Goal: Task Accomplishment & Management: Use online tool/utility

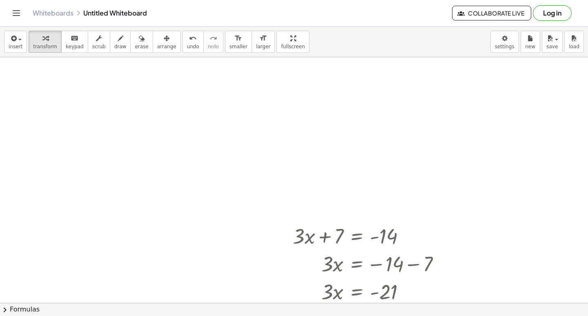
scroll to position [3681, 0]
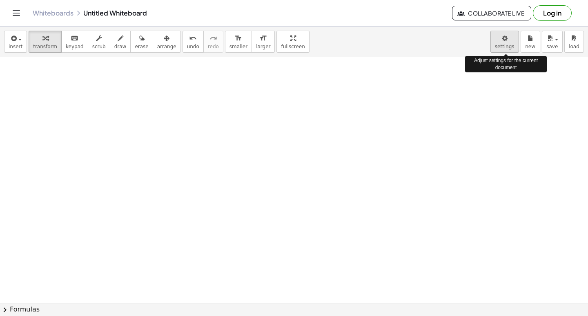
click at [509, 42] on body "Graspable Math Activities Get Started Activity Bank Assigned Work Classes White…" at bounding box center [294, 158] width 588 height 316
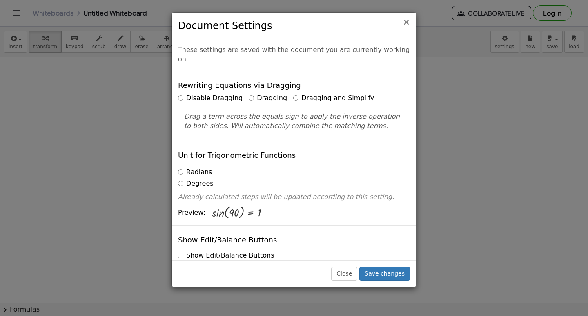
click at [404, 22] on span "×" at bounding box center [406, 22] width 7 height 10
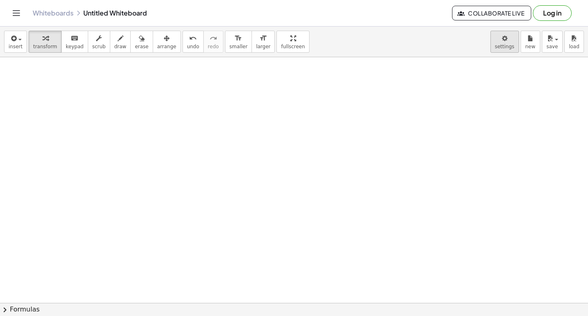
click at [515, 45] on body "Graspable Math Activities Get Started Activity Bank Assigned Work Classes White…" at bounding box center [294, 158] width 588 height 316
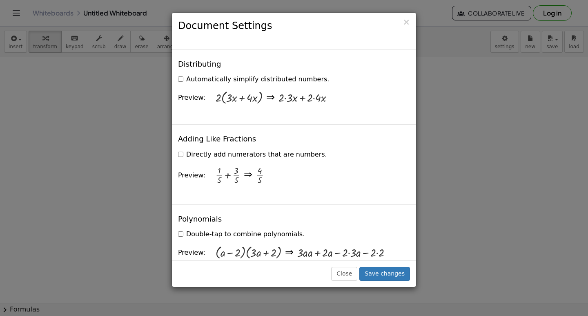
scroll to position [572, 0]
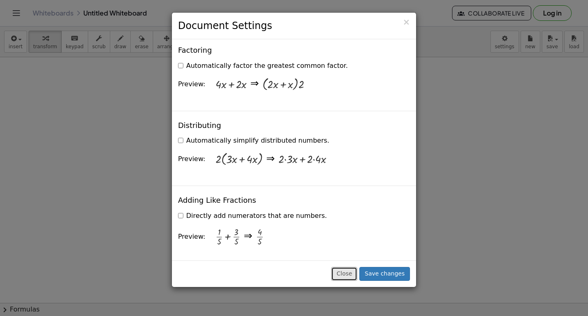
click at [344, 278] on button "Close" at bounding box center [344, 274] width 26 height 14
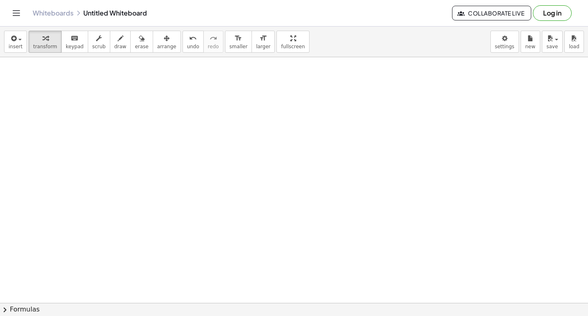
click at [512, 43] on body "Graspable Math Activities Get Started Activity Bank Assigned Work Classes White…" at bounding box center [294, 158] width 588 height 316
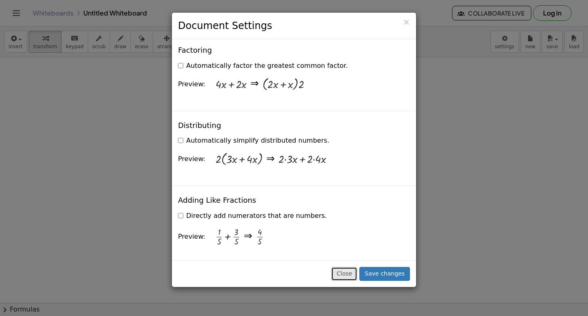
click at [348, 276] on button "Close" at bounding box center [344, 274] width 26 height 14
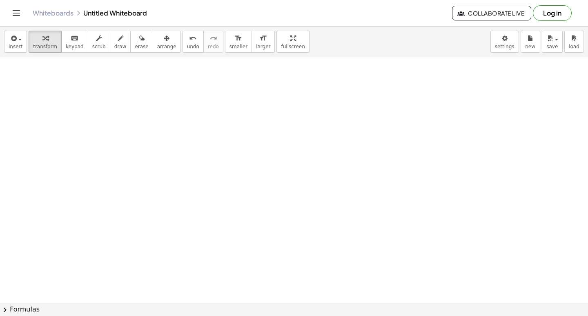
drag, startPoint x: 216, startPoint y: 224, endPoint x: 222, endPoint y: 219, distance: 8.1
drag, startPoint x: 171, startPoint y: 271, endPoint x: 176, endPoint y: 269, distance: 5.2
drag, startPoint x: 176, startPoint y: 269, endPoint x: 259, endPoint y: 279, distance: 83.9
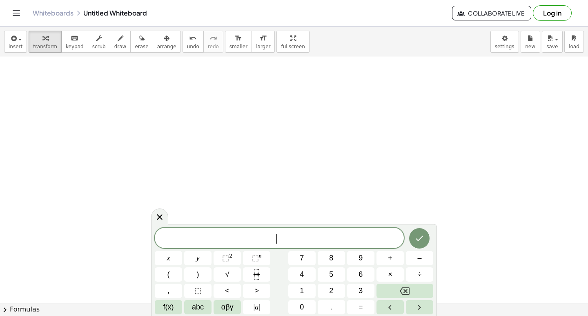
click at [307, 261] on button "7" at bounding box center [301, 258] width 27 height 14
click at [174, 258] on button "x" at bounding box center [168, 258] width 27 height 14
click at [418, 261] on span "–" at bounding box center [419, 257] width 4 height 11
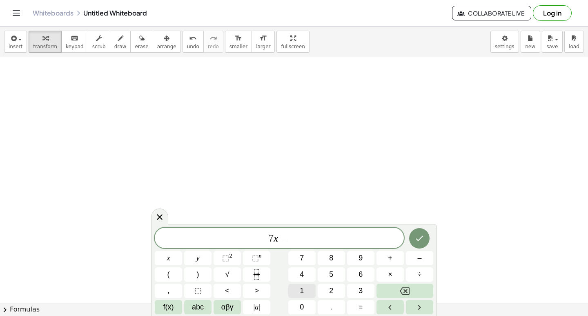
click at [305, 292] on button "1" at bounding box center [301, 290] width 27 height 14
click at [303, 306] on span "0" at bounding box center [302, 306] width 4 height 11
click at [361, 309] on span "=" at bounding box center [361, 306] width 4 height 11
click at [303, 293] on span "1" at bounding box center [302, 290] width 4 height 11
click at [303, 292] on span "1" at bounding box center [302, 290] width 4 height 11
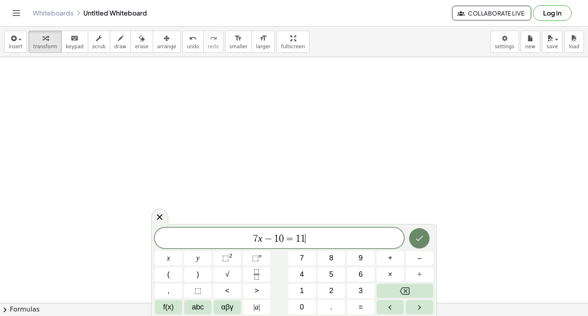
click at [421, 244] on button "Done" at bounding box center [419, 238] width 20 height 20
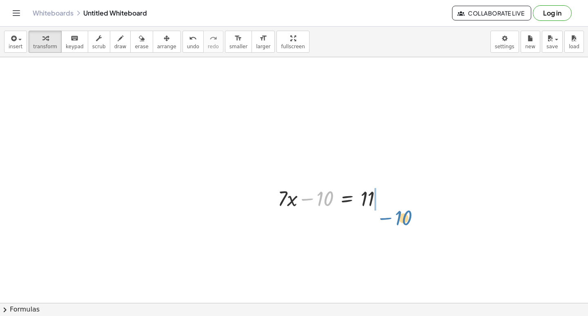
drag, startPoint x: 305, startPoint y: 198, endPoint x: 365, endPoint y: 247, distance: 77.8
click at [383, 206] on div at bounding box center [333, 198] width 119 height 28
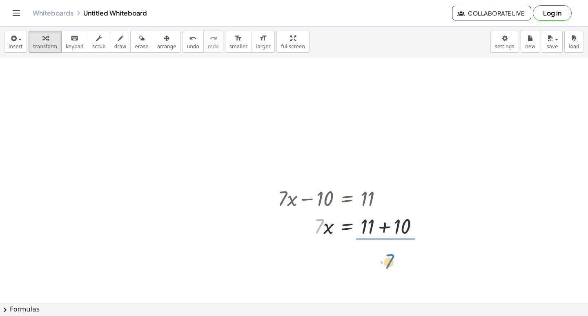
drag, startPoint x: 319, startPoint y: 229, endPoint x: 398, endPoint y: 258, distance: 84.2
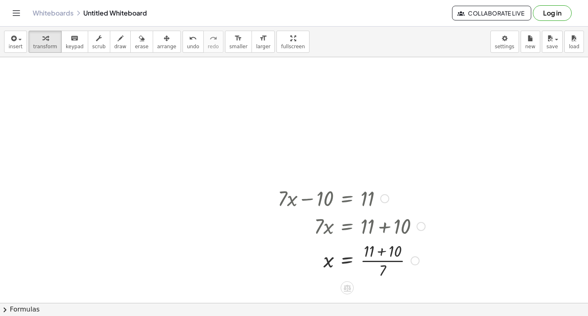
click at [375, 258] on div at bounding box center [352, 259] width 156 height 41
drag, startPoint x: 371, startPoint y: 270, endPoint x: 370, endPoint y: 256, distance: 13.1
click at [371, 262] on div at bounding box center [352, 259] width 156 height 41
drag, startPoint x: 370, startPoint y: 270, endPoint x: 375, endPoint y: 284, distance: 14.7
drag, startPoint x: 325, startPoint y: 253, endPoint x: 266, endPoint y: 141, distance: 126.8
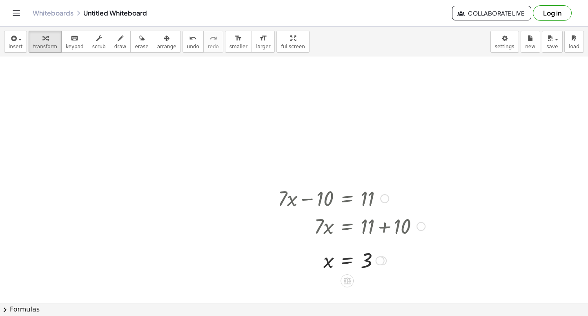
drag, startPoint x: 294, startPoint y: 206, endPoint x: 217, endPoint y: 144, distance: 99.0
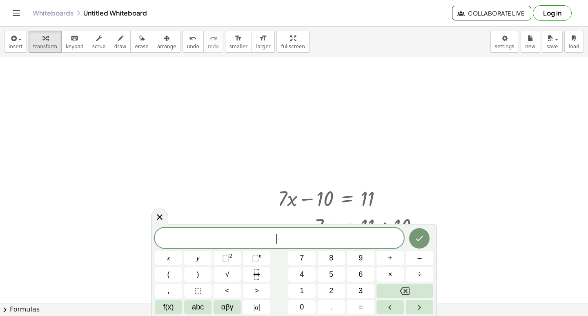
click at [212, 234] on span "​" at bounding box center [279, 238] width 249 height 11
drag, startPoint x: 400, startPoint y: 157, endPoint x: 377, endPoint y: 161, distance: 23.2
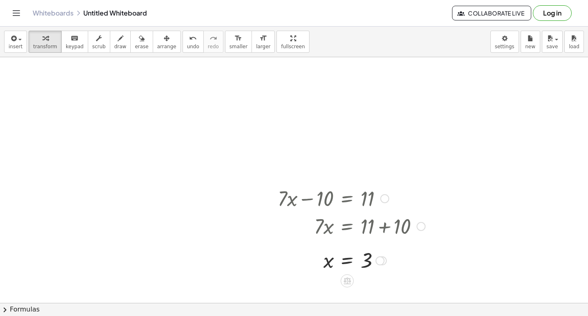
click at [311, 223] on div at bounding box center [352, 226] width 156 height 28
click at [334, 226] on div at bounding box center [352, 226] width 156 height 28
click at [341, 272] on div at bounding box center [352, 259] width 156 height 27
click at [343, 266] on div at bounding box center [352, 259] width 156 height 27
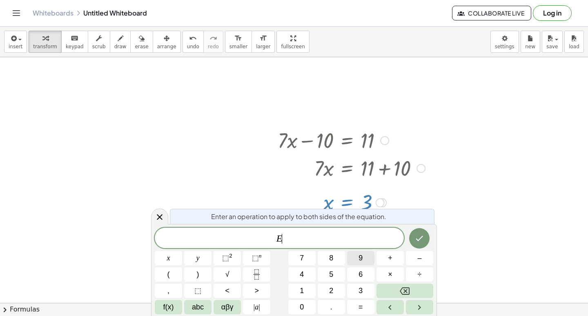
scroll to position [3794, 0]
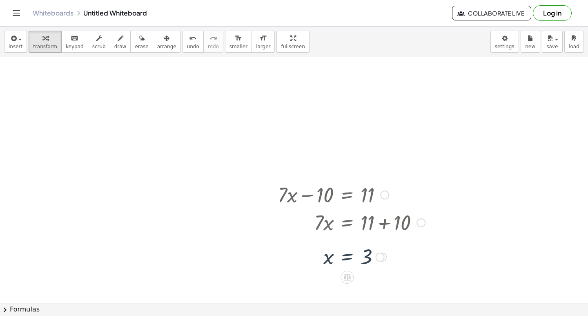
scroll to position [3722, 0]
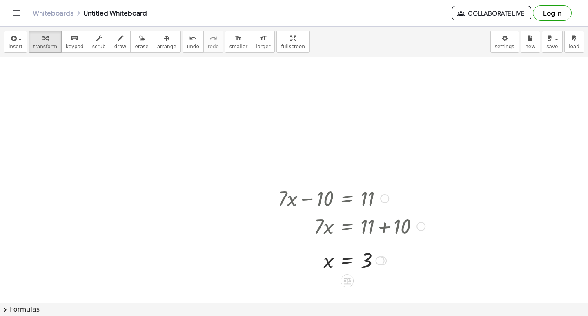
click at [349, 259] on div at bounding box center [352, 259] width 156 height 27
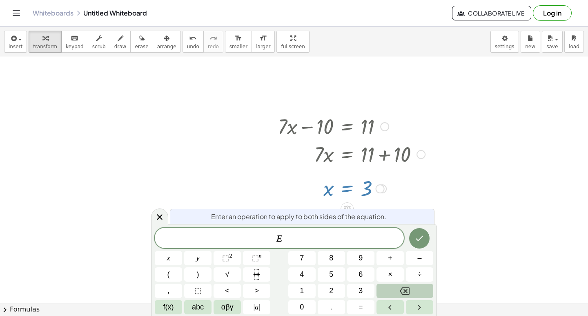
scroll to position [3794, 0]
click at [391, 284] on button "Backspace" at bounding box center [404, 290] width 57 height 14
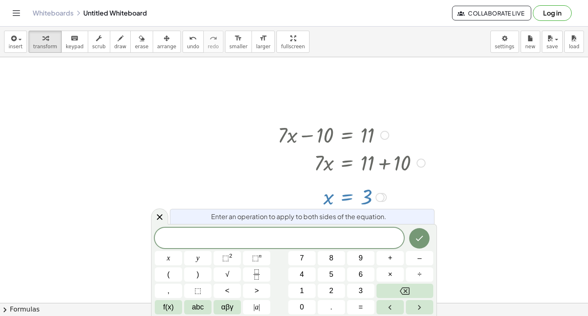
scroll to position [3804, 0]
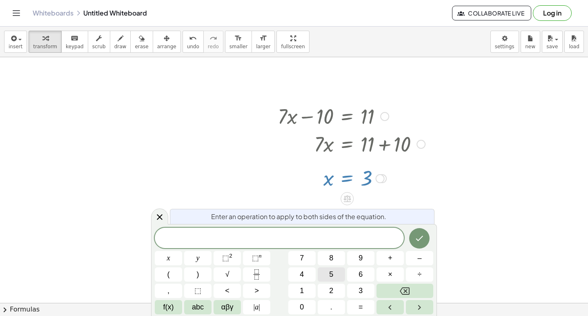
click at [334, 275] on button "5" at bounding box center [331, 274] width 27 height 14
click at [390, 276] on span "×" at bounding box center [390, 274] width 4 height 11
click at [389, 253] on span "+" at bounding box center [390, 257] width 4 height 11
click at [334, 256] on button "8" at bounding box center [331, 258] width 27 height 14
click at [358, 304] on button "=" at bounding box center [360, 307] width 27 height 14
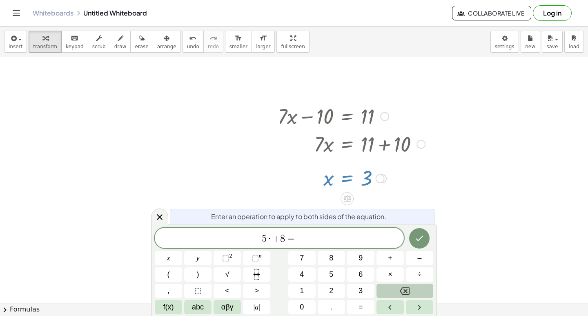
click at [420, 290] on button "Backspace" at bounding box center [404, 290] width 57 height 14
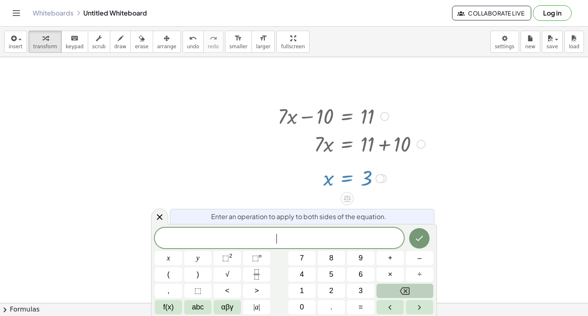
click at [420, 290] on button "Backspace" at bounding box center [404, 290] width 57 height 14
click at [338, 274] on button "5" at bounding box center [331, 274] width 27 height 14
click at [388, 273] on span "×" at bounding box center [390, 274] width 4 height 11
click at [392, 257] on button "+" at bounding box center [389, 258] width 27 height 14
click at [364, 307] on button "=" at bounding box center [360, 307] width 27 height 14
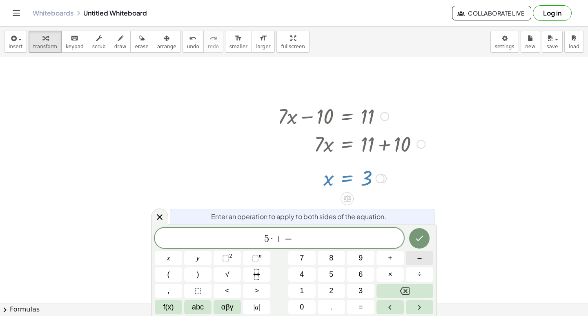
click at [418, 258] on span "–" at bounding box center [419, 257] width 4 height 11
click at [303, 285] on span "1" at bounding box center [302, 290] width 4 height 11
click at [337, 286] on button "2" at bounding box center [331, 290] width 27 height 14
click at [421, 234] on icon "Done" at bounding box center [419, 238] width 10 height 10
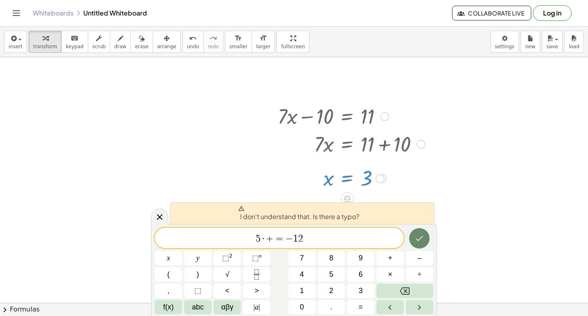
click at [421, 235] on icon "Done" at bounding box center [419, 238] width 10 height 10
click at [410, 287] on icon "Backspace" at bounding box center [405, 290] width 10 height 7
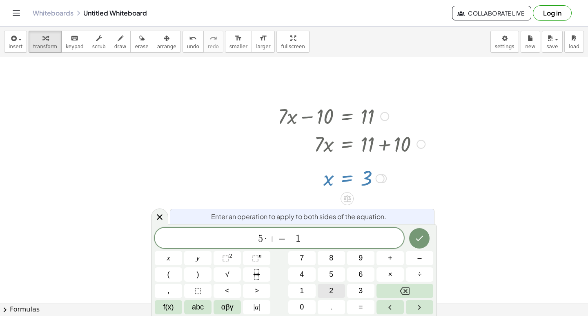
click at [331, 285] on span "2" at bounding box center [331, 290] width 4 height 11
click at [423, 233] on icon "Done" at bounding box center [419, 238] width 10 height 10
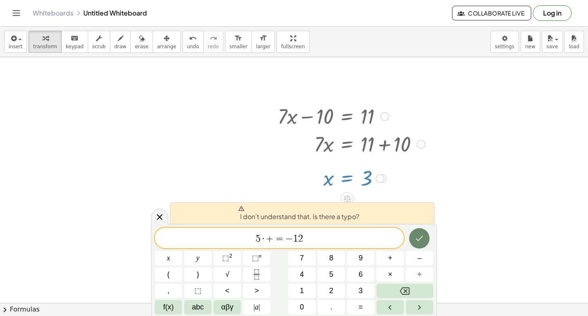
click at [423, 233] on icon "Done" at bounding box center [419, 238] width 10 height 10
click at [423, 234] on icon "Done" at bounding box center [419, 238] width 10 height 10
click at [422, 237] on icon "Done" at bounding box center [419, 238] width 10 height 10
click at [422, 238] on icon "Done" at bounding box center [419, 238] width 10 height 10
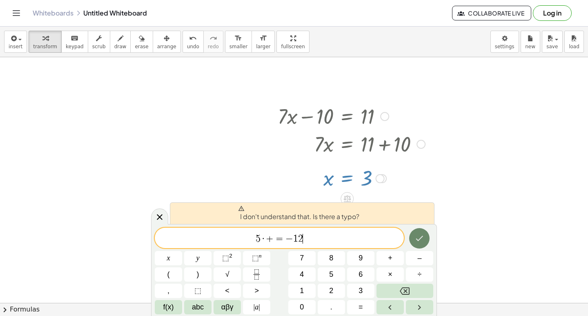
click at [422, 238] on icon "Done" at bounding box center [419, 238] width 10 height 10
click at [419, 294] on button "Backspace" at bounding box center [404, 290] width 57 height 14
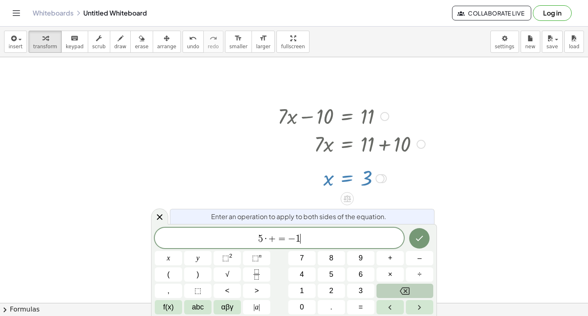
click at [419, 294] on button "Backspace" at bounding box center [404, 290] width 57 height 14
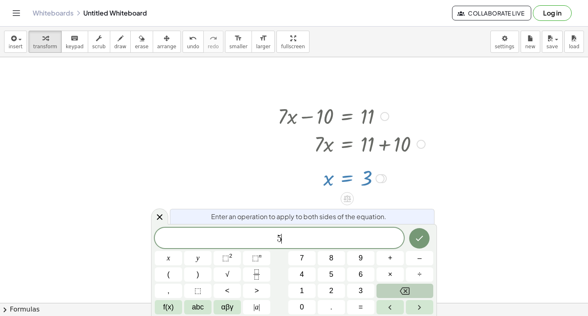
click at [421, 293] on button "Backspace" at bounding box center [404, 290] width 57 height 14
click at [426, 288] on button "Backspace" at bounding box center [404, 290] width 57 height 14
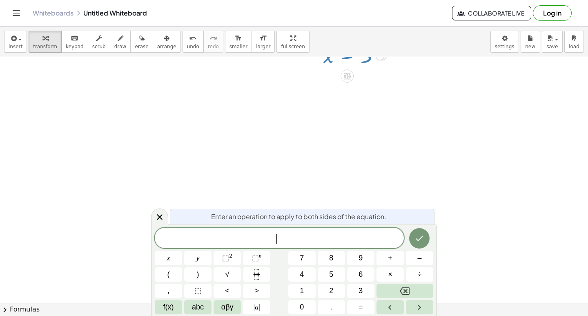
scroll to position [4008, 0]
click at [304, 256] on span "7" at bounding box center [302, 257] width 4 height 11
click at [200, 255] on button "y" at bounding box center [197, 258] width 27 height 14
click at [417, 255] on button "–" at bounding box center [419, 258] width 27 height 14
click at [299, 283] on button "1" at bounding box center [301, 290] width 27 height 14
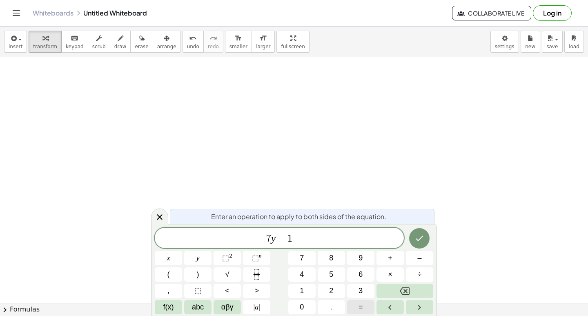
click at [361, 301] on button "=" at bounding box center [360, 307] width 27 height 14
click at [298, 287] on button "1" at bounding box center [301, 290] width 27 height 14
click at [334, 273] on button "5" at bounding box center [331, 274] width 27 height 14
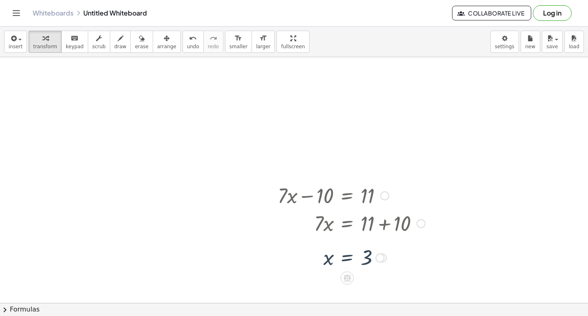
scroll to position [3722, 0]
click at [312, 193] on div at bounding box center [352, 198] width 156 height 28
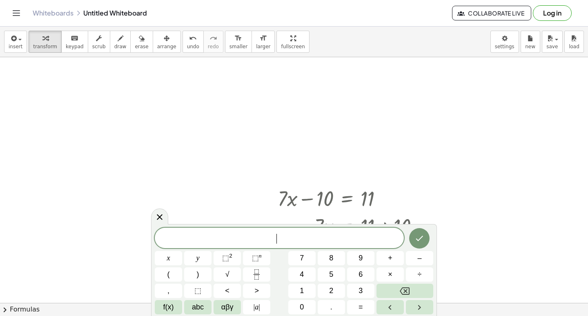
click at [301, 257] on span "7" at bounding box center [302, 257] width 4 height 11
click at [198, 253] on span "y" at bounding box center [197, 257] width 3 height 11
click at [426, 258] on button "–" at bounding box center [419, 258] width 27 height 14
click at [307, 288] on button "1" at bounding box center [301, 290] width 27 height 14
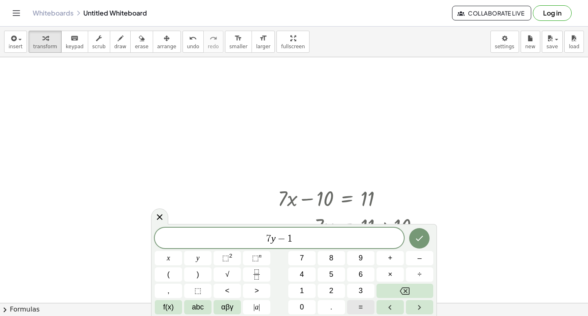
click at [363, 301] on button "=" at bounding box center [360, 307] width 27 height 14
click at [297, 292] on button "1" at bounding box center [301, 290] width 27 height 14
click at [334, 274] on button "5" at bounding box center [331, 274] width 27 height 14
click at [422, 233] on button "Done" at bounding box center [419, 238] width 20 height 20
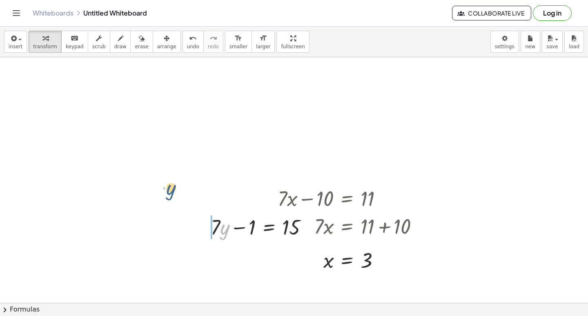
drag, startPoint x: 224, startPoint y: 221, endPoint x: 169, endPoint y: 180, distance: 67.5
click at [223, 224] on div at bounding box center [263, 226] width 112 height 28
drag, startPoint x: 241, startPoint y: 226, endPoint x: 254, endPoint y: 223, distance: 13.5
click at [245, 224] on div at bounding box center [263, 226] width 112 height 28
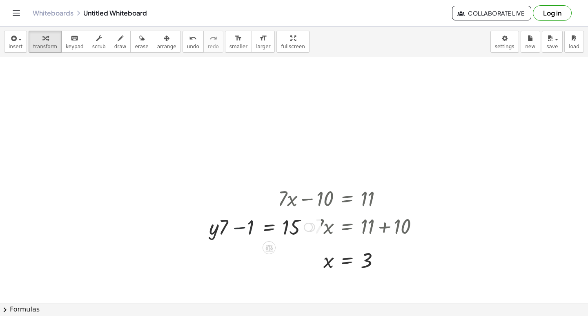
click at [255, 223] on div at bounding box center [263, 226] width 112 height 28
click at [276, 227] on div at bounding box center [263, 226] width 112 height 28
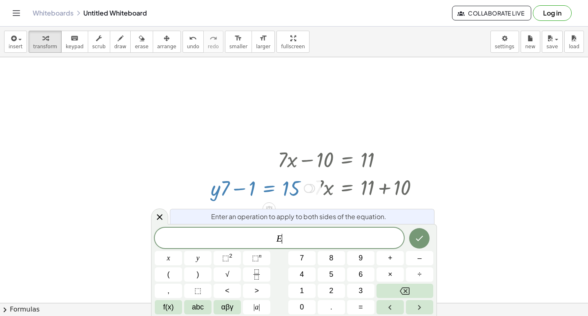
scroll to position [3761, 0]
click at [403, 288] on icon "Backspace" at bounding box center [405, 291] width 10 height 10
click at [430, 163] on div "+ · 7 · x − 10 = 11 · 7 · x = + 11 + 10 x = · ( + 11 + 10 ) · 7 x = · 21 · 7 x …" at bounding box center [348, 190] width 166 height 94
click at [423, 180] on div at bounding box center [352, 187] width 156 height 28
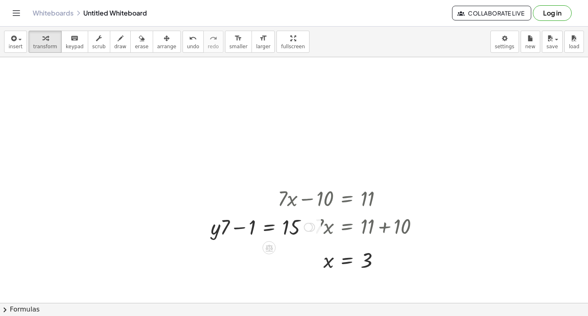
scroll to position [3722, 0]
click at [304, 225] on div at bounding box center [308, 227] width 9 height 9
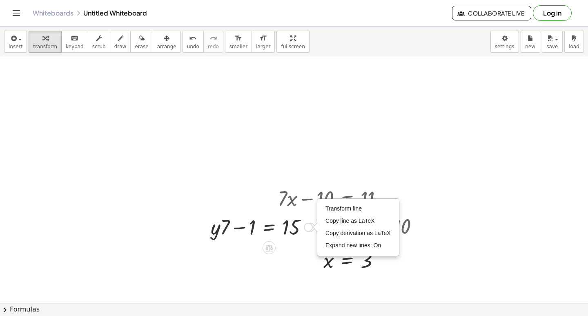
click at [311, 226] on div "Transform line Copy line as LaTeX Copy derivation as LaTeX Expand new lines: On" at bounding box center [308, 227] width 9 height 9
drag, startPoint x: 285, startPoint y: 216, endPoint x: 284, endPoint y: 220, distance: 4.4
click at [284, 218] on div at bounding box center [263, 226] width 112 height 28
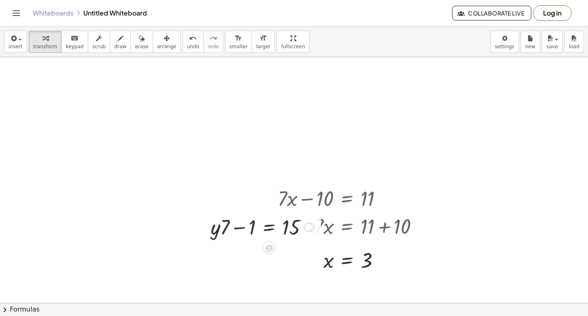
click at [284, 223] on div at bounding box center [263, 226] width 112 height 28
click at [370, 221] on div at bounding box center [352, 226] width 156 height 28
click at [382, 223] on div at bounding box center [352, 226] width 156 height 28
click at [329, 229] on div at bounding box center [352, 226] width 156 height 28
click at [297, 227] on div at bounding box center [263, 226] width 112 height 28
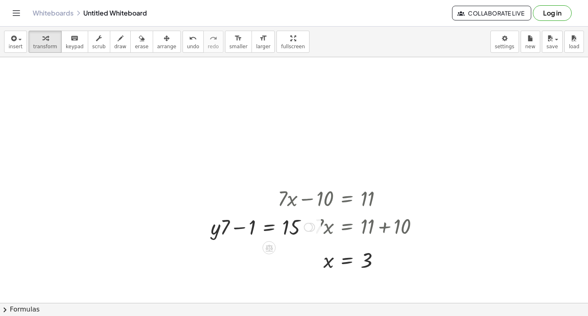
click at [267, 226] on div at bounding box center [263, 226] width 112 height 28
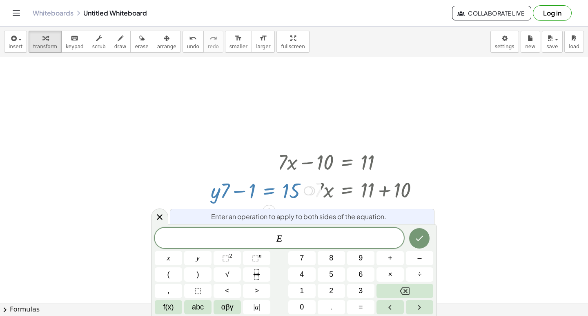
scroll to position [3761, 0]
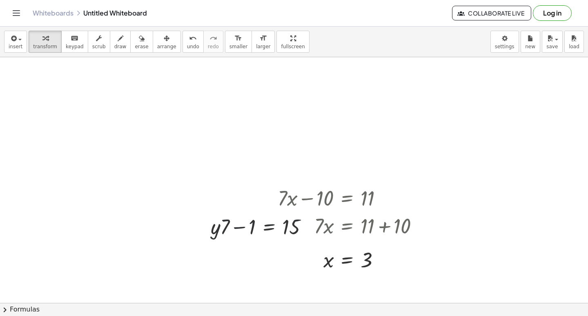
scroll to position [3722, 0]
click at [242, 225] on div at bounding box center [263, 226] width 112 height 28
click at [290, 227] on div at bounding box center [263, 226] width 112 height 28
click at [330, 227] on div at bounding box center [352, 226] width 156 height 28
click at [376, 226] on div at bounding box center [352, 226] width 156 height 28
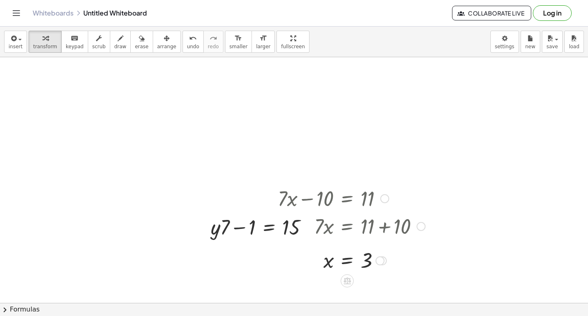
drag, startPoint x: 403, startPoint y: 224, endPoint x: 378, endPoint y: 235, distance: 27.4
click at [399, 226] on div at bounding box center [352, 226] width 156 height 28
drag, startPoint x: 316, startPoint y: 227, endPoint x: 353, endPoint y: 245, distance: 41.6
drag, startPoint x: 303, startPoint y: 225, endPoint x: 421, endPoint y: 248, distance: 120.3
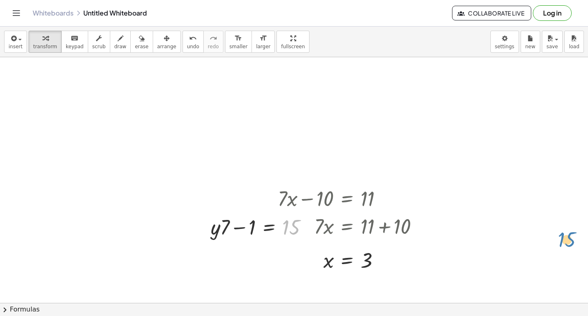
drag, startPoint x: 288, startPoint y: 221, endPoint x: 296, endPoint y: 218, distance: 7.7
click at [296, 218] on div at bounding box center [263, 226] width 112 height 28
drag, startPoint x: 296, startPoint y: 218, endPoint x: 316, endPoint y: 223, distance: 20.5
click at [316, 223] on div at bounding box center [263, 226] width 112 height 28
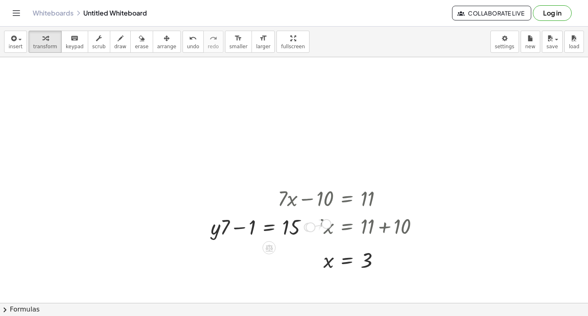
drag, startPoint x: 293, startPoint y: 224, endPoint x: 424, endPoint y: 218, distance: 131.2
drag, startPoint x: 292, startPoint y: 227, endPoint x: 144, endPoint y: 172, distance: 157.1
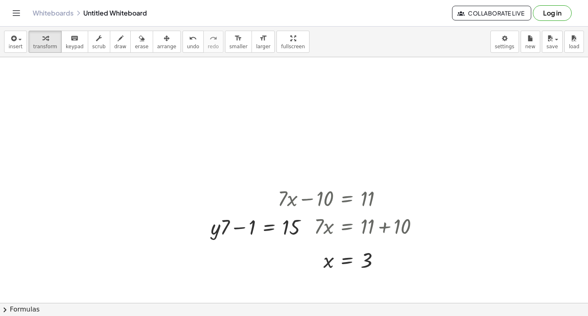
scroll to position [3804, 0]
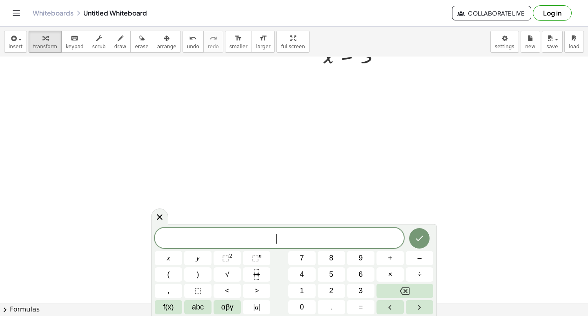
scroll to position [3967, 0]
click at [198, 257] on span "y" at bounding box center [197, 257] width 3 height 11
click at [389, 254] on span "+" at bounding box center [390, 257] width 4 height 11
click at [328, 290] on button "2" at bounding box center [331, 290] width 27 height 14
click at [388, 272] on button "×" at bounding box center [389, 274] width 27 height 14
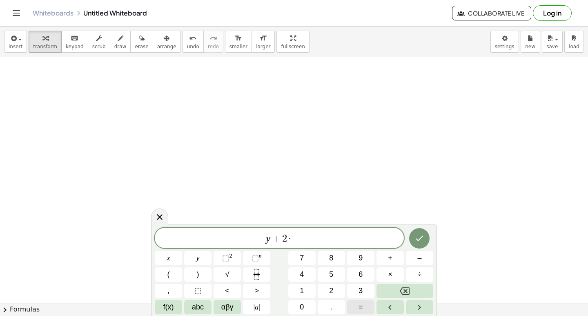
click at [356, 302] on button "=" at bounding box center [360, 307] width 27 height 14
click at [305, 287] on button "1" at bounding box center [301, 290] width 27 height 14
click at [304, 306] on span "0" at bounding box center [302, 306] width 4 height 11
click at [419, 239] on icon "Done" at bounding box center [419, 238] width 7 height 5
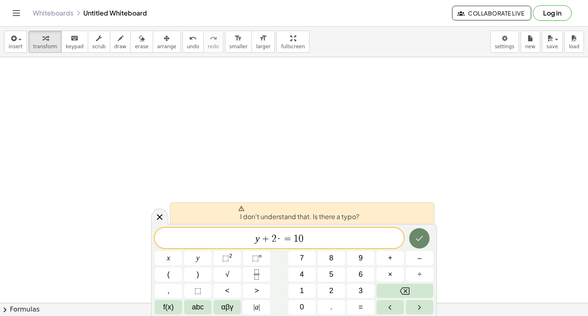
click at [419, 239] on icon "Done" at bounding box center [419, 238] width 7 height 5
click at [401, 288] on icon "Backspace" at bounding box center [405, 291] width 10 height 10
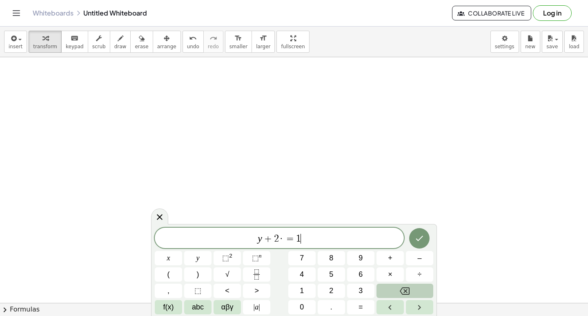
click at [401, 288] on icon "Backspace" at bounding box center [405, 291] width 10 height 10
click at [400, 287] on icon "Backspace" at bounding box center [405, 291] width 10 height 10
click at [361, 303] on span "=" at bounding box center [361, 306] width 4 height 11
click at [306, 285] on button "1" at bounding box center [301, 290] width 27 height 14
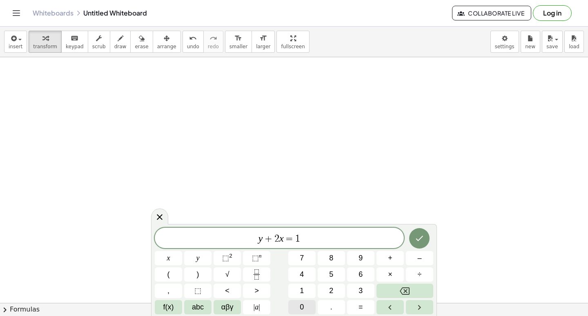
click at [302, 302] on span "0" at bounding box center [302, 306] width 4 height 11
click at [414, 240] on button "Done" at bounding box center [419, 238] width 20 height 20
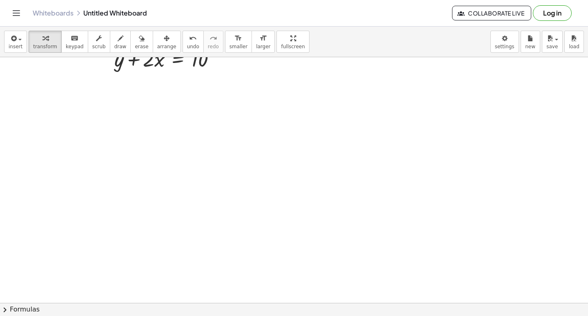
scroll to position [3926, 0]
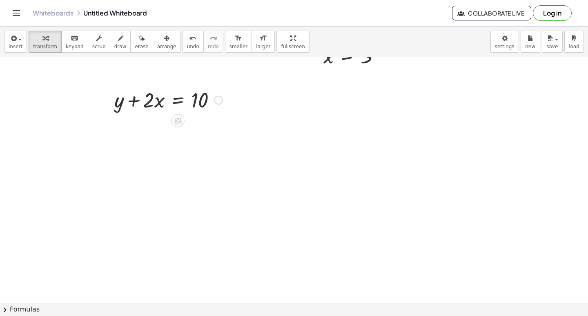
click at [188, 97] on div at bounding box center [168, 99] width 116 height 28
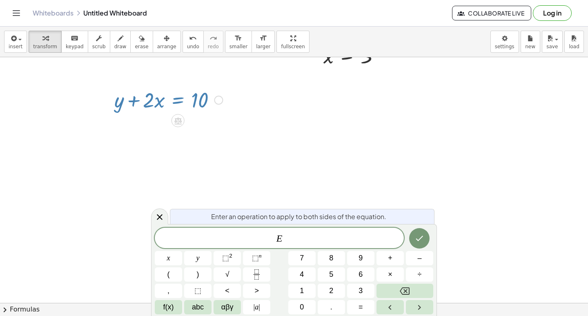
click at [171, 99] on div at bounding box center [168, 99] width 116 height 28
click at [146, 98] on div at bounding box center [168, 99] width 116 height 28
drag, startPoint x: 219, startPoint y: 100, endPoint x: 215, endPoint y: 100, distance: 4.2
click at [215, 100] on div at bounding box center [218, 100] width 9 height 9
drag, startPoint x: 215, startPoint y: 100, endPoint x: 162, endPoint y: 90, distance: 53.5
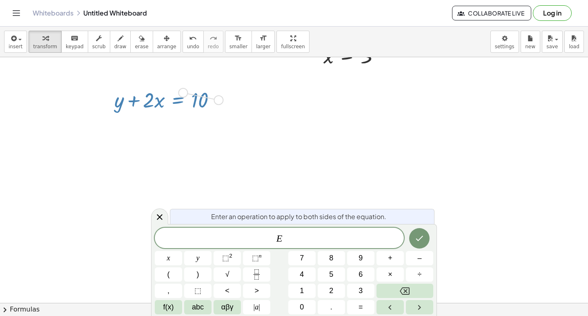
click at [178, 100] on div "+ y + · 2 · x = 10" at bounding box center [178, 100] width 0 height 0
drag, startPoint x: 131, startPoint y: 98, endPoint x: 173, endPoint y: 117, distance: 45.7
drag, startPoint x: 169, startPoint y: 106, endPoint x: 190, endPoint y: 104, distance: 20.9
click at [188, 104] on div at bounding box center [168, 99] width 116 height 28
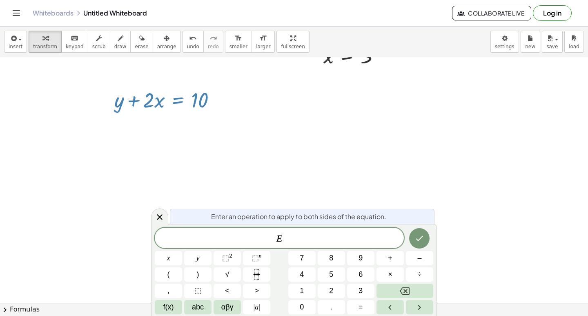
drag, startPoint x: 205, startPoint y: 101, endPoint x: 232, endPoint y: 105, distance: 27.2
drag, startPoint x: 218, startPoint y: 100, endPoint x: 164, endPoint y: 103, distance: 53.5
click at [178, 100] on div "+ y + · 2 · x = 10" at bounding box center [178, 100] width 0 height 0
drag, startPoint x: 196, startPoint y: 96, endPoint x: 208, endPoint y: 96, distance: 11.8
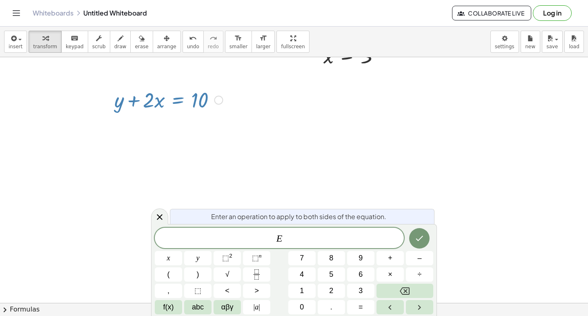
click at [200, 96] on div at bounding box center [168, 99] width 116 height 28
drag, startPoint x: 190, startPoint y: 94, endPoint x: 182, endPoint y: 94, distance: 8.2
click at [186, 94] on div at bounding box center [168, 99] width 116 height 28
drag, startPoint x: 174, startPoint y: 97, endPoint x: 163, endPoint y: 99, distance: 10.8
click at [171, 97] on div at bounding box center [168, 99] width 116 height 28
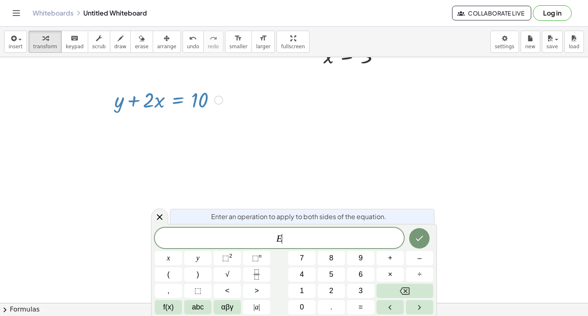
click at [161, 99] on div at bounding box center [168, 99] width 116 height 28
drag, startPoint x: 148, startPoint y: 100, endPoint x: 141, endPoint y: 98, distance: 7.5
click at [147, 100] on div at bounding box center [168, 99] width 116 height 28
drag, startPoint x: 134, startPoint y: 96, endPoint x: 128, endPoint y: 96, distance: 5.7
click at [129, 96] on div at bounding box center [168, 99] width 116 height 28
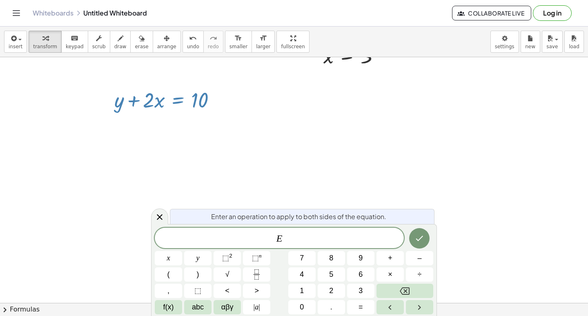
drag, startPoint x: 124, startPoint y: 45, endPoint x: 131, endPoint y: 94, distance: 49.9
click at [130, 49] on button "erase" at bounding box center [141, 42] width 22 height 22
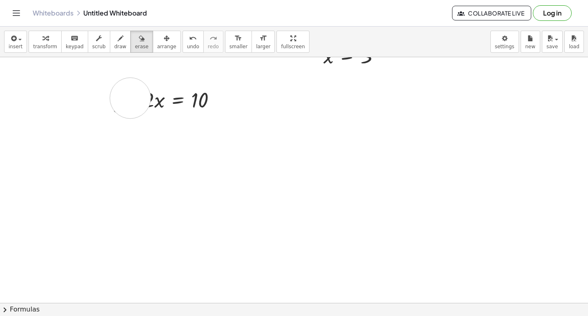
drag, startPoint x: 156, startPoint y: 100, endPoint x: 151, endPoint y: 80, distance: 20.6
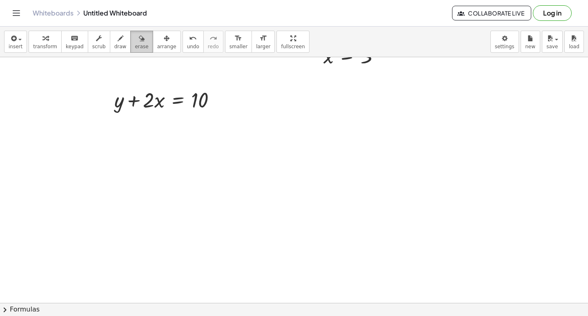
drag, startPoint x: 127, startPoint y: 33, endPoint x: 124, endPoint y: 51, distance: 17.3
click at [135, 34] on div "button" at bounding box center [141, 38] width 13 height 10
drag, startPoint x: 125, startPoint y: 104, endPoint x: 134, endPoint y: 103, distance: 9.0
drag, startPoint x: 160, startPoint y: 114, endPoint x: 172, endPoint y: 111, distance: 11.6
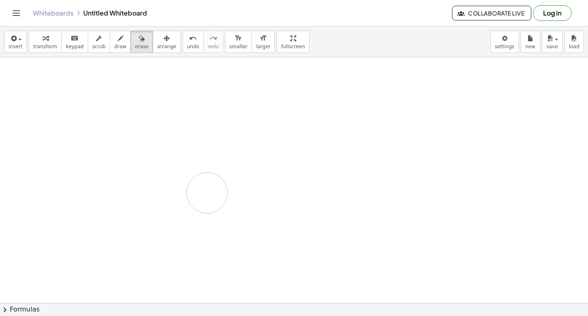
drag, startPoint x: 193, startPoint y: 189, endPoint x: 177, endPoint y: 161, distance: 32.7
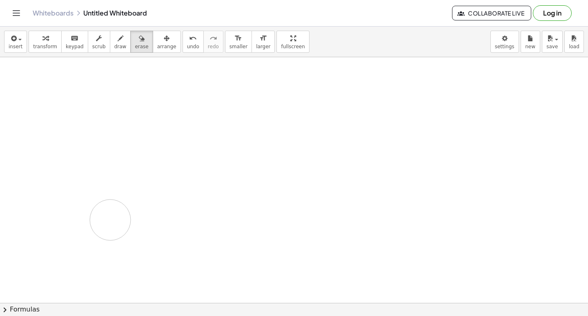
click at [135, 45] on span "erase" at bounding box center [141, 47] width 13 height 6
click at [135, 44] on span "erase" at bounding box center [141, 47] width 13 height 6
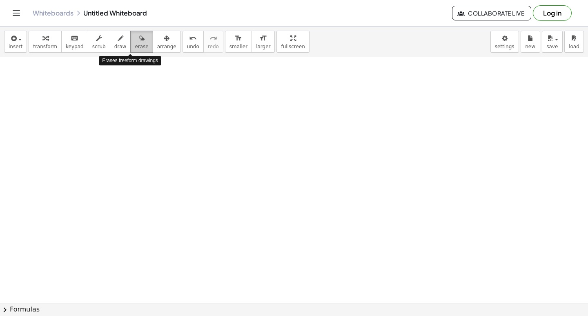
click at [135, 44] on span "erase" at bounding box center [141, 47] width 13 height 6
click at [110, 42] on button "draw" at bounding box center [120, 42] width 21 height 22
click at [118, 38] on icon "button" at bounding box center [121, 38] width 6 height 10
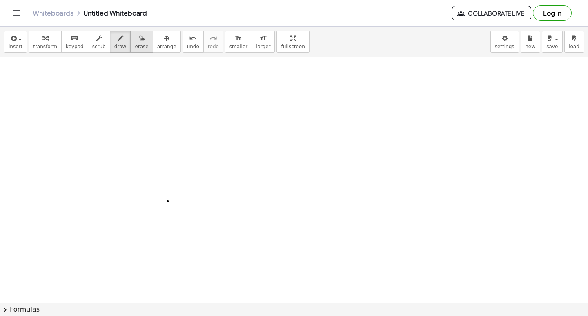
click at [135, 45] on span "erase" at bounding box center [141, 47] width 13 height 6
drag, startPoint x: 157, startPoint y: 176, endPoint x: 162, endPoint y: 218, distance: 41.5
drag, startPoint x: 183, startPoint y: 176, endPoint x: 168, endPoint y: 174, distance: 14.4
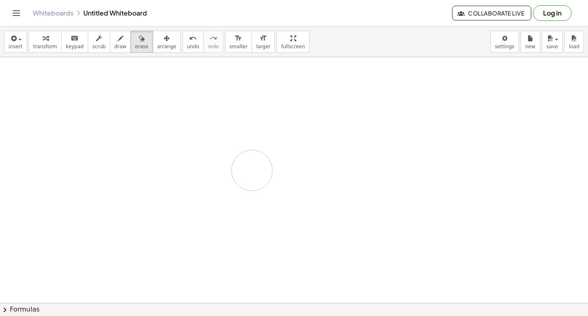
drag, startPoint x: 252, startPoint y: 170, endPoint x: 249, endPoint y: 166, distance: 5.2
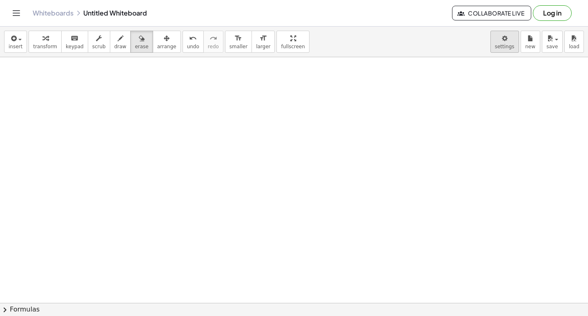
click at [506, 41] on body "Graspable Math Activities Get Started Activity Bank Assigned Work Classes White…" at bounding box center [294, 158] width 588 height 316
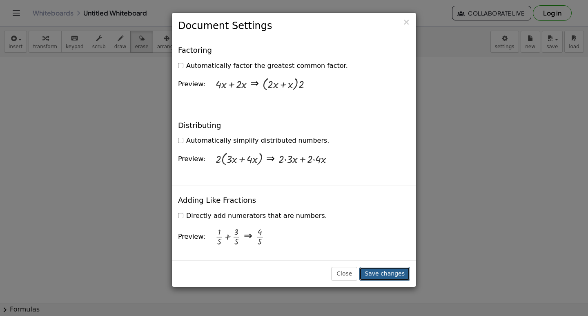
click at [396, 270] on button "Save changes" at bounding box center [384, 274] width 51 height 14
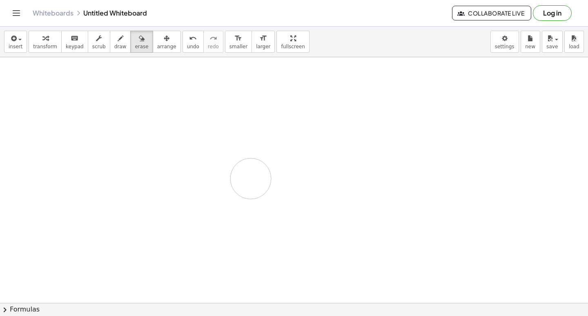
click at [116, 43] on button "draw" at bounding box center [120, 42] width 21 height 22
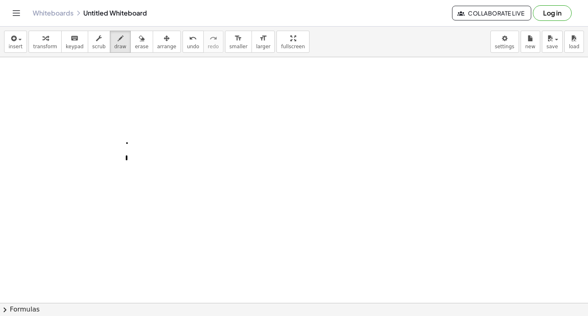
click at [139, 40] on icon "button" at bounding box center [142, 38] width 6 height 10
drag, startPoint x: 130, startPoint y: 149, endPoint x: 196, endPoint y: 166, distance: 68.1
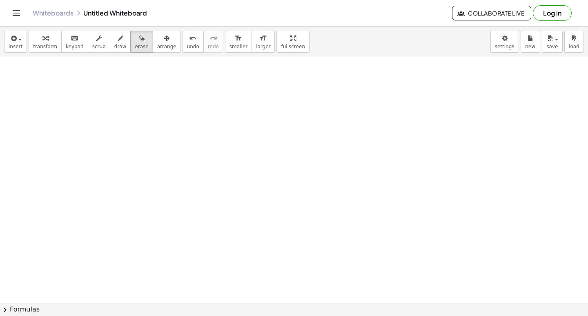
drag, startPoint x: 169, startPoint y: 135, endPoint x: 149, endPoint y: 131, distance: 20.7
drag, startPoint x: 231, startPoint y: 143, endPoint x: 267, endPoint y: 156, distance: 38.6
drag, startPoint x: 267, startPoint y: 156, endPoint x: 236, endPoint y: 155, distance: 30.6
drag, startPoint x: 236, startPoint y: 155, endPoint x: 217, endPoint y: 144, distance: 22.3
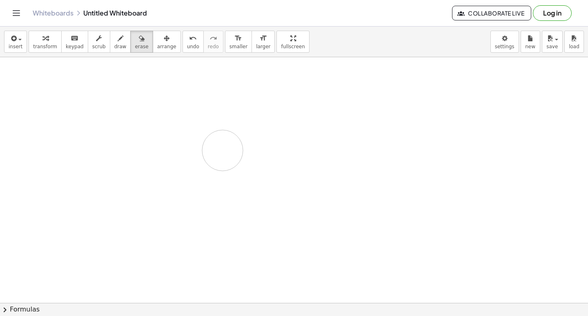
drag, startPoint x: 214, startPoint y: 143, endPoint x: 162, endPoint y: 132, distance: 53.9
drag, startPoint x: 174, startPoint y: 185, endPoint x: 218, endPoint y: 260, distance: 86.7
click at [279, 315] on html "Graspable Math Activities Get Started Activity Bank Assigned Work Classes White…" at bounding box center [294, 158] width 588 height 316
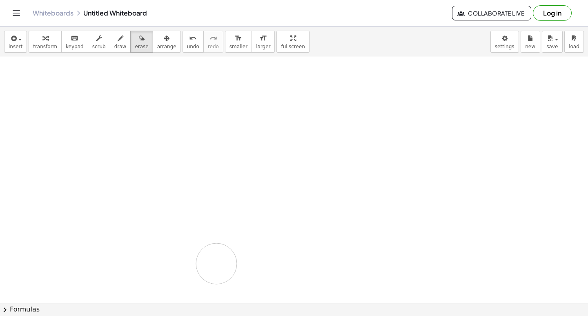
drag, startPoint x: 238, startPoint y: 248, endPoint x: 243, endPoint y: 238, distance: 11.5
drag, startPoint x: 244, startPoint y: 234, endPoint x: 28, endPoint y: 34, distance: 294.7
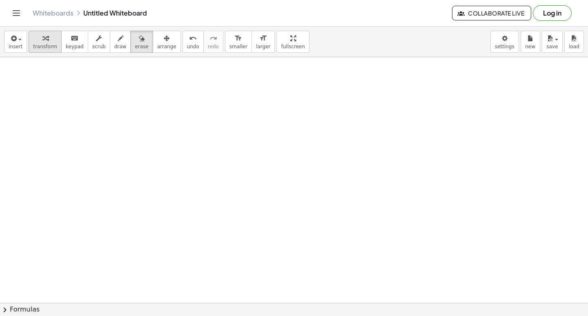
click at [33, 35] on div "button" at bounding box center [45, 38] width 24 height 10
click at [501, 38] on body "Graspable Math Activities Get Started Activity Bank Assigned Work Classes White…" at bounding box center [294, 158] width 588 height 316
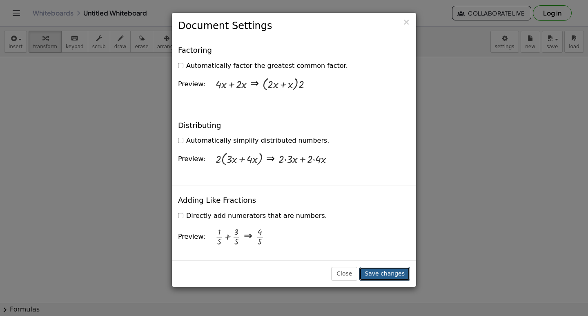
drag, startPoint x: 381, startPoint y: 273, endPoint x: 121, endPoint y: 106, distance: 309.1
click at [381, 274] on button "Save changes" at bounding box center [384, 274] width 51 height 14
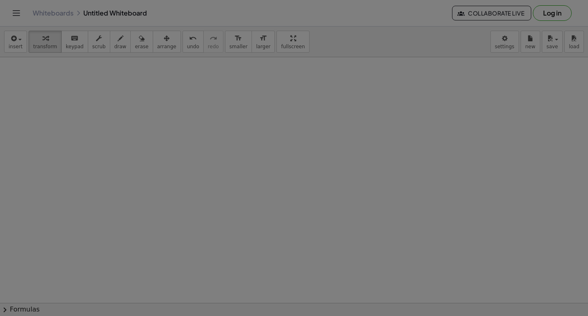
click at [112, 100] on div at bounding box center [294, 158] width 588 height 316
click at [112, 101] on div at bounding box center [294, 158] width 588 height 316
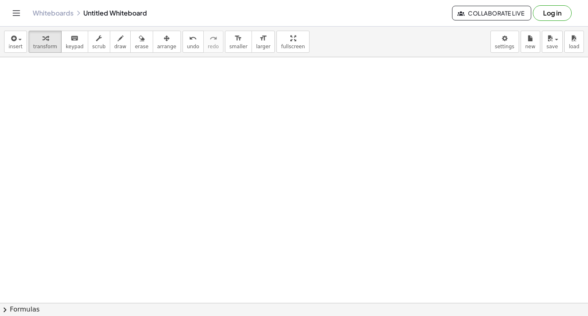
drag, startPoint x: 102, startPoint y: 136, endPoint x: 158, endPoint y: 152, distance: 59.1
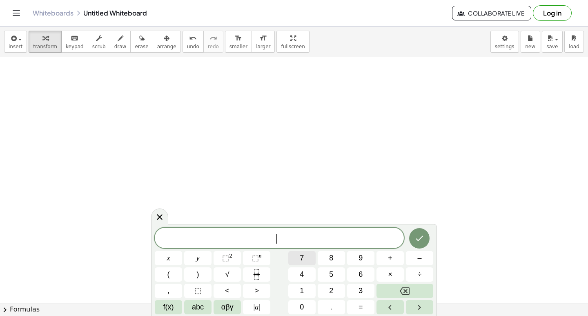
click at [304, 258] on button "7" at bounding box center [301, 258] width 27 height 14
click at [390, 256] on span "+" at bounding box center [390, 257] width 4 height 11
click at [309, 272] on button "4" at bounding box center [301, 274] width 27 height 14
click at [201, 258] on button "y" at bounding box center [197, 258] width 27 height 14
click at [365, 303] on button "=" at bounding box center [360, 307] width 27 height 14
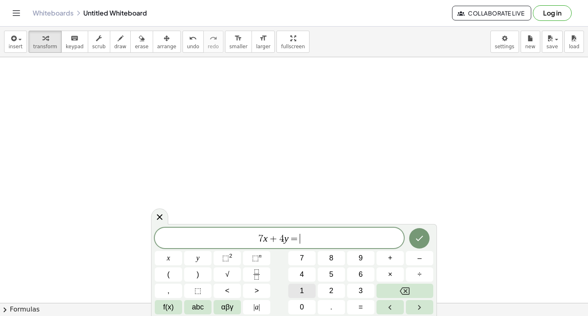
click at [312, 292] on button "1" at bounding box center [301, 290] width 27 height 14
click at [423, 240] on icon "Done" at bounding box center [419, 238] width 10 height 10
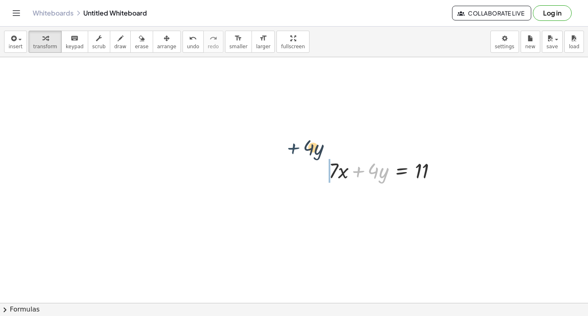
drag, startPoint x: 357, startPoint y: 174, endPoint x: 333, endPoint y: 170, distance: 24.1
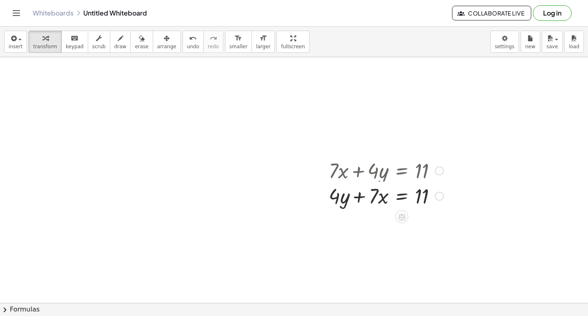
click at [402, 171] on div "+ · 7 · x + · 4 · y = 11 + · 7 · x + · 4 · y = 11" at bounding box center [402, 171] width 0 height 0
click at [343, 173] on div at bounding box center [386, 170] width 123 height 28
drag, startPoint x: 353, startPoint y: 207, endPoint x: 343, endPoint y: 208, distance: 9.9
click at [344, 207] on div at bounding box center [386, 198] width 123 height 28
click at [343, 208] on div at bounding box center [386, 198] width 123 height 28
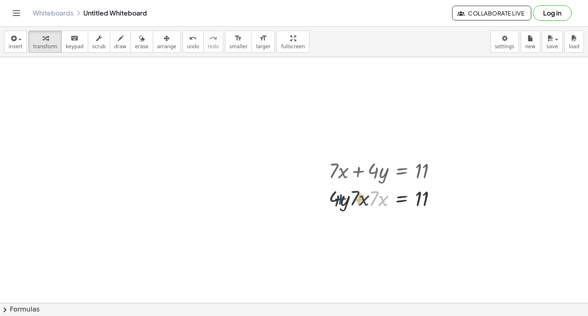
drag, startPoint x: 363, startPoint y: 203, endPoint x: 343, endPoint y: 202, distance: 20.4
click at [343, 202] on div at bounding box center [386, 198] width 123 height 28
drag, startPoint x: 359, startPoint y: 197, endPoint x: 322, endPoint y: 206, distance: 38.1
click at [322, 206] on div "+ · 7 · x + · 4 · y = 11 + · 7 · x + · 7 · x + · 4 · y = 11" at bounding box center [382, 184] width 133 height 60
drag, startPoint x: 362, startPoint y: 195, endPoint x: 283, endPoint y: 196, distance: 78.4
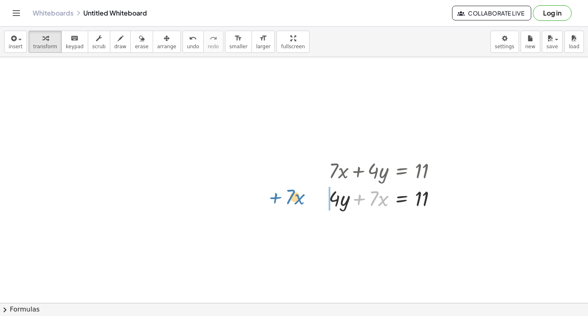
drag, startPoint x: 367, startPoint y: 192, endPoint x: 372, endPoint y: 200, distance: 10.0
click at [372, 200] on div at bounding box center [386, 198] width 123 height 28
drag, startPoint x: 378, startPoint y: 199, endPoint x: 350, endPoint y: 204, distance: 27.9
click at [350, 204] on div at bounding box center [386, 198] width 123 height 28
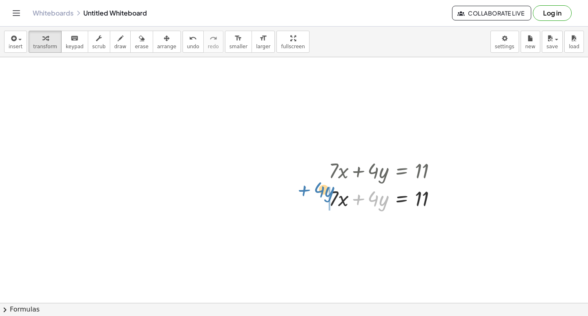
drag, startPoint x: 366, startPoint y: 199, endPoint x: 298, endPoint y: 198, distance: 68.6
drag, startPoint x: 371, startPoint y: 197, endPoint x: 314, endPoint y: 212, distance: 59.6
drag, startPoint x: 354, startPoint y: 197, endPoint x: 310, endPoint y: 198, distance: 44.5
click at [320, 203] on div "+ · 7 · x + · 4 · y = 11 + · 4 · y + · 7 · x = 11 + · 7 · x + · 4 · y = 11 + · …" at bounding box center [382, 184] width 133 height 60
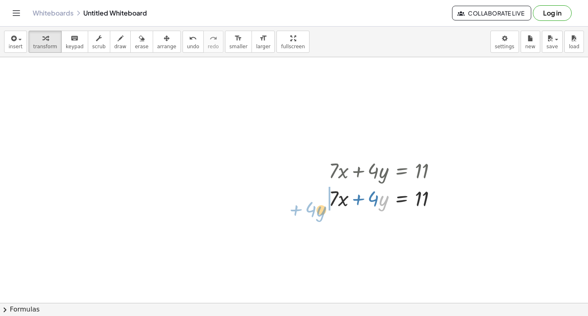
drag, startPoint x: 347, startPoint y: 209, endPoint x: 317, endPoint y: 196, distance: 32.2
click at [324, 205] on div "+ · 7 · x + · 4 · y = 11 + · 4 · y + · 7 · x = 11 + · 7 · x + · 4 · y = 11 + · …" at bounding box center [382, 184] width 133 height 60
click at [340, 202] on div at bounding box center [386, 198] width 123 height 28
click at [350, 199] on div at bounding box center [386, 198] width 123 height 28
drag, startPoint x: 353, startPoint y: 198, endPoint x: 403, endPoint y: 205, distance: 51.0
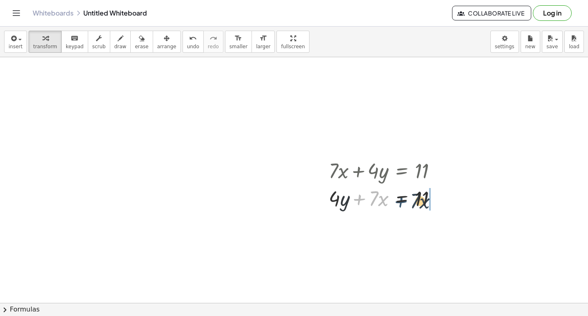
click at [403, 205] on div at bounding box center [386, 198] width 123 height 28
click at [422, 200] on div at bounding box center [406, 198] width 162 height 28
click at [443, 192] on div at bounding box center [406, 198] width 162 height 28
click at [398, 207] on div at bounding box center [406, 198] width 162 height 28
click at [379, 195] on div at bounding box center [406, 198] width 162 height 28
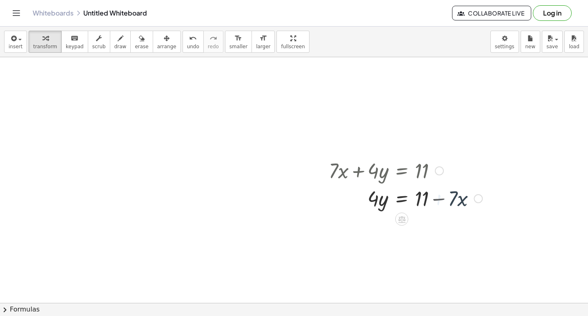
click at [402, 171] on div "+ · 7 · x + · 4 · y = 11 + · 4 · y + · 7 · x = 11 + · 7 · x + · 4 · y = 11 + · …" at bounding box center [402, 171] width 0 height 0
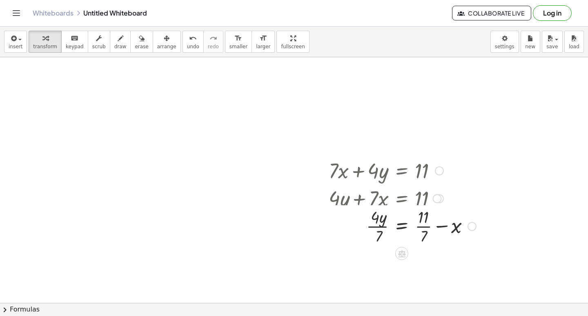
drag, startPoint x: 378, startPoint y: 168, endPoint x: 375, endPoint y: 174, distance: 6.0
click at [376, 170] on div at bounding box center [406, 170] width 162 height 28
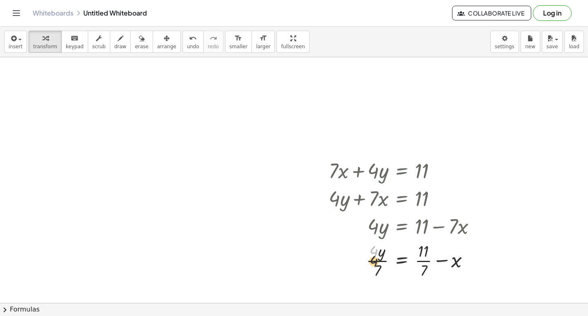
click at [376, 264] on div at bounding box center [406, 259] width 162 height 41
drag, startPoint x: 376, startPoint y: 264, endPoint x: 395, endPoint y: 265, distance: 19.2
click at [390, 265] on div at bounding box center [406, 259] width 162 height 41
click at [384, 267] on div at bounding box center [406, 259] width 162 height 41
click at [383, 258] on div at bounding box center [406, 259] width 162 height 41
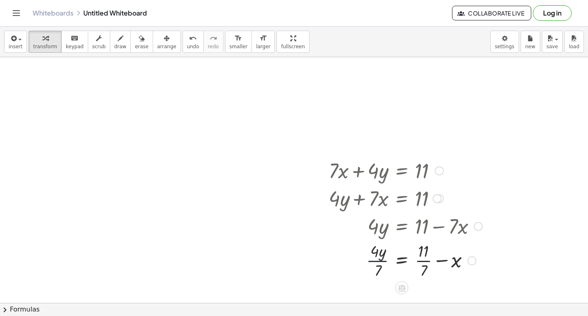
click at [381, 256] on div at bounding box center [406, 259] width 162 height 41
drag, startPoint x: 381, startPoint y: 256, endPoint x: 412, endPoint y: 251, distance: 31.1
click at [392, 256] on div at bounding box center [406, 259] width 162 height 41
click at [405, 252] on div at bounding box center [406, 259] width 162 height 41
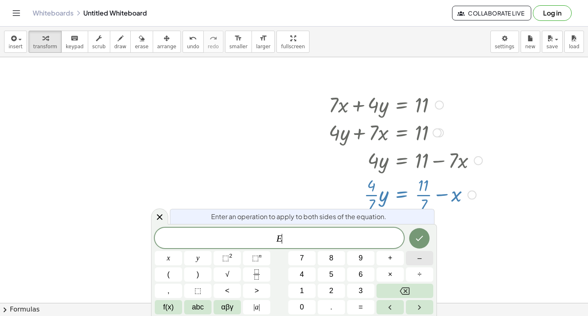
click at [412, 251] on button "–" at bounding box center [419, 258] width 27 height 14
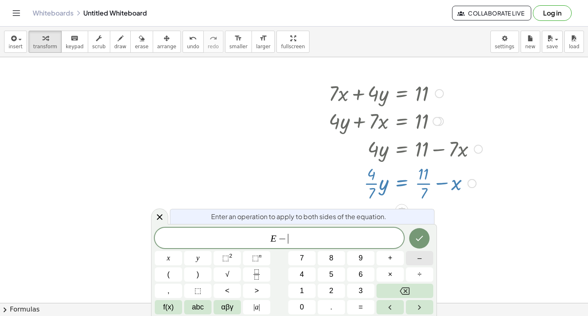
scroll to position [4496, 0]
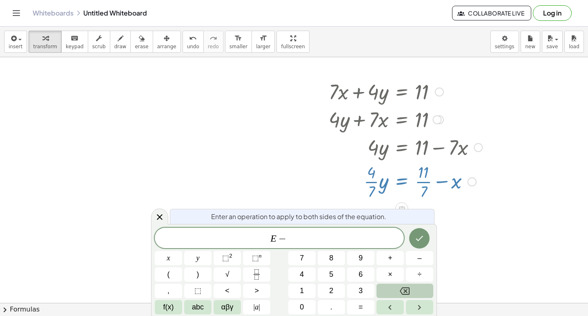
click at [410, 287] on button "Backspace" at bounding box center [404, 290] width 57 height 14
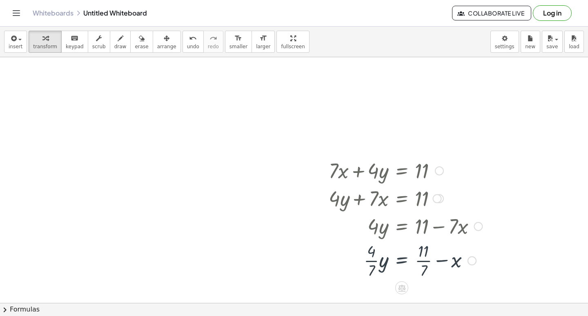
drag, startPoint x: 421, startPoint y: 214, endPoint x: 417, endPoint y: 225, distance: 11.6
click at [419, 216] on div at bounding box center [406, 226] width 162 height 28
drag, startPoint x: 423, startPoint y: 258, endPoint x: 434, endPoint y: 253, distance: 12.1
click at [432, 254] on div at bounding box center [406, 259] width 162 height 41
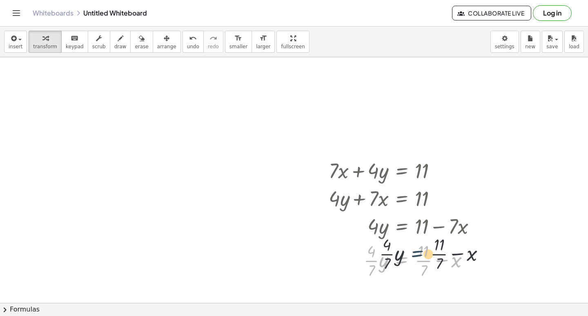
drag, startPoint x: 395, startPoint y: 258, endPoint x: 434, endPoint y: 252, distance: 38.9
click at [424, 247] on div at bounding box center [406, 259] width 162 height 41
drag, startPoint x: 422, startPoint y: 260, endPoint x: 451, endPoint y: 214, distance: 53.6
drag, startPoint x: 457, startPoint y: 235, endPoint x: 436, endPoint y: 283, distance: 52.1
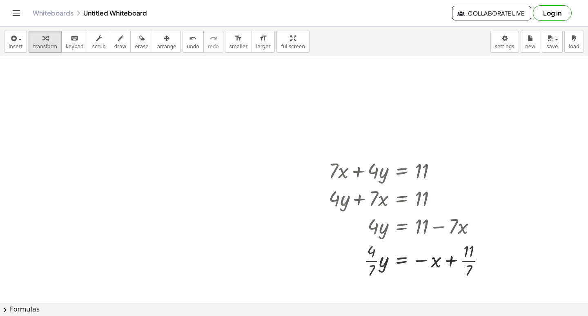
scroll to position [4431, 0]
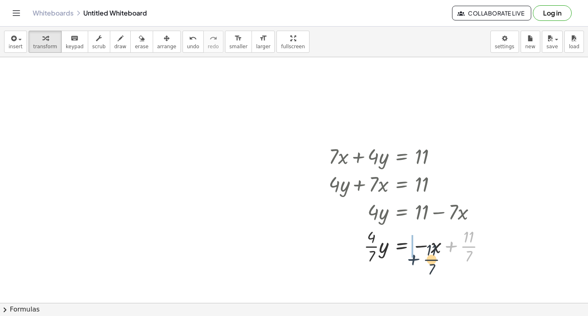
drag, startPoint x: 452, startPoint y: 252, endPoint x: 443, endPoint y: 247, distance: 10.2
click at [423, 264] on div at bounding box center [410, 245] width 171 height 41
drag, startPoint x: 458, startPoint y: 244, endPoint x: 341, endPoint y: 238, distance: 116.5
click at [340, 237] on div at bounding box center [410, 245] width 171 height 41
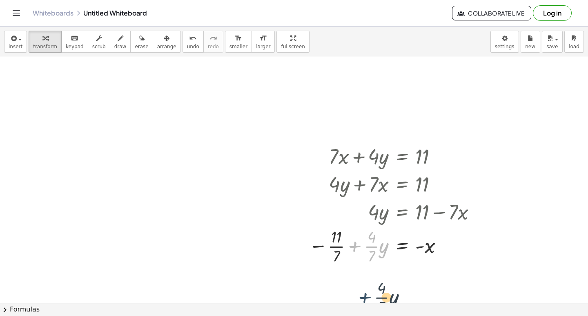
drag, startPoint x: 363, startPoint y: 240, endPoint x: 381, endPoint y: 286, distance: 49.9
drag, startPoint x: 401, startPoint y: 257, endPoint x: 418, endPoint y: 267, distance: 18.8
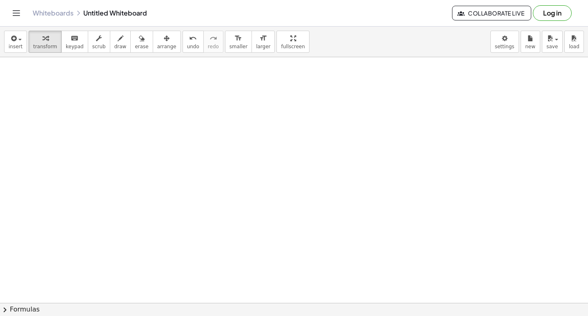
scroll to position [4663, 0]
drag, startPoint x: 301, startPoint y: 189, endPoint x: 295, endPoint y: 202, distance: 14.6
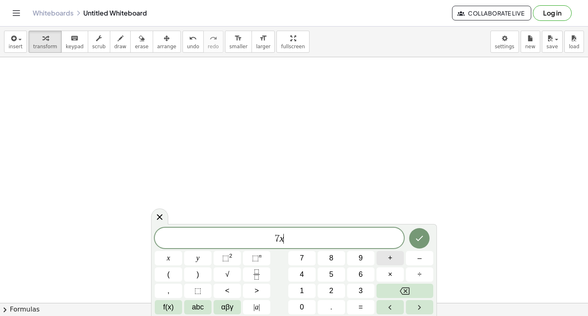
click at [398, 259] on button "+" at bounding box center [389, 258] width 27 height 14
click at [297, 271] on button "4" at bounding box center [301, 274] width 27 height 14
click at [200, 256] on button "y" at bounding box center [197, 258] width 27 height 14
click at [355, 311] on button "=" at bounding box center [360, 307] width 27 height 14
click at [298, 287] on button "1" at bounding box center [301, 290] width 27 height 14
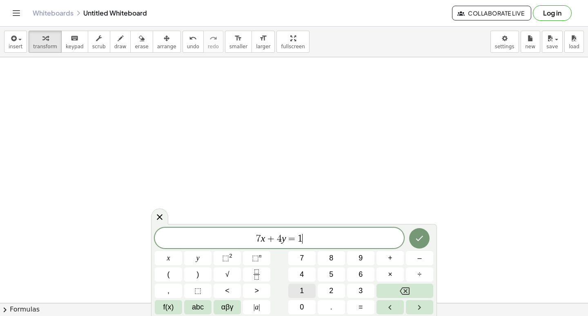
click at [298, 287] on button "1" at bounding box center [301, 290] width 27 height 14
click at [423, 240] on icon "Done" at bounding box center [419, 238] width 10 height 10
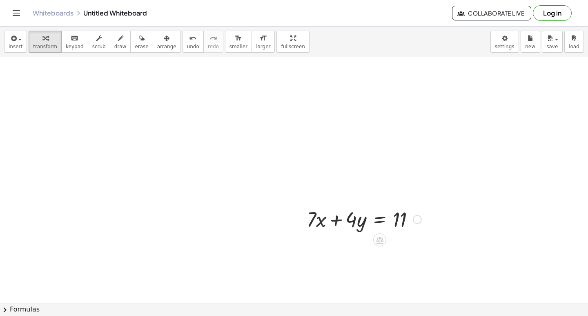
drag, startPoint x: 312, startPoint y: 211, endPoint x: 327, endPoint y: 239, distance: 32.1
click at [312, 211] on div at bounding box center [364, 219] width 123 height 28
drag, startPoint x: 331, startPoint y: 238, endPoint x: 336, endPoint y: 234, distance: 6.7
drag, startPoint x: 352, startPoint y: 223, endPoint x: 292, endPoint y: 228, distance: 60.2
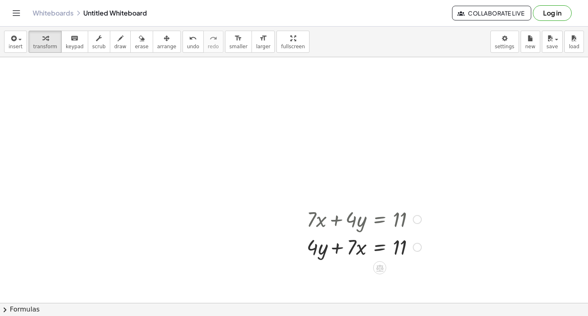
drag, startPoint x: 365, startPoint y: 222, endPoint x: 325, endPoint y: 247, distance: 46.9
click at [314, 221] on div at bounding box center [364, 219] width 123 height 28
click at [305, 254] on div "+ · 7 · x + · 4 · y = 11 + · 7 · x + · 4 · y = 11" at bounding box center [360, 233] width 133 height 60
drag, startPoint x: 325, startPoint y: 247, endPoint x: 411, endPoint y: 250, distance: 85.8
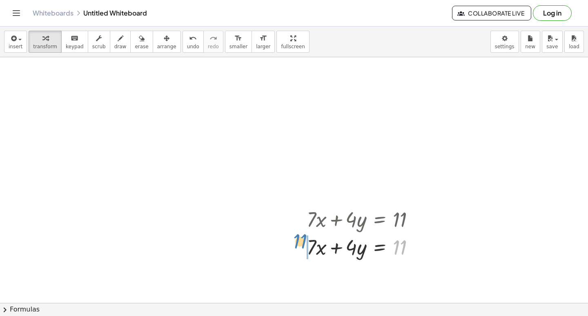
drag, startPoint x: 389, startPoint y: 243, endPoint x: 265, endPoint y: 214, distance: 127.2
drag, startPoint x: 412, startPoint y: 247, endPoint x: 346, endPoint y: 225, distance: 69.9
drag, startPoint x: 398, startPoint y: 249, endPoint x: 290, endPoint y: 242, distance: 108.5
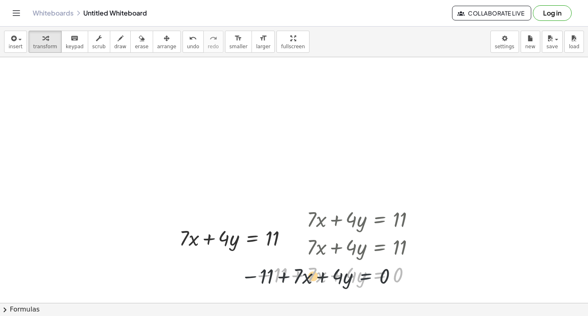
click at [359, 277] on div at bounding box center [337, 274] width 175 height 28
drag, startPoint x: 406, startPoint y: 245, endPoint x: 391, endPoint y: 248, distance: 14.9
click at [385, 245] on div at bounding box center [337, 246] width 175 height 28
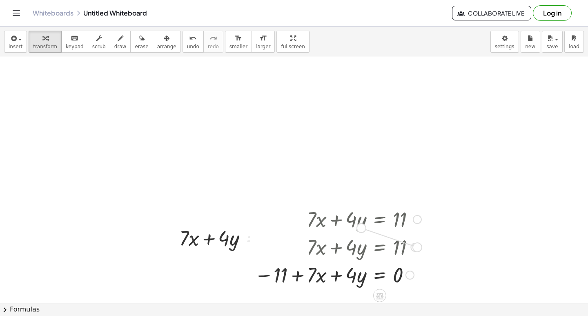
drag, startPoint x: 413, startPoint y: 249, endPoint x: 330, endPoint y: 225, distance: 86.4
click at [380, 219] on div "+ · 7 · x + · 4 · y = 11 + · 4 · y + · 7 · x = 11 + · 7 · x + · 4 · y = 11 + · …" at bounding box center [380, 219] width 0 height 0
drag, startPoint x: 345, startPoint y: 245, endPoint x: 293, endPoint y: 241, distance: 51.6
click at [293, 241] on div at bounding box center [337, 246] width 175 height 28
drag, startPoint x: 311, startPoint y: 243, endPoint x: 309, endPoint y: 251, distance: 8.1
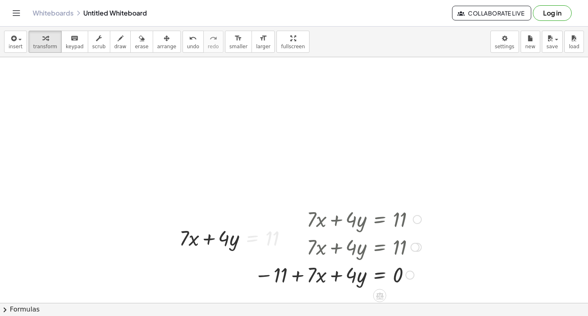
click at [270, 238] on div at bounding box center [337, 246] width 175 height 28
drag, startPoint x: 328, startPoint y: 252, endPoint x: 390, endPoint y: 270, distance: 64.2
click at [359, 255] on div at bounding box center [337, 246] width 175 height 28
drag, startPoint x: 412, startPoint y: 241, endPoint x: 405, endPoint y: 250, distance: 11.4
click at [388, 241] on div at bounding box center [337, 246] width 175 height 28
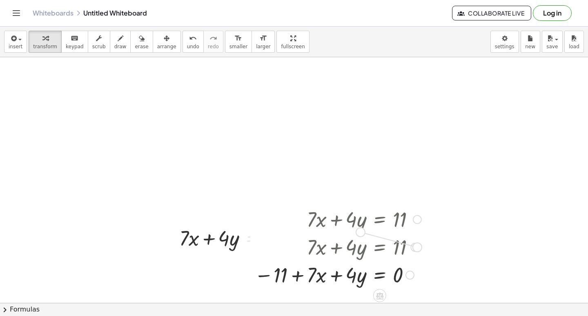
drag, startPoint x: 417, startPoint y: 248, endPoint x: 296, endPoint y: 236, distance: 121.0
click at [380, 247] on div "+ · 7 · x + · 4 · y = 11" at bounding box center [380, 247] width 0 height 0
drag, startPoint x: 336, startPoint y: 244, endPoint x: 299, endPoint y: 246, distance: 37.6
click at [299, 246] on div at bounding box center [337, 246] width 175 height 28
drag, startPoint x: 306, startPoint y: 244, endPoint x: 291, endPoint y: 225, distance: 23.8
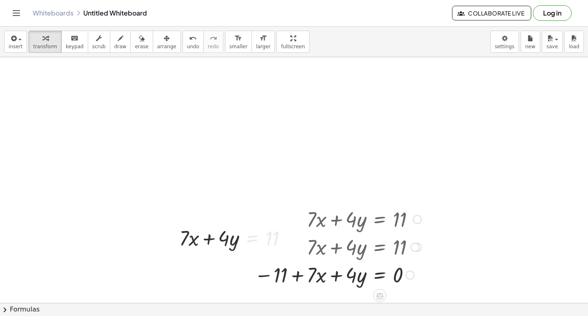
click at [380, 219] on div "+ · 7 · x + · 4 · y = 11 + · 4 · y + · 7 · x = 11 + · 7 · x + · 4 · y = 11 + · …" at bounding box center [380, 219] width 0 height 0
drag, startPoint x: 229, startPoint y: 240, endPoint x: 264, endPoint y: 256, distance: 38.4
click at [276, 246] on div at bounding box center [236, 237] width 123 height 28
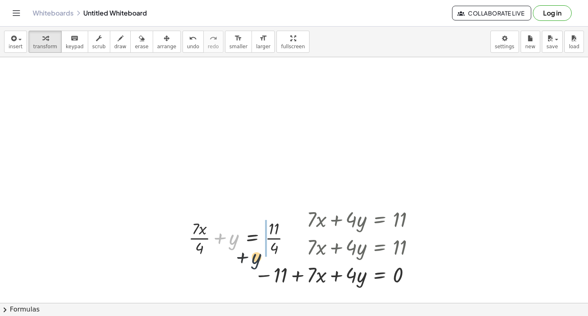
drag, startPoint x: 232, startPoint y: 232, endPoint x: 272, endPoint y: 259, distance: 47.9
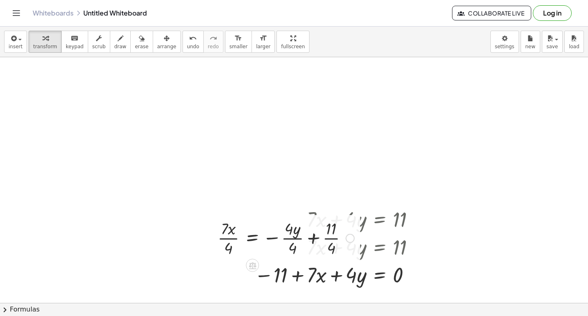
drag, startPoint x: 325, startPoint y: 247, endPoint x: 321, endPoint y: 264, distance: 16.9
drag, startPoint x: 291, startPoint y: 263, endPoint x: 285, endPoint y: 265, distance: 5.6
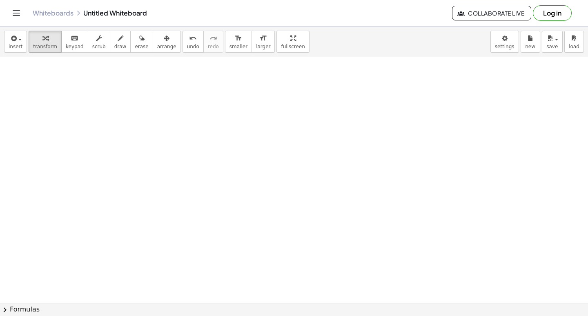
scroll to position [4908, 0]
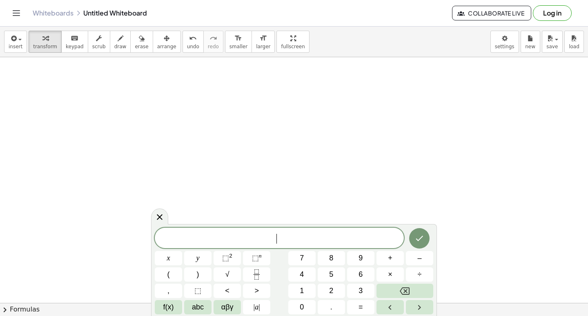
click at [319, 229] on div "​" at bounding box center [279, 237] width 249 height 20
click at [417, 253] on button "–" at bounding box center [419, 258] width 27 height 14
click at [330, 272] on span "5" at bounding box center [331, 274] width 4 height 11
click at [395, 259] on button "+" at bounding box center [389, 258] width 27 height 14
click at [354, 289] on button "3" at bounding box center [360, 290] width 27 height 14
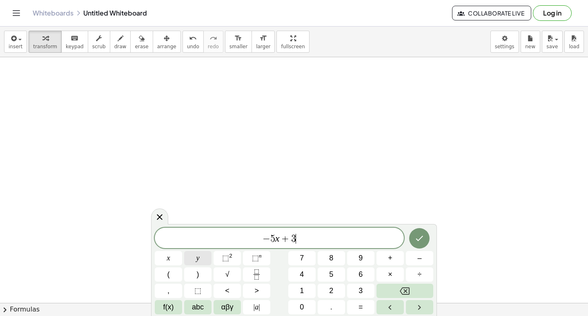
click at [200, 256] on button "y" at bounding box center [197, 258] width 27 height 14
click at [358, 306] on button "=" at bounding box center [360, 307] width 27 height 14
click at [298, 292] on button "1" at bounding box center [301, 290] width 27 height 14
click at [357, 289] on button "3" at bounding box center [360, 290] width 27 height 14
click at [412, 227] on div "− 5 x + 3 y = 1 3 x y ⬚ 2 ⬚ n 7 8 9 + – ( ) √ 4 5 6 × ÷ , ⬚ < > 1 2 3 f(x) abc …" at bounding box center [294, 270] width 286 height 92
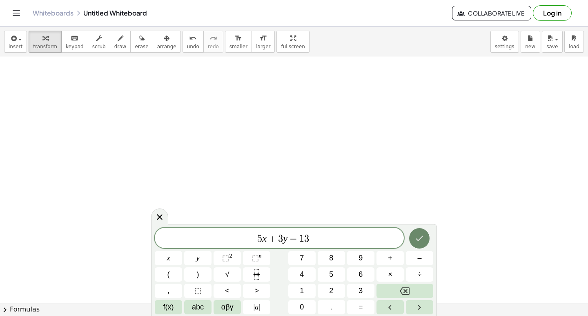
click at [412, 237] on button "Done" at bounding box center [419, 238] width 20 height 20
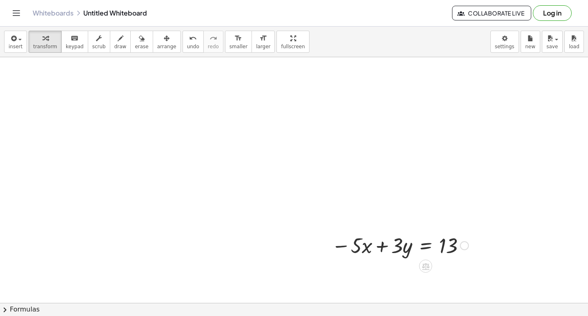
drag, startPoint x: 365, startPoint y: 230, endPoint x: 353, endPoint y: 231, distance: 12.3
click at [363, 230] on div "− · 5 · x + · 3 · y = 13" at bounding box center [396, 245] width 155 height 32
click at [351, 236] on div at bounding box center [399, 245] width 145 height 28
click at [441, 243] on div at bounding box center [399, 245] width 145 height 28
click at [402, 241] on div at bounding box center [399, 245] width 145 height 28
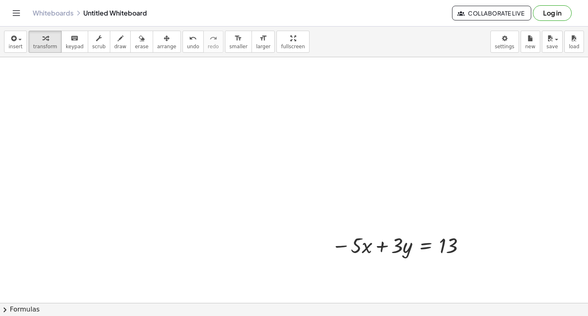
click at [368, 238] on div at bounding box center [399, 245] width 145 height 28
click at [361, 241] on div at bounding box center [399, 245] width 145 height 28
click at [354, 245] on div at bounding box center [399, 245] width 145 height 28
click at [344, 246] on div at bounding box center [399, 245] width 145 height 28
click at [339, 246] on div at bounding box center [399, 245] width 145 height 28
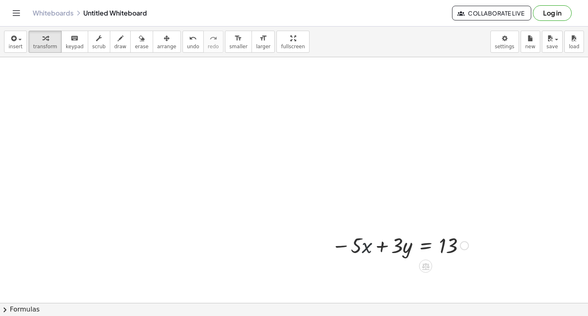
drag, startPoint x: 354, startPoint y: 245, endPoint x: 365, endPoint y: 247, distance: 12.0
click at [354, 245] on div at bounding box center [399, 245] width 145 height 28
click at [365, 247] on div at bounding box center [399, 245] width 145 height 28
click at [361, 248] on div at bounding box center [399, 245] width 145 height 28
click at [359, 249] on div at bounding box center [399, 245] width 145 height 28
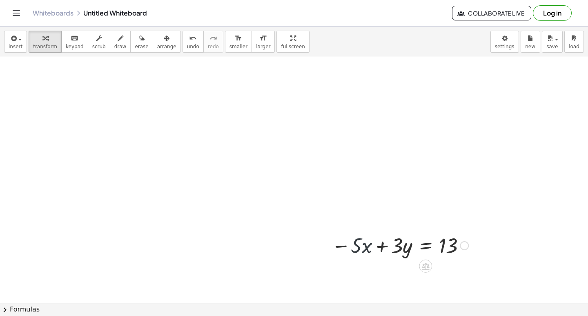
click at [359, 249] on div at bounding box center [399, 245] width 145 height 28
drag, startPoint x: 364, startPoint y: 248, endPoint x: 414, endPoint y: 262, distance: 52.1
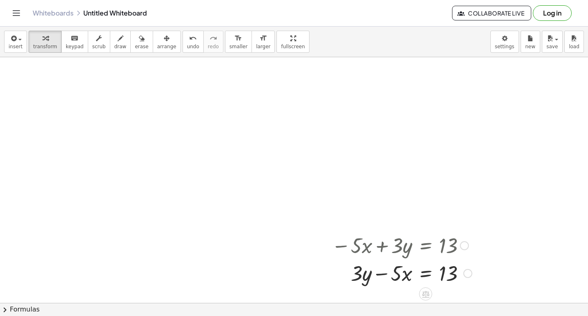
drag, startPoint x: 380, startPoint y: 247, endPoint x: 370, endPoint y: 272, distance: 26.9
click at [425, 245] on div "− · 5 · x + · 3 · y = 13 − · 5 · x + · 3 · y = 13" at bounding box center [425, 245] width 0 height 0
drag, startPoint x: 412, startPoint y: 310, endPoint x: 429, endPoint y: 261, distance: 51.4
click at [414, 307] on button "chevron_right Formulas" at bounding box center [294, 309] width 588 height 13
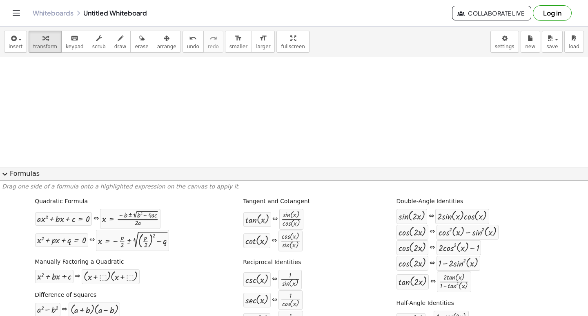
drag, startPoint x: 390, startPoint y: 110, endPoint x: 394, endPoint y: 105, distance: 6.1
drag, startPoint x: 391, startPoint y: 100, endPoint x: 384, endPoint y: 91, distance: 11.0
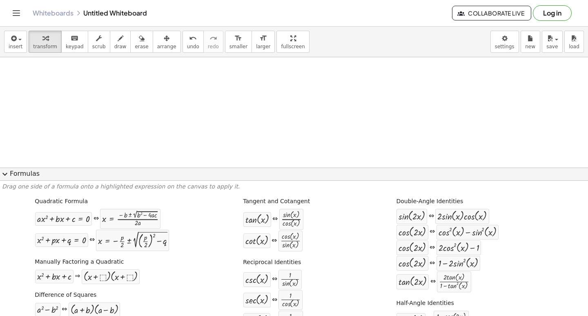
click at [2, 168] on button "expand_more Formulas" at bounding box center [294, 173] width 588 height 13
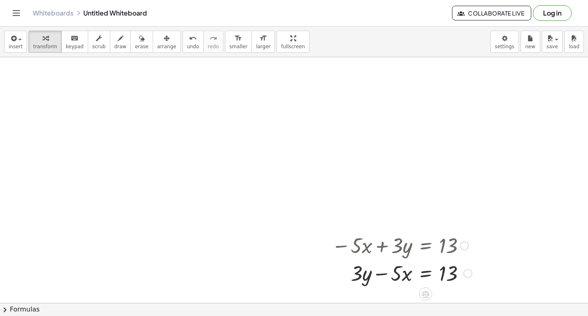
drag, startPoint x: 372, startPoint y: 261, endPoint x: 375, endPoint y: 264, distance: 4.9
click at [372, 261] on div at bounding box center [401, 272] width 149 height 28
drag, startPoint x: 433, startPoint y: 259, endPoint x: 402, endPoint y: 263, distance: 31.7
click at [418, 260] on div at bounding box center [401, 272] width 149 height 28
drag, startPoint x: 398, startPoint y: 266, endPoint x: 383, endPoint y: 248, distance: 23.5
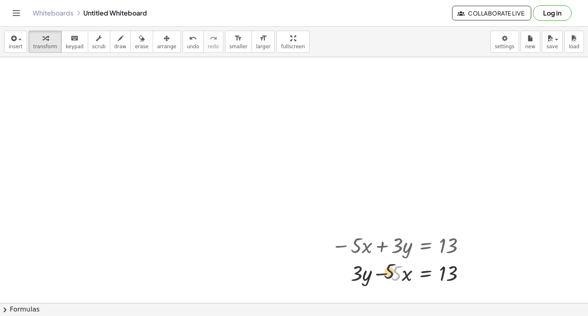
click at [425, 245] on div "− · 5 · x + · 3 · y = 13 · 5 − · 5 · x + · 3 · y = 13" at bounding box center [425, 245] width 0 height 0
drag, startPoint x: 354, startPoint y: 257, endPoint x: 364, endPoint y: 251, distance: 11.2
click at [364, 251] on div at bounding box center [401, 245] width 149 height 28
drag, startPoint x: 364, startPoint y: 251, endPoint x: 351, endPoint y: 297, distance: 47.8
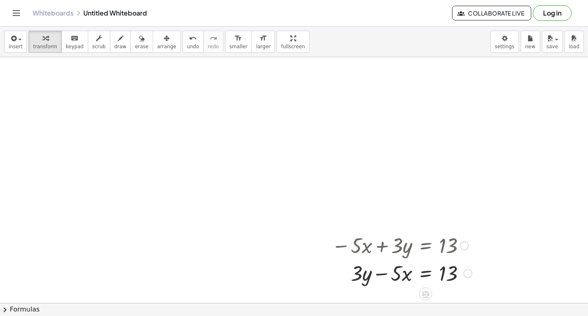
click at [459, 256] on div at bounding box center [401, 245] width 149 height 28
drag, startPoint x: 465, startPoint y: 267, endPoint x: 417, endPoint y: 275, distance: 48.5
click at [439, 268] on div at bounding box center [401, 272] width 149 height 28
drag, startPoint x: 419, startPoint y: 268, endPoint x: 378, endPoint y: 267, distance: 41.3
click at [379, 267] on div at bounding box center [391, 272] width 164 height 28
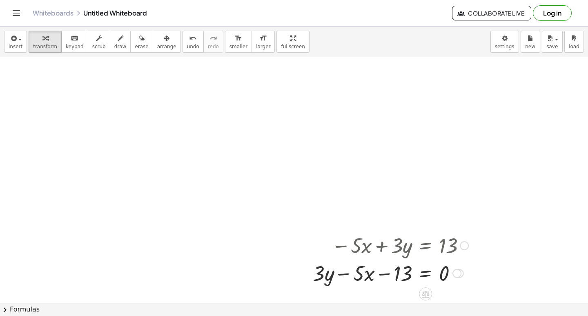
drag, startPoint x: 461, startPoint y: 276, endPoint x: 457, endPoint y: 276, distance: 4.5
click at [425, 273] on div "− · 5 · x + · 3 · y = 13 − 0" at bounding box center [425, 273] width 0 height 0
drag, startPoint x: 334, startPoint y: 275, endPoint x: 408, endPoint y: 303, distance: 79.3
click at [408, 303] on div "insert select one: Math Expression Function Text Youtube Video Graphing Geometr…" at bounding box center [294, 171] width 588 height 289
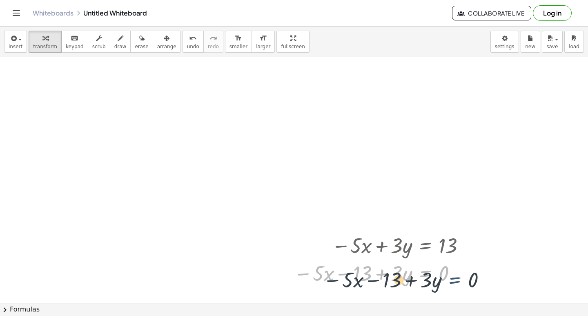
drag, startPoint x: 417, startPoint y: 275, endPoint x: 456, endPoint y: 283, distance: 39.3
click at [463, 282] on div at bounding box center [381, 272] width 183 height 28
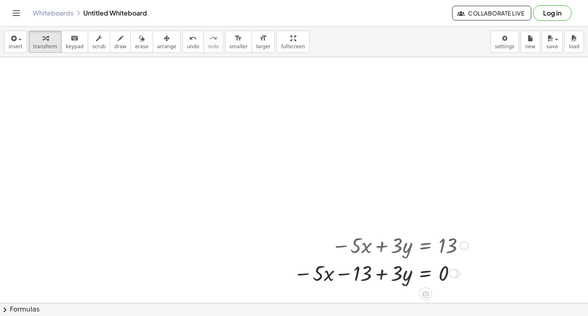
drag, startPoint x: 436, startPoint y: 279, endPoint x: 449, endPoint y: 274, distance: 14.5
drag, startPoint x: 449, startPoint y: 274, endPoint x: 356, endPoint y: 290, distance: 94.9
click at [399, 287] on div "− · 5 · x + · 3 · y = 13 + · 3 · y − · 5 · x = 13 + · 3 · y − · 5 · x − 13 = 0 …" at bounding box center [377, 259] width 193 height 60
drag, startPoint x: 350, startPoint y: 276, endPoint x: 413, endPoint y: 255, distance: 66.5
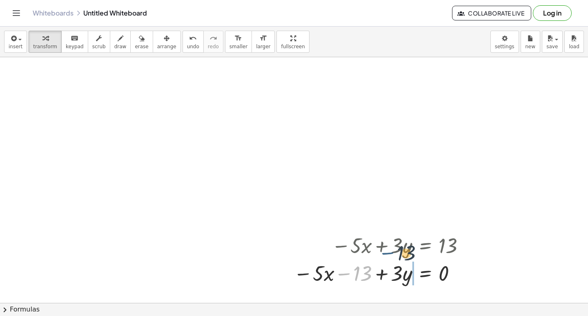
click at [425, 245] on div "− · 5 · x + · 3 · y = 13 + · 3 · y − · 5 · x = 13 + · 3 · y − · 5 · x − 13 = 0 …" at bounding box center [425, 245] width 0 height 0
drag, startPoint x: 394, startPoint y: 258, endPoint x: 326, endPoint y: 267, distance: 67.9
click at [327, 269] on div at bounding box center [381, 272] width 183 height 28
drag, startPoint x: 343, startPoint y: 265, endPoint x: 352, endPoint y: 274, distance: 12.7
click at [341, 283] on div at bounding box center [381, 272] width 183 height 28
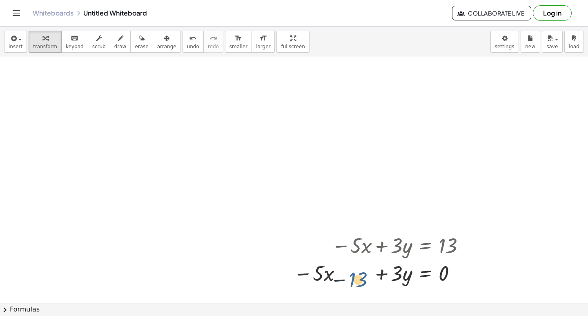
drag, startPoint x: 354, startPoint y: 271, endPoint x: 339, endPoint y: 298, distance: 31.7
drag, startPoint x: 352, startPoint y: 283, endPoint x: 332, endPoint y: 281, distance: 20.9
click at [332, 281] on div at bounding box center [381, 272] width 183 height 28
drag, startPoint x: 319, startPoint y: 275, endPoint x: 341, endPoint y: 273, distance: 22.2
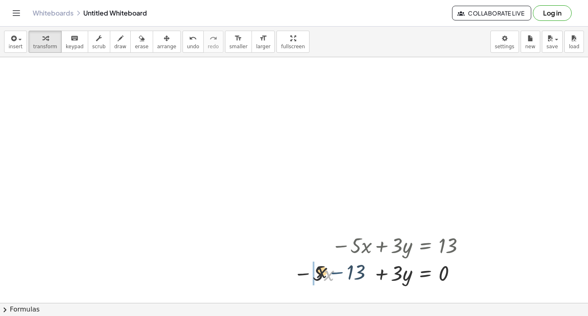
click at [318, 276] on div at bounding box center [381, 272] width 183 height 28
drag, startPoint x: 351, startPoint y: 270, endPoint x: 299, endPoint y: 274, distance: 52.0
click at [298, 278] on div at bounding box center [381, 272] width 183 height 28
drag, startPoint x: 323, startPoint y: 265, endPoint x: 352, endPoint y: 285, distance: 35.2
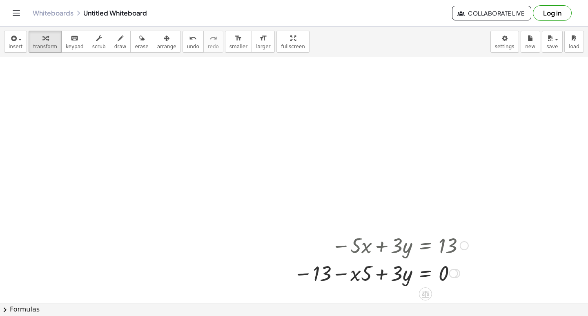
drag, startPoint x: 353, startPoint y: 274, endPoint x: 290, endPoint y: 281, distance: 63.7
click at [287, 283] on div "− · 5 · x + · 3 · y = 13 + · 3 · y − · 5 · x = 13 + · 3 · y − · 5 · x − 13 = 0 …" at bounding box center [377, 259] width 193 height 60
drag, startPoint x: 365, startPoint y: 269, endPoint x: 350, endPoint y: 274, distance: 16.3
click at [350, 274] on div at bounding box center [381, 272] width 183 height 28
drag, startPoint x: 394, startPoint y: 274, endPoint x: 292, endPoint y: 276, distance: 101.3
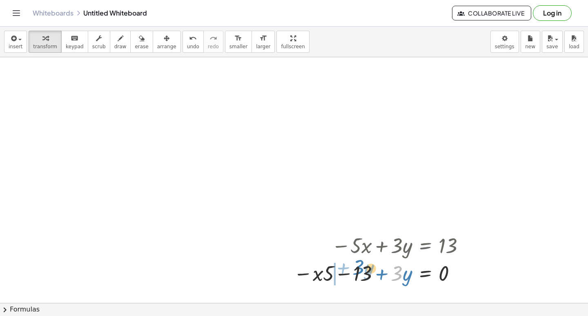
click at [338, 269] on div at bounding box center [381, 272] width 183 height 28
drag, startPoint x: 335, startPoint y: 272, endPoint x: 361, endPoint y: 262, distance: 28.3
click at [358, 261] on div at bounding box center [381, 272] width 183 height 28
drag, startPoint x: 365, startPoint y: 266, endPoint x: 330, endPoint y: 282, distance: 39.3
click at [327, 281] on div at bounding box center [381, 272] width 183 height 28
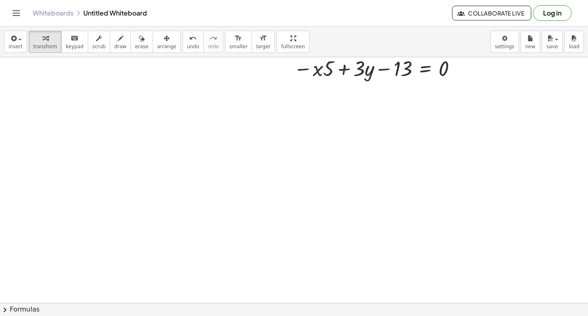
scroll to position [5154, 0]
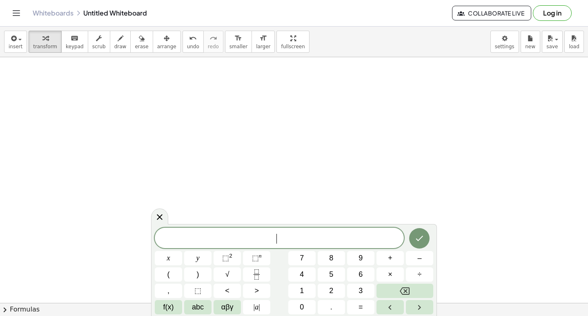
click at [196, 257] on span "y" at bounding box center [197, 257] width 3 height 11
click at [398, 258] on button "+" at bounding box center [389, 258] width 27 height 14
click at [330, 273] on span "5" at bounding box center [331, 274] width 4 height 11
click at [363, 301] on span "=" at bounding box center [361, 306] width 4 height 11
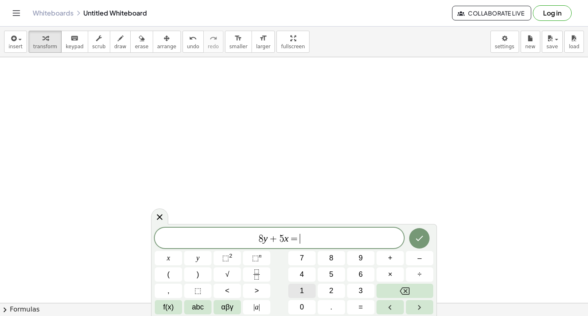
click at [304, 290] on button "1" at bounding box center [301, 290] width 27 height 14
click at [336, 261] on button "8" at bounding box center [331, 258] width 27 height 14
click at [416, 241] on icon "Done" at bounding box center [419, 238] width 10 height 10
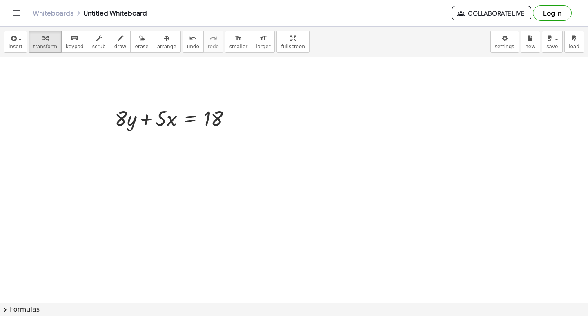
drag, startPoint x: 167, startPoint y: 196, endPoint x: 172, endPoint y: 195, distance: 4.5
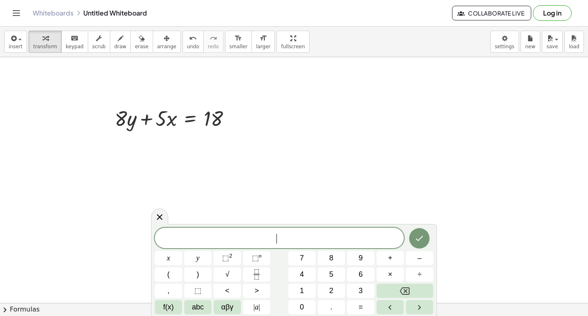
click at [431, 256] on button "–" at bounding box center [419, 258] width 27 height 14
click at [190, 267] on button ")" at bounding box center [197, 274] width 27 height 14
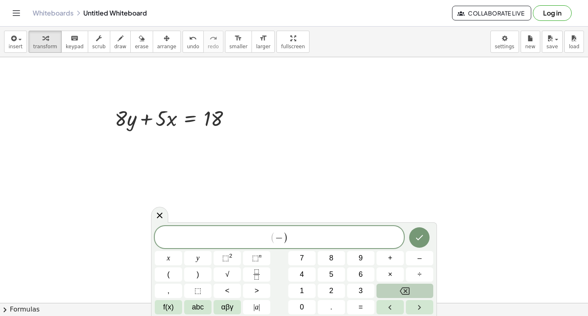
click at [419, 289] on button "Backspace" at bounding box center [404, 290] width 57 height 14
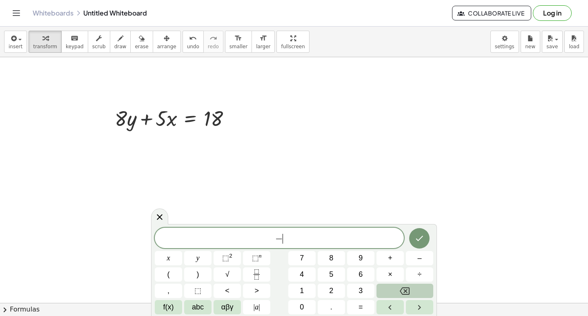
click at [419, 289] on button "Backspace" at bounding box center [404, 290] width 57 height 14
click at [418, 252] on span "–" at bounding box center [419, 257] width 4 height 11
click at [342, 254] on button "8" at bounding box center [331, 258] width 27 height 14
click at [206, 255] on button "y" at bounding box center [197, 258] width 27 height 14
click at [421, 252] on button "–" at bounding box center [419, 258] width 27 height 14
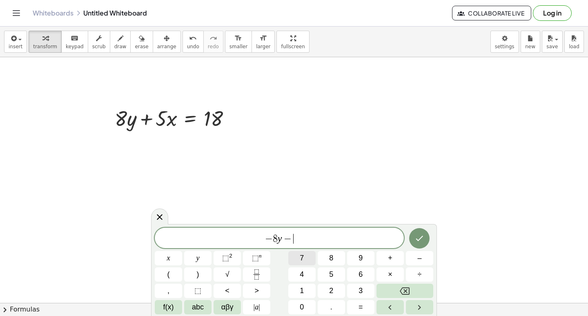
click at [312, 256] on button "7" at bounding box center [301, 258] width 27 height 14
click at [367, 303] on button "=" at bounding box center [360, 307] width 27 height 14
click at [412, 253] on button "–" at bounding box center [419, 258] width 27 height 14
click at [331, 286] on span "2" at bounding box center [331, 290] width 4 height 11
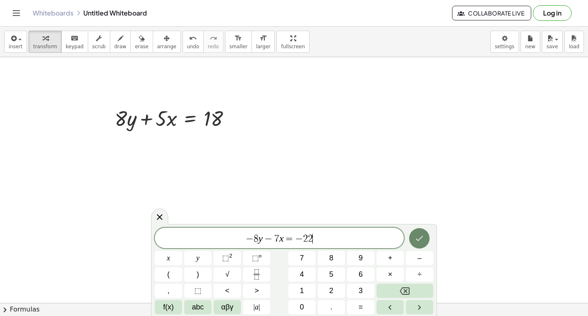
click at [423, 233] on icon "Done" at bounding box center [419, 238] width 10 height 10
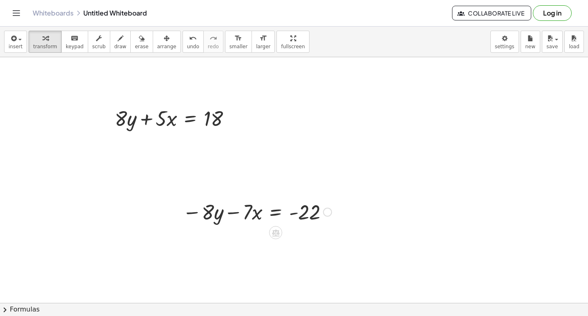
drag, startPoint x: 274, startPoint y: 233, endPoint x: 230, endPoint y: 145, distance: 98.8
drag, startPoint x: 184, startPoint y: 212, endPoint x: 163, endPoint y: 163, distance: 53.6
drag, startPoint x: 163, startPoint y: 163, endPoint x: 104, endPoint y: 200, distance: 69.8
drag, startPoint x: 104, startPoint y: 200, endPoint x: 289, endPoint y: 296, distance: 208.0
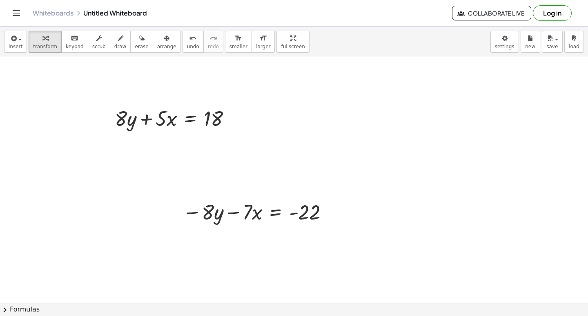
drag, startPoint x: 181, startPoint y: 213, endPoint x: 163, endPoint y: 178, distance: 38.9
drag, startPoint x: 163, startPoint y: 178, endPoint x: 182, endPoint y: 223, distance: 48.3
click at [182, 223] on div at bounding box center [176, 211] width 12 height 32
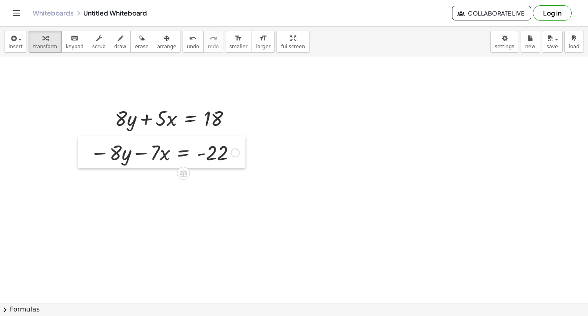
drag, startPoint x: 182, startPoint y: 223, endPoint x: 90, endPoint y: 163, distance: 109.6
click at [90, 163] on div at bounding box center [84, 152] width 12 height 32
click at [139, 153] on div at bounding box center [164, 152] width 157 height 28
drag, startPoint x: 139, startPoint y: 153, endPoint x: 173, endPoint y: 126, distance: 43.3
click at [141, 151] on div at bounding box center [164, 152] width 157 height 28
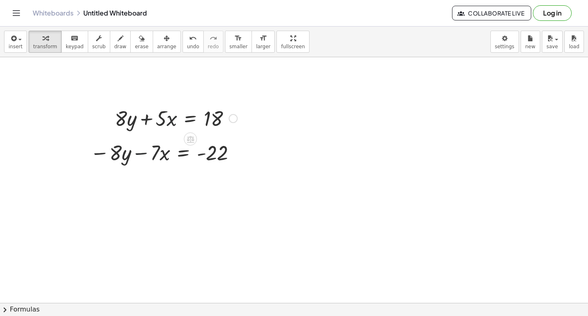
click at [173, 126] on div at bounding box center [176, 118] width 131 height 28
drag, startPoint x: 182, startPoint y: 118, endPoint x: 174, endPoint y: 126, distance: 11.0
click at [181, 118] on div at bounding box center [176, 118] width 131 height 28
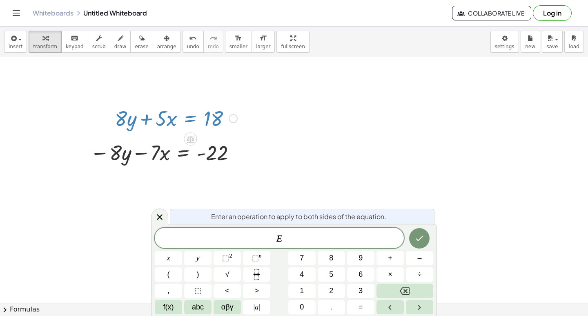
click at [210, 119] on div at bounding box center [176, 118] width 131 height 28
click at [185, 148] on div at bounding box center [164, 152] width 157 height 28
click at [180, 151] on div at bounding box center [164, 152] width 157 height 28
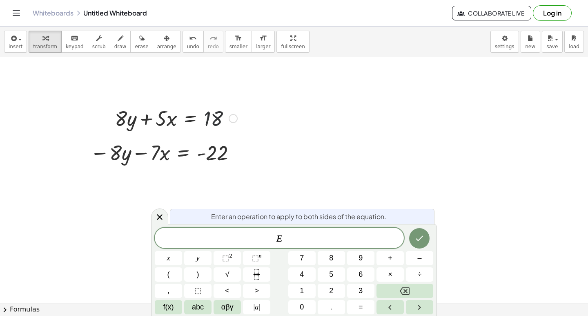
drag, startPoint x: 228, startPoint y: 111, endPoint x: 216, endPoint y: 107, distance: 12.1
click at [222, 107] on div at bounding box center [176, 118] width 131 height 28
drag, startPoint x: 212, startPoint y: 109, endPoint x: 192, endPoint y: 112, distance: 19.3
click at [193, 111] on div at bounding box center [176, 118] width 131 height 28
drag, startPoint x: 189, startPoint y: 110, endPoint x: 189, endPoint y: 129, distance: 19.2
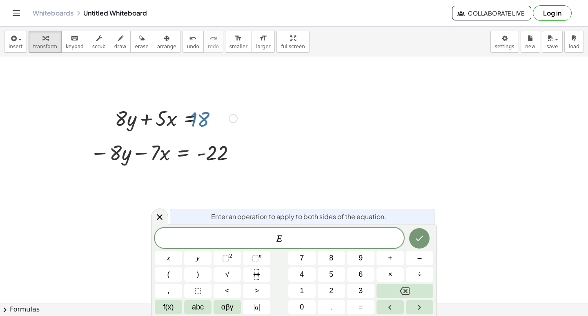
click at [182, 107] on div at bounding box center [176, 118] width 131 height 28
drag, startPoint x: 216, startPoint y: 117, endPoint x: 74, endPoint y: 91, distance: 144.3
click at [160, 103] on div "18 + · 8 · y + · 5 · x = 18" at bounding box center [172, 118] width 141 height 32
drag, startPoint x: 110, startPoint y: 154, endPoint x: 164, endPoint y: 167, distance: 55.5
click at [164, 167] on div "− · 8 · y − · 7 · x = - 22" at bounding box center [161, 152] width 167 height 32
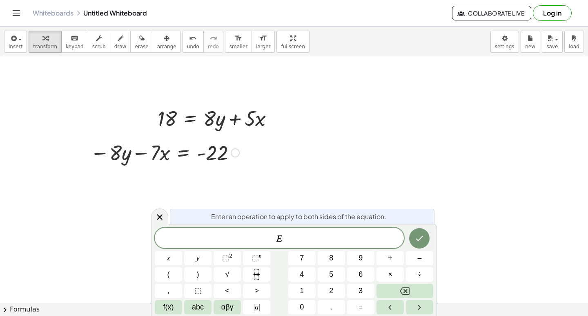
drag, startPoint x: 154, startPoint y: 146, endPoint x: 189, endPoint y: 160, distance: 37.9
click at [165, 147] on div at bounding box center [164, 152] width 157 height 28
drag, startPoint x: 245, startPoint y: 114, endPoint x: 148, endPoint y: 117, distance: 97.2
click at [148, 117] on div "+ · 8 · y + · 5 · x = 18 · 5 + · 8 · y + · 5 · x = 18" at bounding box center [215, 118] width 141 height 32
drag, startPoint x: 200, startPoint y: 120, endPoint x: 85, endPoint y: 182, distance: 131.2
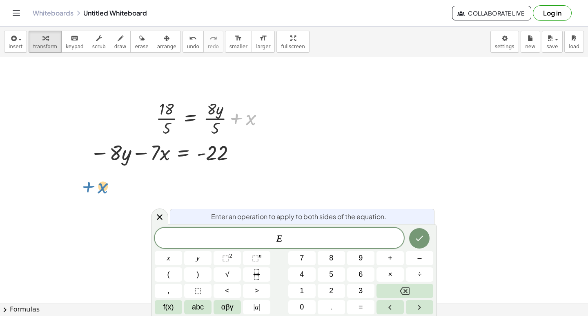
drag, startPoint x: 245, startPoint y: 109, endPoint x: 155, endPoint y: 112, distance: 90.3
click at [155, 112] on div "+ · 8 · y + · 5 · x = 18 18 = + · 8 · y + · 5 · x + x + · 8 · y + x = 18 · · 5 …" at bounding box center [210, 117] width 133 height 45
click at [170, 125] on div at bounding box center [172, 117] width 138 height 41
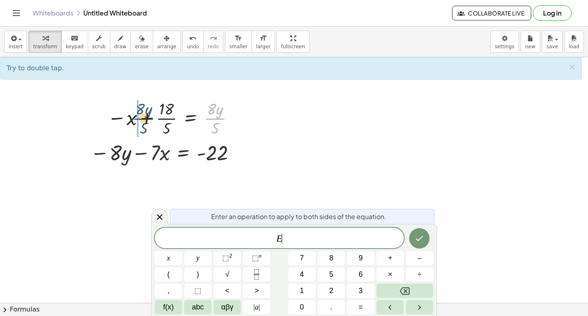
drag, startPoint x: 225, startPoint y: 115, endPoint x: 139, endPoint y: 116, distance: 85.8
click at [151, 115] on div at bounding box center [172, 117] width 138 height 41
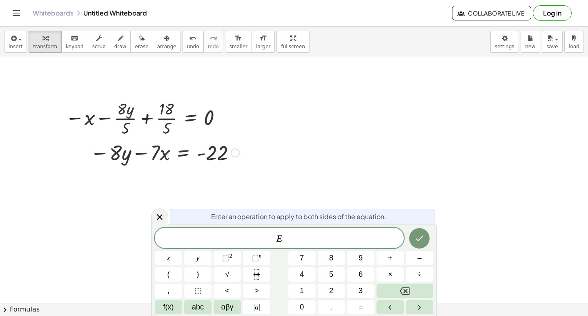
drag, startPoint x: 172, startPoint y: 149, endPoint x: 147, endPoint y: 150, distance: 24.9
click at [147, 150] on div at bounding box center [164, 152] width 157 height 28
drag, startPoint x: 191, startPoint y: 118, endPoint x: 202, endPoint y: 114, distance: 11.5
click at [168, 117] on div at bounding box center [144, 117] width 167 height 41
drag, startPoint x: 199, startPoint y: 113, endPoint x: 122, endPoint y: 128, distance: 78.6
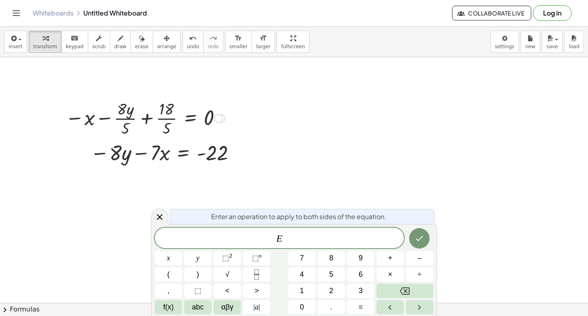
click at [122, 128] on div at bounding box center [144, 117] width 167 height 41
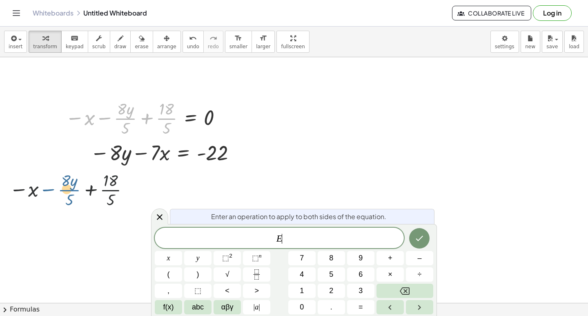
drag, startPoint x: 136, startPoint y: 123, endPoint x: 87, endPoint y: 209, distance: 99.0
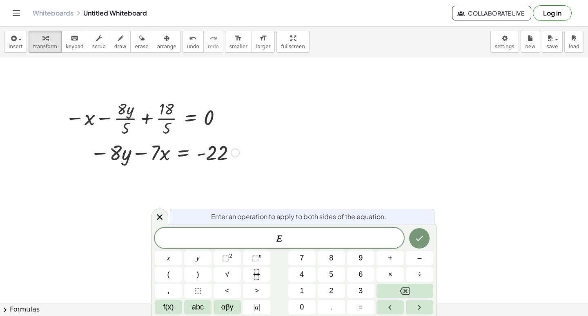
drag, startPoint x: 123, startPoint y: 146, endPoint x: 108, endPoint y: 149, distance: 15.5
click at [106, 149] on div at bounding box center [164, 152] width 157 height 28
click at [156, 147] on div at bounding box center [164, 152] width 157 height 28
drag, startPoint x: 161, startPoint y: 155, endPoint x: 157, endPoint y: 161, distance: 7.0
click at [157, 161] on div at bounding box center [164, 152] width 157 height 28
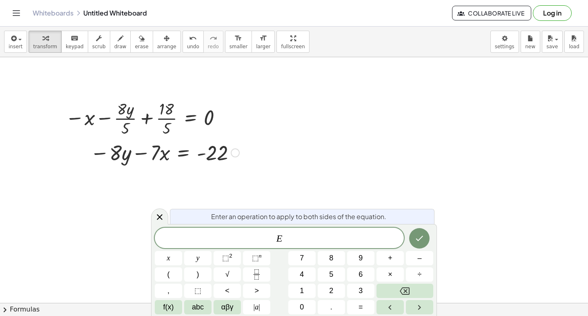
drag, startPoint x: 184, startPoint y: 147, endPoint x: 158, endPoint y: 152, distance: 26.5
click at [152, 155] on div at bounding box center [164, 152] width 157 height 28
drag, startPoint x: 228, startPoint y: 145, endPoint x: 187, endPoint y: 146, distance: 40.4
click at [188, 146] on div at bounding box center [164, 152] width 157 height 28
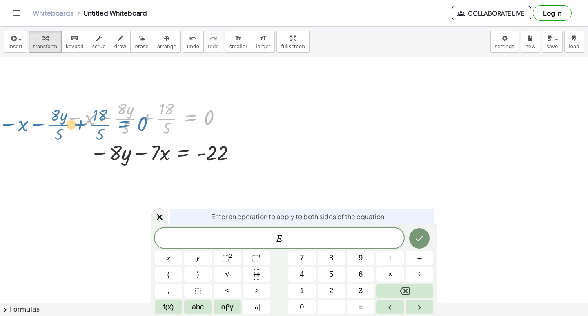
drag, startPoint x: 203, startPoint y: 119, endPoint x: 124, endPoint y: 121, distance: 79.3
click at [134, 124] on div at bounding box center [144, 117] width 167 height 41
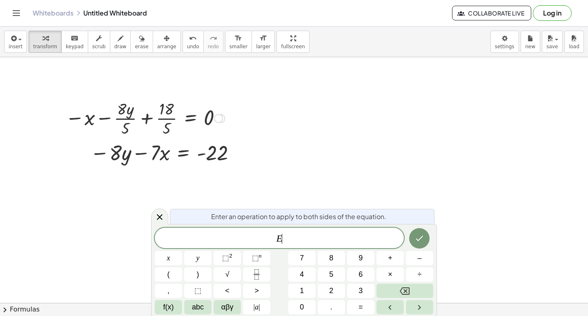
click at [153, 117] on div at bounding box center [144, 117] width 167 height 41
drag, startPoint x: 152, startPoint y: 100, endPoint x: 133, endPoint y: 103, distance: 19.5
click at [134, 103] on div at bounding box center [143, 117] width 171 height 41
drag, startPoint x: 125, startPoint y: 110, endPoint x: 110, endPoint y: 114, distance: 15.8
click at [109, 114] on div at bounding box center [143, 117] width 171 height 41
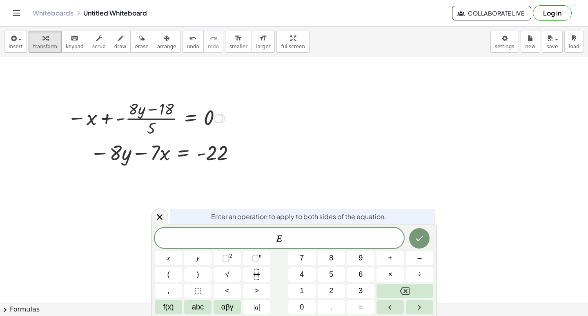
drag, startPoint x: 144, startPoint y: 117, endPoint x: 121, endPoint y: 125, distance: 24.3
click at [129, 121] on div at bounding box center [146, 117] width 166 height 41
drag, startPoint x: 144, startPoint y: 121, endPoint x: 67, endPoint y: 167, distance: 89.0
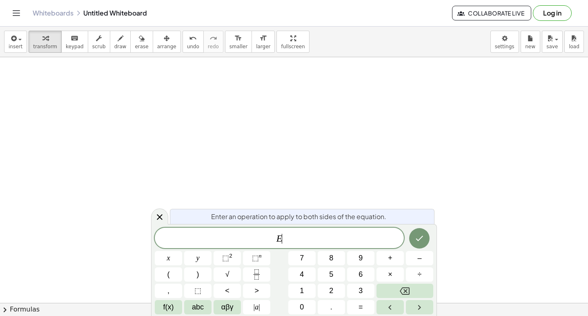
scroll to position [5276, 0]
click at [390, 282] on div "E x y ⬚ 2 ⬚ n 7 8 9 + – ( ) √ 4 5 6 × ÷ , ⬚ < > 1 2 3 f(x) abc αβγ | a | 0 . =" at bounding box center [294, 270] width 278 height 87
click at [388, 287] on button "Backspace" at bounding box center [404, 290] width 57 height 14
click at [306, 251] on button "7" at bounding box center [301, 258] width 27 height 14
click at [385, 257] on button "+" at bounding box center [389, 258] width 27 height 14
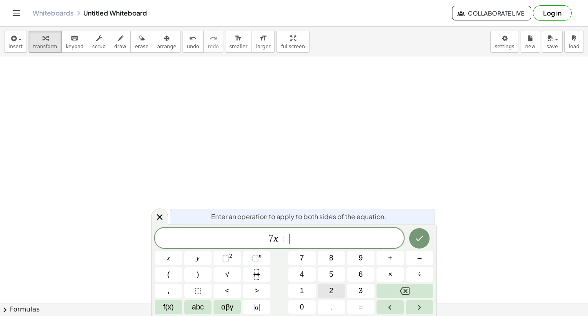
click at [332, 292] on span "2" at bounding box center [331, 290] width 4 height 11
click at [385, 272] on button "×" at bounding box center [389, 274] width 27 height 14
click at [425, 289] on button "Backspace" at bounding box center [404, 290] width 57 height 14
click at [410, 292] on button "Backspace" at bounding box center [404, 290] width 57 height 14
click at [412, 290] on button "Backspace" at bounding box center [404, 290] width 57 height 14
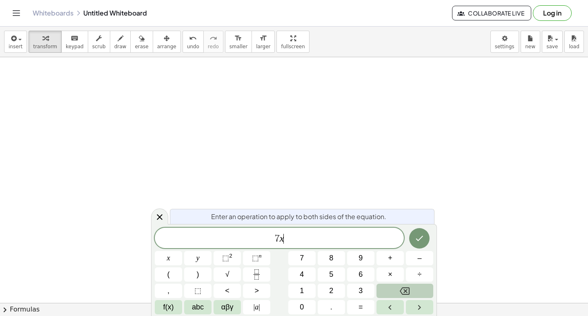
click at [412, 290] on button "Backspace" at bounding box center [404, 290] width 57 height 14
click at [413, 289] on button "Backspace" at bounding box center [404, 290] width 57 height 14
click at [366, 309] on button "=" at bounding box center [360, 307] width 27 height 14
click at [410, 286] on button "Backspace" at bounding box center [404, 290] width 57 height 14
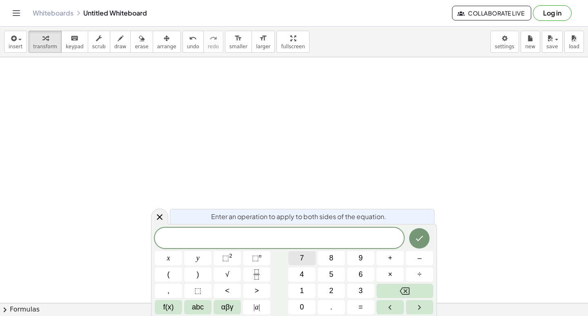
click at [307, 258] on button "7" at bounding box center [301, 258] width 27 height 14
click at [386, 257] on button "+" at bounding box center [389, 258] width 27 height 14
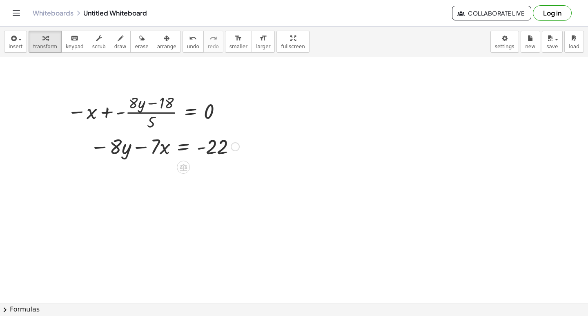
scroll to position [5154, 0]
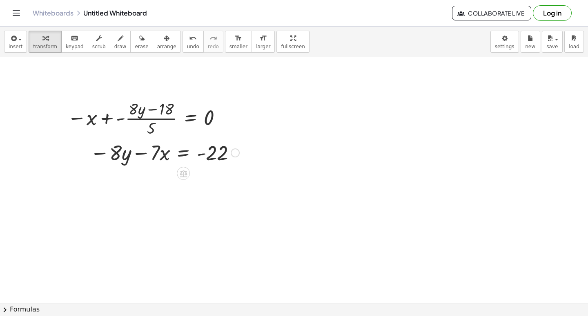
drag, startPoint x: 446, startPoint y: 210, endPoint x: 480, endPoint y: 164, distance: 57.6
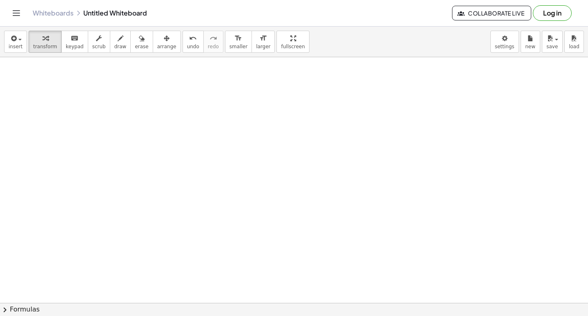
scroll to position [5277, 0]
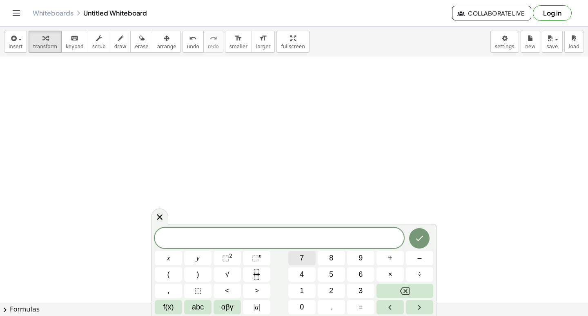
click at [305, 259] on button "7" at bounding box center [301, 258] width 27 height 14
click at [394, 261] on button "+" at bounding box center [389, 258] width 27 height 14
click at [327, 285] on button "2" at bounding box center [331, 290] width 27 height 14
click at [207, 258] on button "y" at bounding box center [197, 258] width 27 height 14
click at [361, 309] on span "=" at bounding box center [361, 306] width 4 height 11
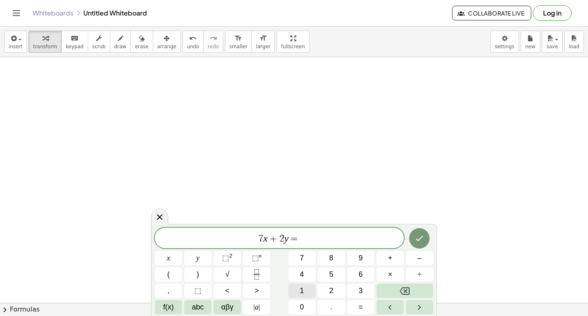
click at [293, 285] on button "1" at bounding box center [301, 290] width 27 height 14
click at [334, 255] on button "8" at bounding box center [331, 258] width 27 height 14
click at [419, 241] on icon "Done" at bounding box center [419, 238] width 10 height 10
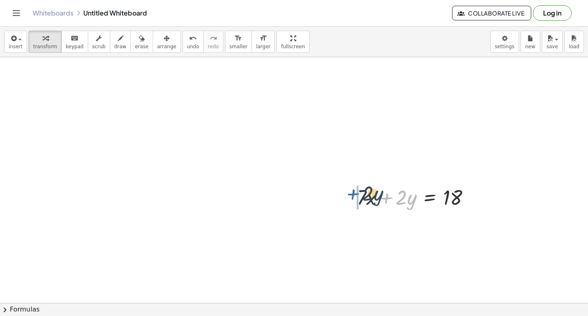
drag, startPoint x: 388, startPoint y: 206, endPoint x: 345, endPoint y: 200, distance: 43.3
click at [345, 200] on div "+ · 2 · y + · 7 · x + · 2 · y = 18" at bounding box center [414, 196] width 138 height 32
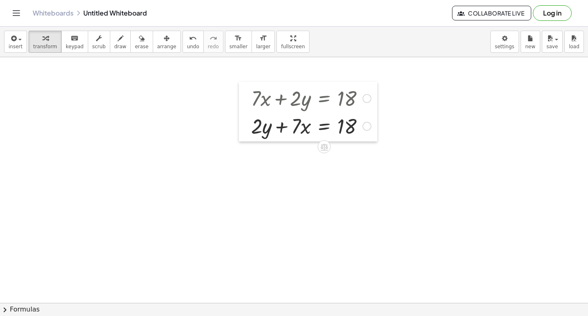
drag, startPoint x: 347, startPoint y: 200, endPoint x: 230, endPoint y: 91, distance: 159.2
click at [239, 93] on div at bounding box center [245, 112] width 12 height 60
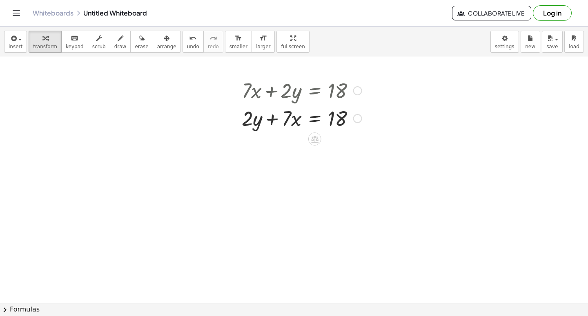
click at [256, 91] on div at bounding box center [302, 90] width 128 height 28
drag, startPoint x: 280, startPoint y: 98, endPoint x: 259, endPoint y: 102, distance: 20.8
click at [259, 102] on div at bounding box center [302, 90] width 128 height 28
drag, startPoint x: 261, startPoint y: 113, endPoint x: 237, endPoint y: 134, distance: 31.5
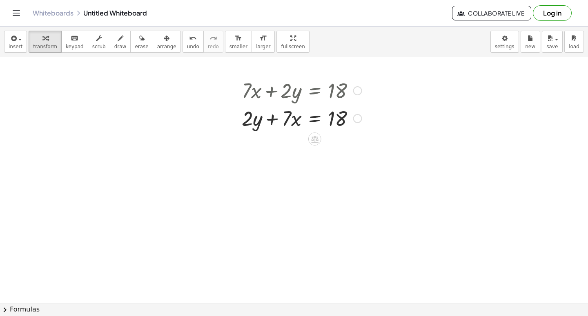
drag, startPoint x: 269, startPoint y: 131, endPoint x: 306, endPoint y: 129, distance: 37.2
click at [277, 130] on div at bounding box center [302, 118] width 128 height 28
drag, startPoint x: 340, startPoint y: 122, endPoint x: 316, endPoint y: 132, distance: 26.2
drag, startPoint x: 344, startPoint y: 125, endPoint x: 272, endPoint y: 160, distance: 79.8
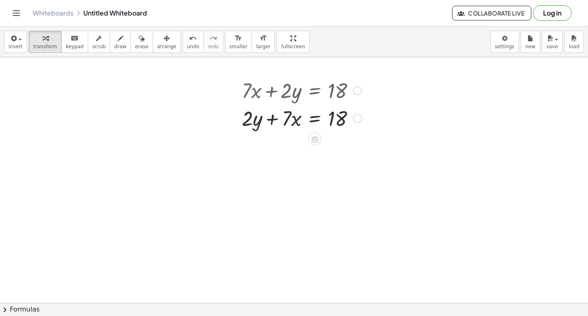
drag, startPoint x: 340, startPoint y: 90, endPoint x: 252, endPoint y: 82, distance: 89.0
click at [252, 82] on div at bounding box center [302, 90] width 128 height 28
drag, startPoint x: 243, startPoint y: 87, endPoint x: 243, endPoint y: 145, distance: 58.0
drag, startPoint x: 258, startPoint y: 127, endPoint x: 285, endPoint y: 128, distance: 27.0
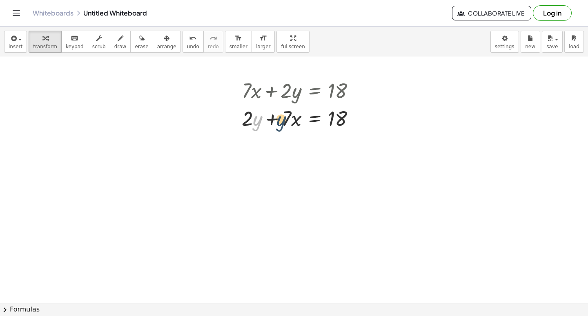
click at [285, 128] on div at bounding box center [302, 118] width 128 height 28
drag, startPoint x: 261, startPoint y: 117, endPoint x: 367, endPoint y: 135, distance: 107.7
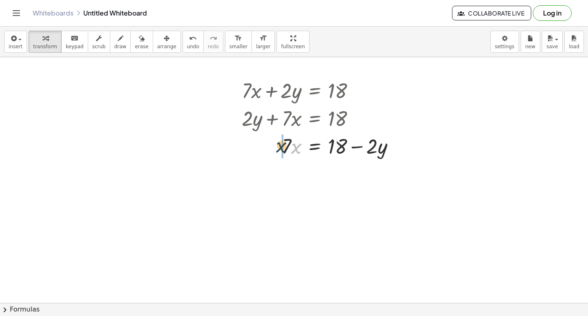
drag, startPoint x: 294, startPoint y: 146, endPoint x: 275, endPoint y: 145, distance: 19.2
click at [267, 145] on div at bounding box center [322, 145] width 168 height 28
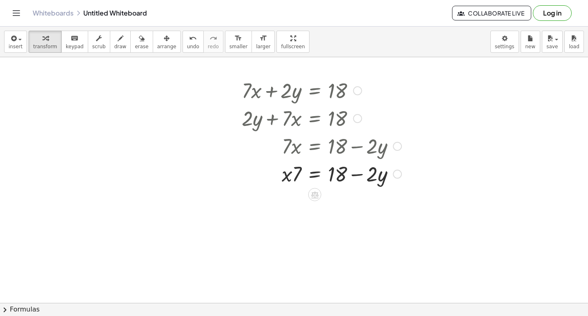
drag, startPoint x: 322, startPoint y: 154, endPoint x: 268, endPoint y: 169, distance: 56.2
click at [315, 91] on div "+ · 7 · x + · 2 · y = 18 + · 2 · y + · 7 · x = 18 · 7 · x = + 18 − · 2 · y · 7 …" at bounding box center [315, 91] width 0 height 0
drag, startPoint x: 304, startPoint y: 171, endPoint x: 274, endPoint y: 178, distance: 31.0
click at [274, 178] on div at bounding box center [322, 173] width 168 height 28
drag, startPoint x: 347, startPoint y: 176, endPoint x: 276, endPoint y: 189, distance: 72.2
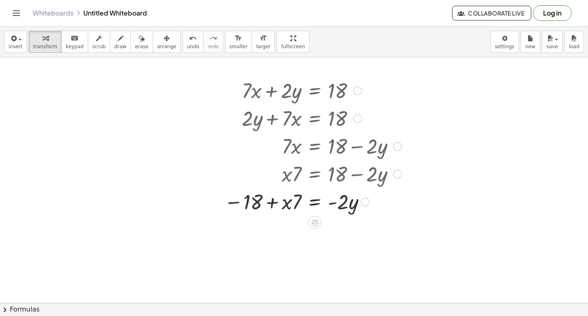
drag, startPoint x: 353, startPoint y: 209, endPoint x: 298, endPoint y: 205, distance: 55.6
drag, startPoint x: 298, startPoint y: 205, endPoint x: 335, endPoint y: 178, distance: 46.5
click at [317, 205] on div at bounding box center [312, 200] width 185 height 41
click at [326, 204] on div at bounding box center [312, 200] width 185 height 41
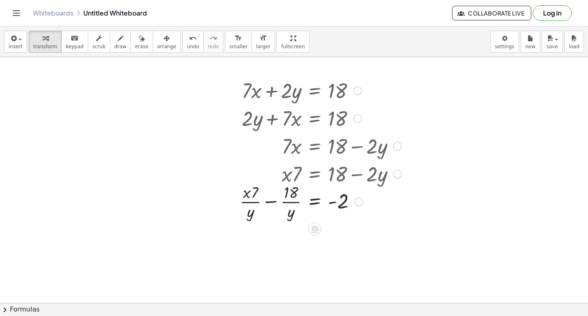
drag, startPoint x: 276, startPoint y: 202, endPoint x: 312, endPoint y: 204, distance: 36.4
click at [295, 202] on div at bounding box center [312, 200] width 185 height 41
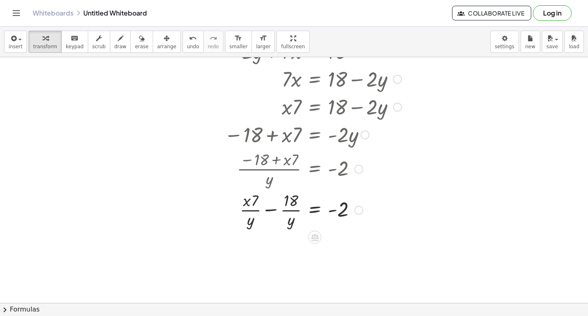
scroll to position [5358, 0]
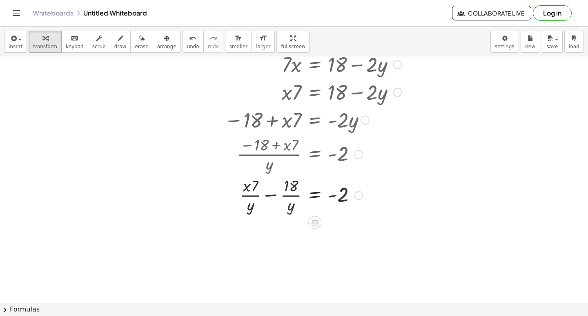
drag, startPoint x: 276, startPoint y: 209, endPoint x: 295, endPoint y: 213, distance: 19.1
click at [293, 216] on div "+ · 7 · x + · 2 · y = 18 + · 2 · y + · 7 · x = 18 · 7 · x = + 18 − · 2 · y · x …" at bounding box center [310, 104] width 196 height 225
drag, startPoint x: 295, startPoint y: 213, endPoint x: 307, endPoint y: 224, distance: 16.5
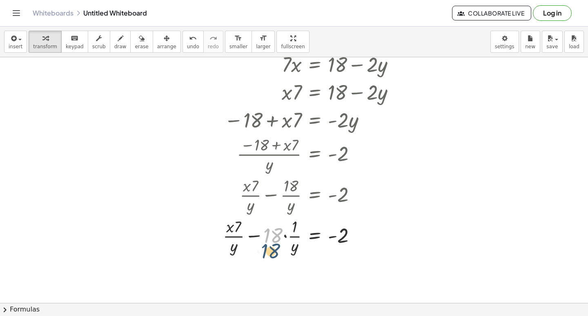
drag, startPoint x: 275, startPoint y: 240, endPoint x: 285, endPoint y: 259, distance: 21.2
drag, startPoint x: 331, startPoint y: 232, endPoint x: 272, endPoint y: 263, distance: 66.5
drag, startPoint x: 262, startPoint y: 235, endPoint x: 255, endPoint y: 260, distance: 26.4
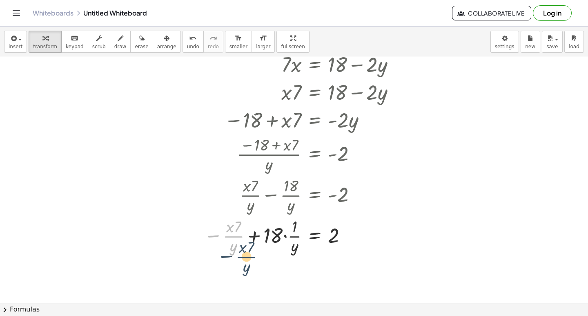
drag, startPoint x: 252, startPoint y: 263, endPoint x: 283, endPoint y: 257, distance: 31.2
drag, startPoint x: 274, startPoint y: 251, endPoint x: 321, endPoint y: 276, distance: 52.6
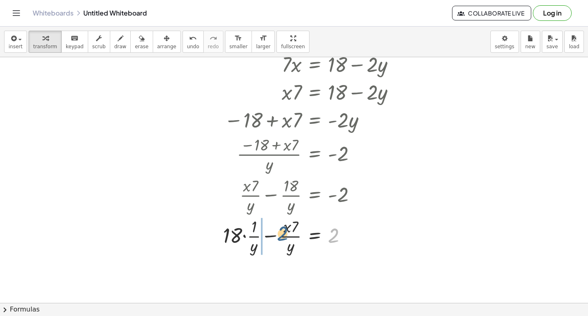
drag, startPoint x: 327, startPoint y: 242, endPoint x: 285, endPoint y: 242, distance: 42.5
click at [276, 241] on div at bounding box center [312, 235] width 187 height 41
drag, startPoint x: 313, startPoint y: 238, endPoint x: 286, endPoint y: 245, distance: 27.8
click at [290, 242] on div at bounding box center [297, 235] width 217 height 41
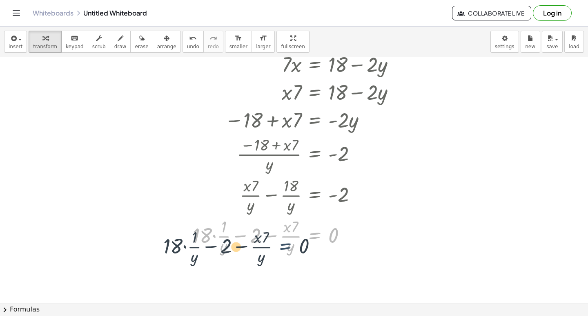
drag, startPoint x: 314, startPoint y: 238, endPoint x: 273, endPoint y: 252, distance: 43.8
click at [273, 252] on div at bounding box center [297, 235] width 217 height 41
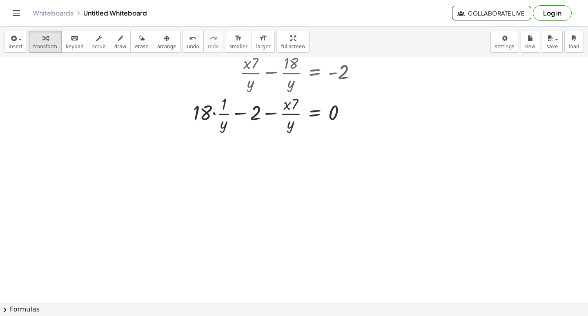
scroll to position [5562, 0]
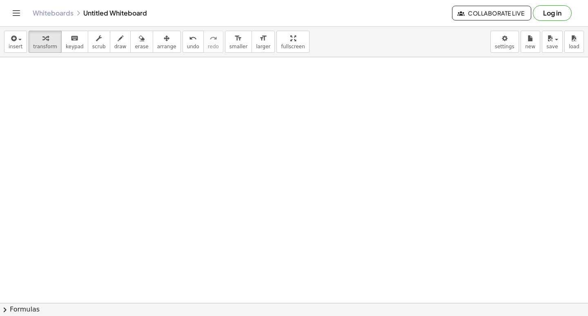
drag, startPoint x: 341, startPoint y: 254, endPoint x: 311, endPoint y: 254, distance: 30.2
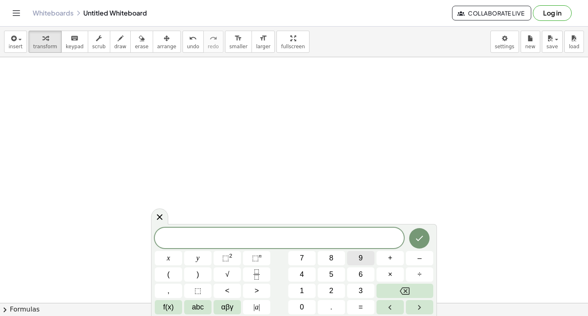
click at [360, 256] on span "9" at bounding box center [361, 257] width 4 height 11
click at [403, 260] on button "+" at bounding box center [389, 258] width 27 height 14
click at [203, 260] on button "y" at bounding box center [197, 258] width 27 height 14
click at [363, 310] on span "=" at bounding box center [361, 306] width 4 height 11
click at [302, 273] on span "4" at bounding box center [302, 274] width 4 height 11
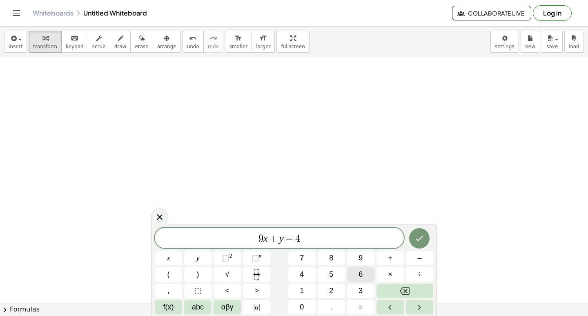
click at [360, 271] on span "6" at bounding box center [361, 274] width 4 height 11
click at [417, 244] on button "Done" at bounding box center [419, 238] width 20 height 20
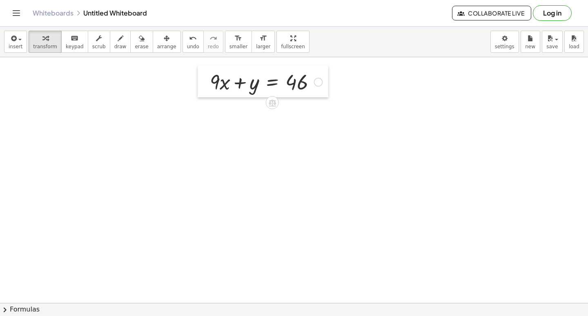
drag, startPoint x: 347, startPoint y: 271, endPoint x: 204, endPoint y: 82, distance: 237.2
click at [204, 82] on div at bounding box center [204, 81] width 12 height 32
click at [271, 105] on icon at bounding box center [272, 102] width 9 height 9
click at [270, 105] on span "×" at bounding box center [272, 103] width 5 height 12
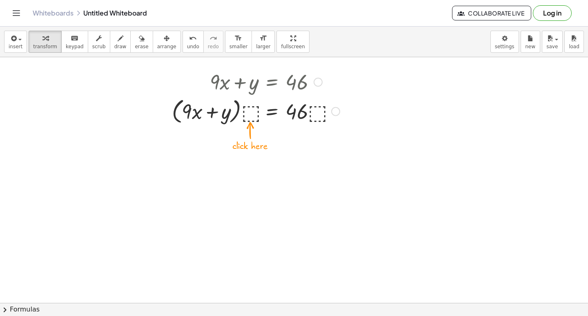
click at [249, 110] on div at bounding box center [256, 110] width 176 height 31
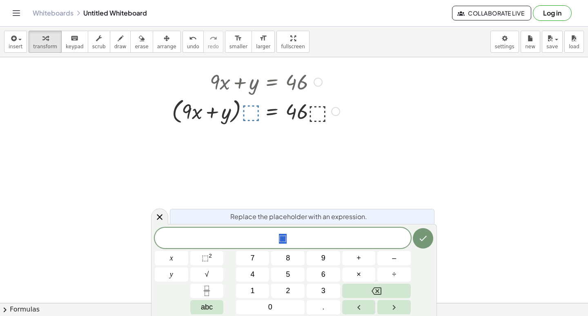
click at [252, 114] on div at bounding box center [256, 110] width 176 height 31
click at [326, 114] on div at bounding box center [256, 110] width 176 height 31
drag, startPoint x: 287, startPoint y: 113, endPoint x: 251, endPoint y: 111, distance: 36.4
click at [267, 113] on div at bounding box center [256, 110] width 176 height 31
drag, startPoint x: 205, startPoint y: 106, endPoint x: 217, endPoint y: 103, distance: 12.2
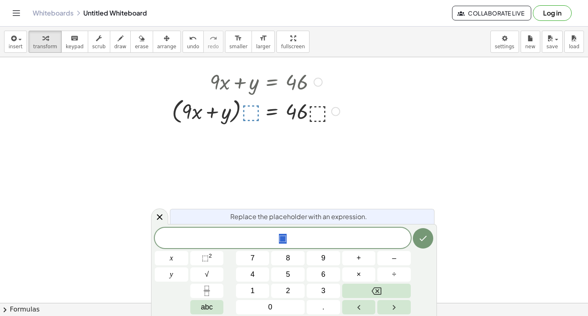
click at [213, 105] on div at bounding box center [256, 110] width 176 height 31
click at [229, 109] on div at bounding box center [256, 110] width 176 height 31
drag, startPoint x: 158, startPoint y: 220, endPoint x: 175, endPoint y: 209, distance: 19.8
click at [158, 220] on icon at bounding box center [160, 217] width 10 height 10
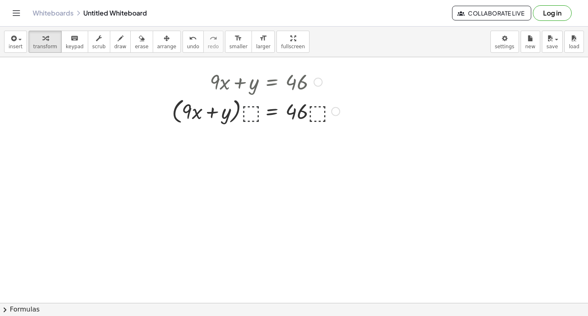
click at [246, 110] on div at bounding box center [256, 110] width 176 height 31
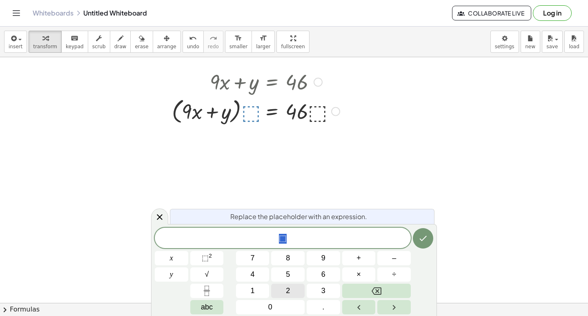
click at [286, 286] on span "2" at bounding box center [288, 290] width 4 height 11
click at [290, 277] on button "5" at bounding box center [287, 274] width 33 height 14
click at [284, 270] on button "5" at bounding box center [287, 274] width 33 height 14
click at [401, 292] on button "Backspace" at bounding box center [376, 290] width 69 height 14
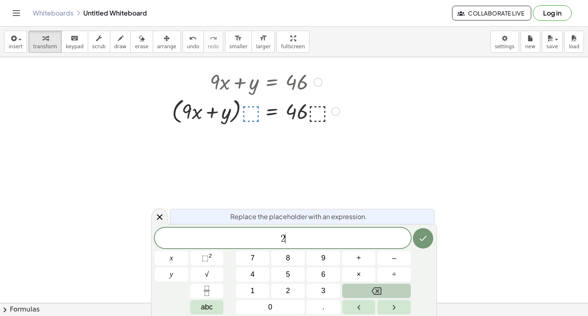
click at [373, 280] on div "2 ​ x y 7 8 9 + – 4 5 6 × ÷ ⬚ 2 √ abc 1 2 3 0 ." at bounding box center [294, 270] width 278 height 87
click at [341, 263] on div "2 ​ x y 7 8 9 + – 4 5 6 × ÷ ⬚ 2 √ abc 1 2 3 0 ." at bounding box center [294, 270] width 278 height 87
click at [377, 298] on div "2 ​ x y 7 8 9 + – 4 5 6 × ÷ ⬚ 2 √ abc 1 2 3 0 ." at bounding box center [294, 270] width 278 height 87
click at [375, 294] on icon "Backspace" at bounding box center [377, 290] width 10 height 7
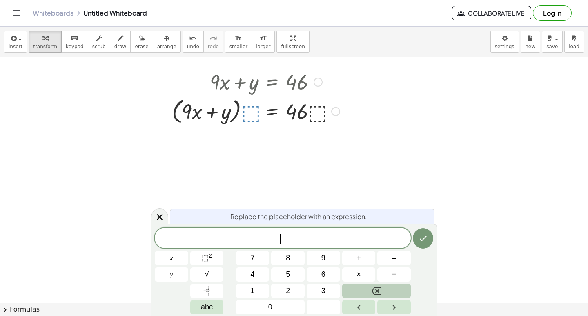
click at [375, 294] on icon "Backspace" at bounding box center [377, 290] width 10 height 7
click at [169, 102] on div at bounding box center [166, 96] width 12 height 63
drag, startPoint x: 193, startPoint y: 109, endPoint x: 173, endPoint y: 128, distance: 27.7
click at [166, 125] on div "+ · 9 · x + y = 46 + · 9 · x + y = 46 · ( ) · ⬚ · · ⬚" at bounding box center [253, 96] width 186 height 63
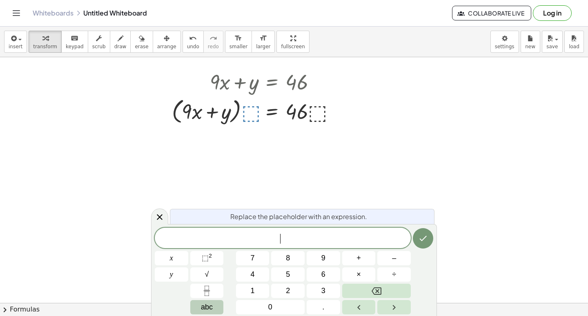
click at [203, 302] on span "abc" at bounding box center [207, 306] width 12 height 11
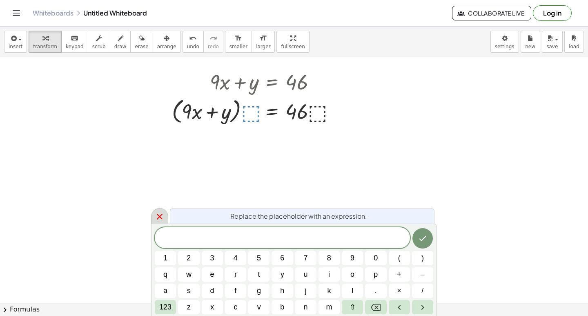
click at [157, 222] on div at bounding box center [159, 216] width 17 height 16
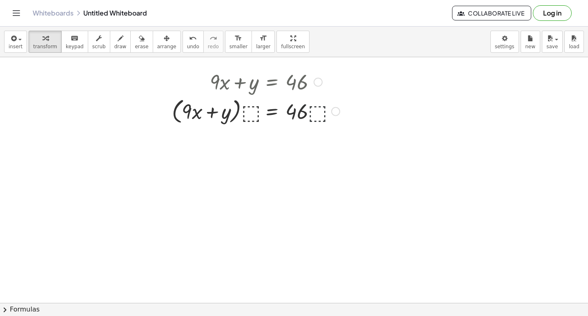
drag, startPoint x: 331, startPoint y: 116, endPoint x: 339, endPoint y: 109, distance: 10.7
click at [336, 112] on div at bounding box center [256, 110] width 176 height 31
drag, startPoint x: 339, startPoint y: 109, endPoint x: 320, endPoint y: 109, distance: 18.8
click at [336, 109] on div at bounding box center [335, 111] width 9 height 9
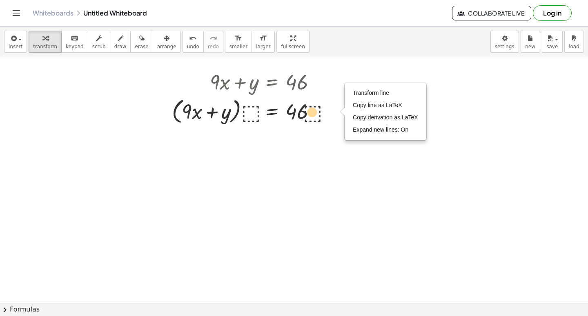
click at [319, 109] on div at bounding box center [256, 110] width 176 height 31
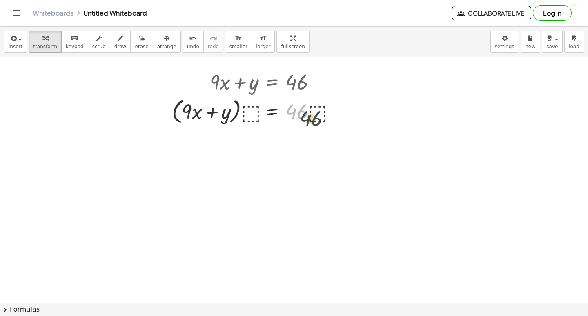
drag, startPoint x: 290, startPoint y: 107, endPoint x: 310, endPoint y: 114, distance: 22.1
click at [310, 114] on div at bounding box center [256, 110] width 176 height 31
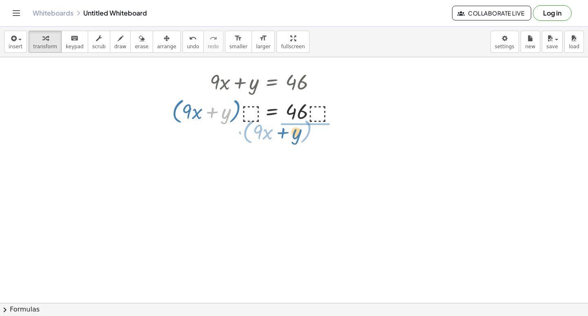
drag, startPoint x: 210, startPoint y: 113, endPoint x: 310, endPoint y: 125, distance: 100.3
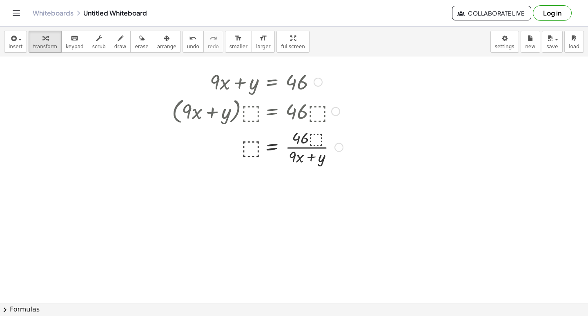
drag, startPoint x: 274, startPoint y: 112, endPoint x: 238, endPoint y: 136, distance: 43.2
click at [272, 82] on div "+ · 9 · x + y = 46 · ( + · 9 · x + y ) · ⬚ = · 46 · ⬚ + · 9 · x + y = 46 · ( ) …" at bounding box center [272, 82] width 0 height 0
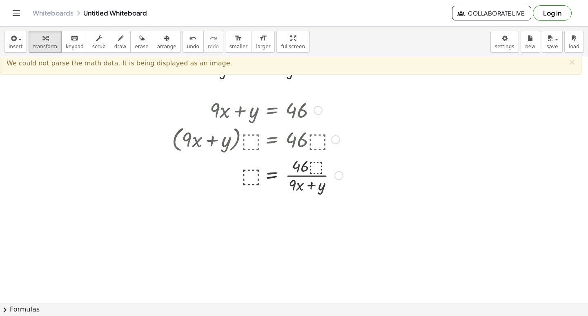
scroll to position [5522, 0]
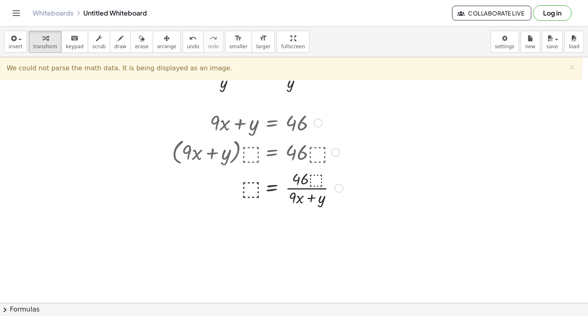
drag, startPoint x: 296, startPoint y: 184, endPoint x: 254, endPoint y: 211, distance: 50.4
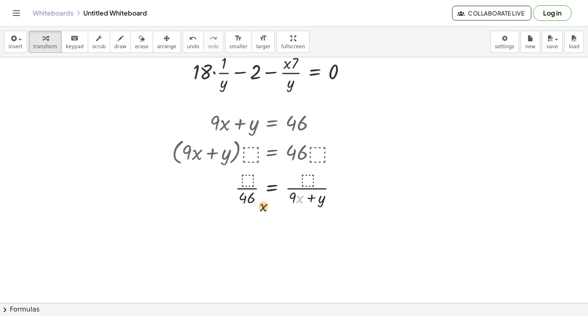
click at [258, 207] on div at bounding box center [257, 187] width 179 height 41
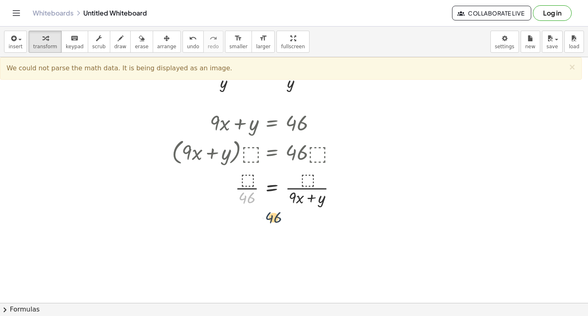
drag, startPoint x: 245, startPoint y: 197, endPoint x: 286, endPoint y: 228, distance: 51.3
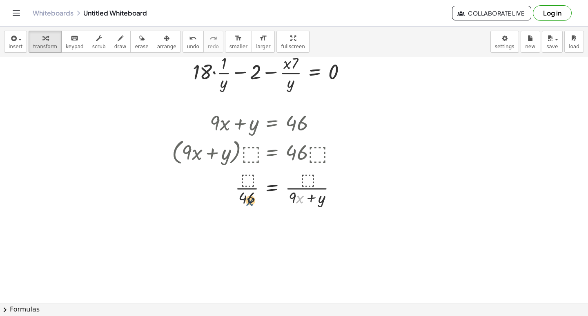
drag, startPoint x: 301, startPoint y: 200, endPoint x: 238, endPoint y: 206, distance: 63.1
click at [243, 203] on div at bounding box center [257, 187] width 179 height 41
drag, startPoint x: 292, startPoint y: 194, endPoint x: 321, endPoint y: 196, distance: 28.7
click at [236, 192] on div at bounding box center [257, 187] width 179 height 41
click at [264, 180] on div at bounding box center [257, 187] width 179 height 41
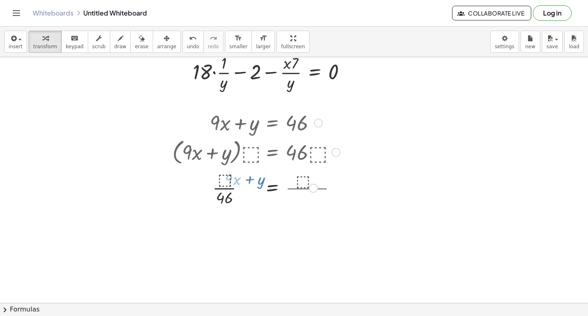
drag, startPoint x: 321, startPoint y: 196, endPoint x: 230, endPoint y: 195, distance: 90.7
click at [254, 181] on div at bounding box center [253, 187] width 182 height 41
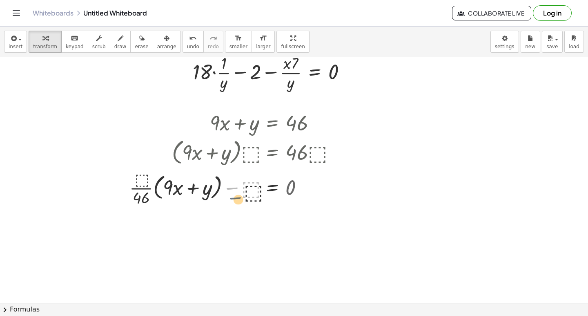
drag, startPoint x: 230, startPoint y: 195, endPoint x: 283, endPoint y: 283, distance: 102.0
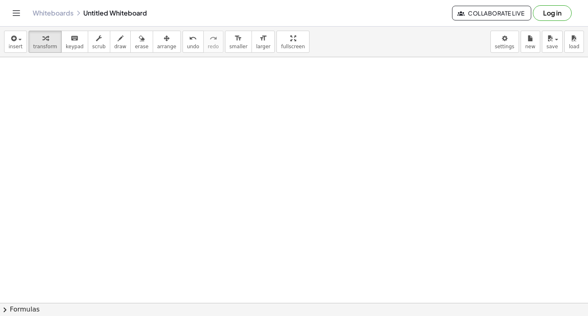
scroll to position [5808, 0]
drag, startPoint x: 307, startPoint y: 244, endPoint x: 292, endPoint y: 248, distance: 16.4
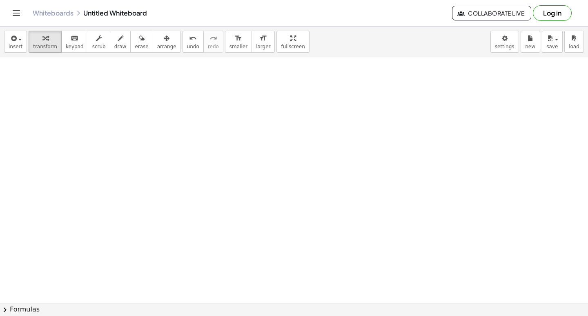
click at [0, 0] on div "1 2 3 4 5 6 7 8 9 0 ( ) q w e r t y u i o p + – a s d f g h j k l . × / 123 z x…" at bounding box center [0, 0] width 0 height 0
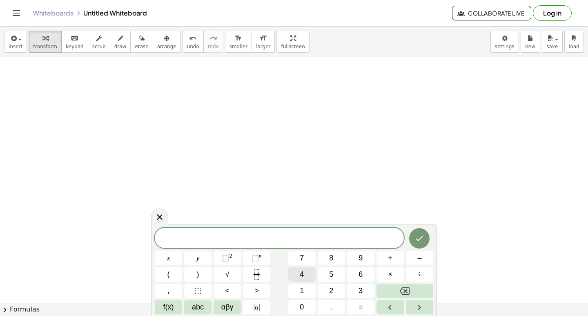
click at [305, 276] on button "4" at bounding box center [301, 274] width 27 height 14
click at [390, 270] on span "×" at bounding box center [390, 274] width 4 height 11
click at [414, 292] on button "Backspace" at bounding box center [404, 290] width 57 height 14
click at [411, 254] on button "–" at bounding box center [419, 258] width 27 height 14
click at [301, 249] on div "4 x − ​ x y ⬚ 2 ⬚ n 7 8 9 + – ( ) √ 4 5 6 × ÷ , ⬚ < > 1 2 3 f(x) abc αβγ | a | …" at bounding box center [294, 270] width 278 height 87
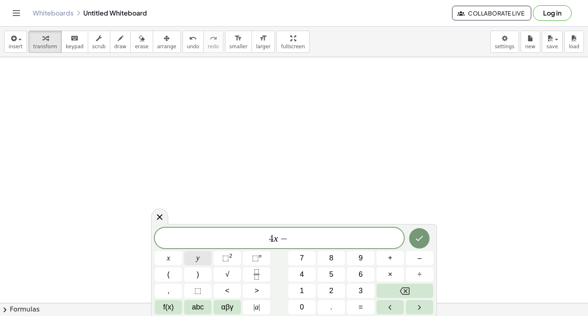
click at [198, 256] on span "y" at bounding box center [197, 257] width 3 height 11
click at [357, 307] on button "=" at bounding box center [360, 307] width 27 height 14
click at [294, 285] on button "1" at bounding box center [301, 290] width 27 height 14
click at [423, 233] on button "Done" at bounding box center [419, 238] width 20 height 20
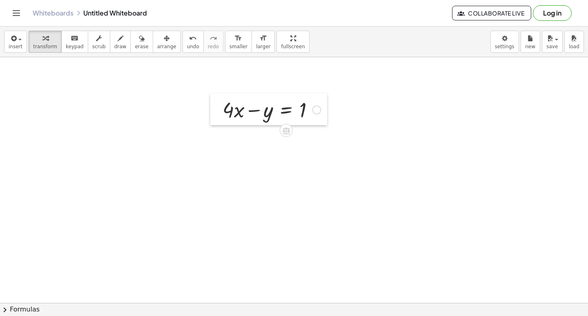
drag, startPoint x: 290, startPoint y: 267, endPoint x: 209, endPoint y: 107, distance: 179.5
click at [210, 107] on div at bounding box center [216, 109] width 12 height 32
click at [238, 111] on div at bounding box center [268, 104] width 107 height 28
drag, startPoint x: 250, startPoint y: 108, endPoint x: 237, endPoint y: 112, distance: 13.3
click at [228, 106] on div at bounding box center [268, 104] width 107 height 28
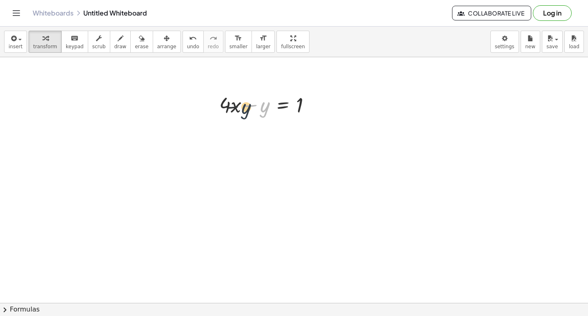
drag, startPoint x: 263, startPoint y: 116, endPoint x: 262, endPoint y: 137, distance: 20.5
click at [230, 119] on div "− y + · 4 · x − y = 1" at bounding box center [265, 104] width 117 height 32
drag, startPoint x: 301, startPoint y: 109, endPoint x: 224, endPoint y: 120, distance: 77.7
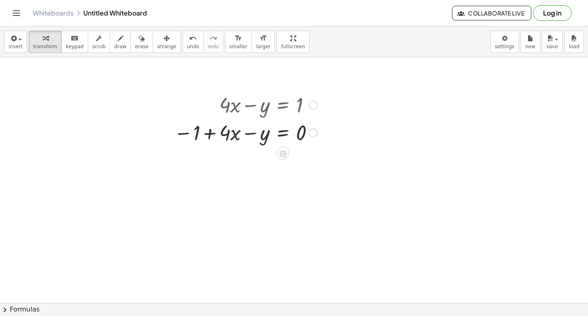
drag, startPoint x: 251, startPoint y: 115, endPoint x: 234, endPoint y: 152, distance: 41.0
click at [208, 134] on div at bounding box center [245, 132] width 151 height 28
drag, startPoint x: 297, startPoint y: 135, endPoint x: 213, endPoint y: 136, distance: 84.1
click at [214, 136] on div at bounding box center [245, 132] width 151 height 28
click at [220, 146] on div "+ · 4 · x − y = 1 − 1 + · 4 · x − y = 0 + · 4 · x − y = 1 − 0 − 0" at bounding box center [228, 118] width 191 height 60
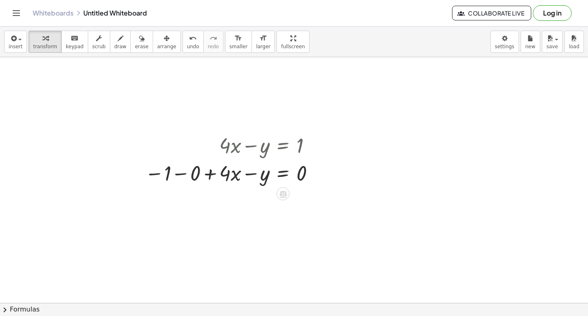
scroll to position [5767, 0]
drag, startPoint x: 265, startPoint y: 173, endPoint x: 240, endPoint y: 193, distance: 32.3
drag, startPoint x: 240, startPoint y: 193, endPoint x: 268, endPoint y: 274, distance: 86.3
drag, startPoint x: 268, startPoint y: 274, endPoint x: 94, endPoint y: 114, distance: 236.6
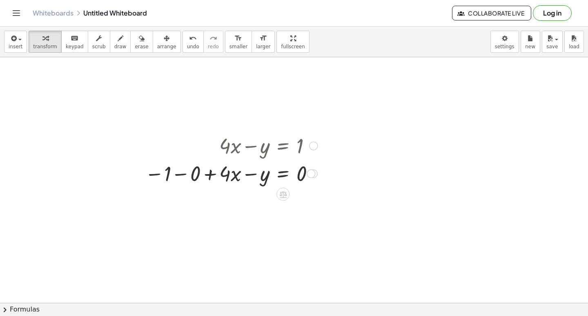
drag, startPoint x: 224, startPoint y: 173, endPoint x: 190, endPoint y: 214, distance: 53.4
drag, startPoint x: 195, startPoint y: 176, endPoint x: 156, endPoint y: 170, distance: 40.1
click at [148, 172] on div at bounding box center [231, 173] width 181 height 28
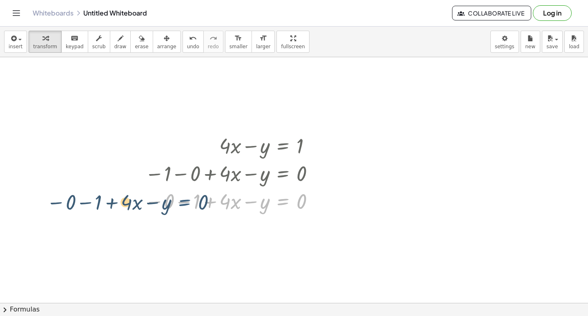
drag, startPoint x: 214, startPoint y: 214, endPoint x: 155, endPoint y: 201, distance: 59.7
click at [158, 198] on div at bounding box center [231, 201] width 181 height 28
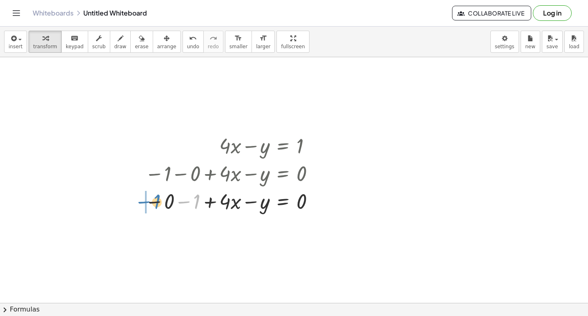
drag, startPoint x: 183, startPoint y: 196, endPoint x: 121, endPoint y: 198, distance: 62.5
drag, startPoint x: 186, startPoint y: 203, endPoint x: 166, endPoint y: 214, distance: 23.0
click at [158, 210] on div at bounding box center [231, 201] width 181 height 28
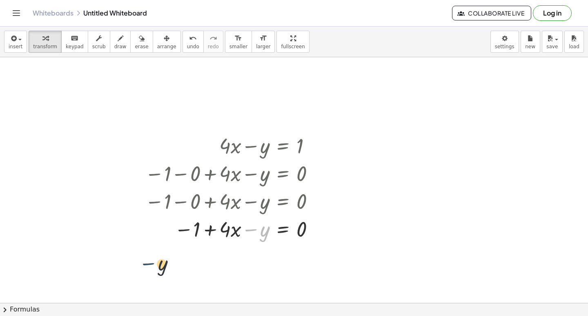
drag, startPoint x: 257, startPoint y: 230, endPoint x: 144, endPoint y: 266, distance: 118.6
drag, startPoint x: 295, startPoint y: 203, endPoint x: 214, endPoint y: 254, distance: 95.5
drag, startPoint x: 231, startPoint y: 233, endPoint x: 142, endPoint y: 252, distance: 90.7
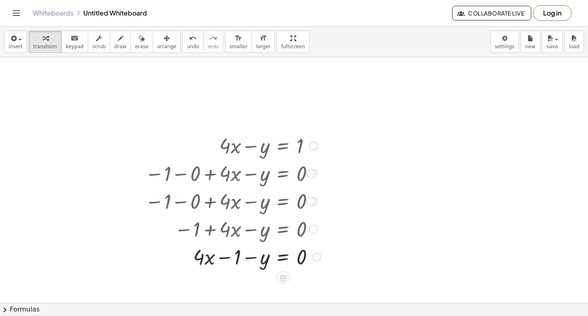
drag, startPoint x: 203, startPoint y: 228, endPoint x: 227, endPoint y: 287, distance: 63.2
click at [283, 146] on div "+ · 4 · x − y = 1 − 1 + · 4 · x − y = 0 − 1 − 0 + · 4 · x − y = 0 − 0 − 1 + · 4…" at bounding box center [283, 146] width 0 height 0
drag, startPoint x: 234, startPoint y: 252, endPoint x: 149, endPoint y: 248, distance: 84.2
click at [149, 247] on div at bounding box center [233, 256] width 184 height 28
drag, startPoint x: 203, startPoint y: 248, endPoint x: 184, endPoint y: 253, distance: 19.4
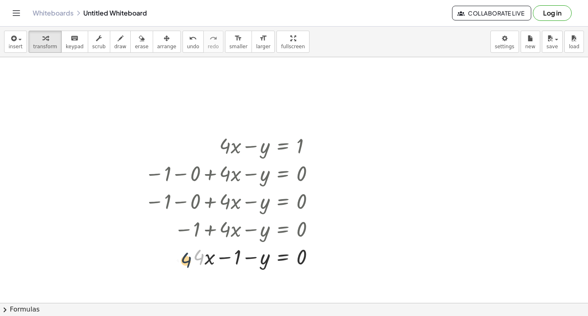
click at [184, 253] on div at bounding box center [233, 256] width 184 height 28
drag, startPoint x: 175, startPoint y: 205, endPoint x: 107, endPoint y: 198, distance: 68.9
click at [136, 209] on div "+ · 4 · x − y = 1 − 1 + · 4 · x − y = 0 − 1 − 0 + · 4 · x − y = 0 − 0 − 1 + · 4…" at bounding box center [230, 200] width 194 height 143
drag, startPoint x: 239, startPoint y: 252, endPoint x: 220, endPoint y: 244, distance: 21.4
click at [211, 260] on div at bounding box center [233, 256] width 184 height 28
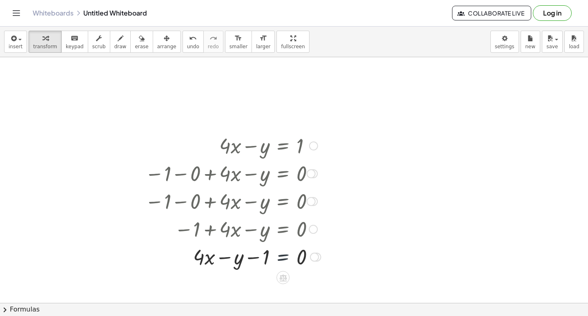
click at [291, 260] on div at bounding box center [233, 256] width 184 height 28
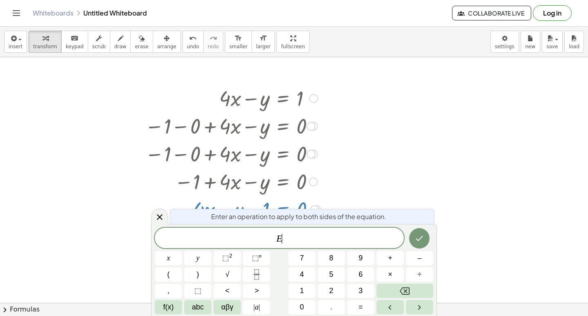
scroll to position [5835, 0]
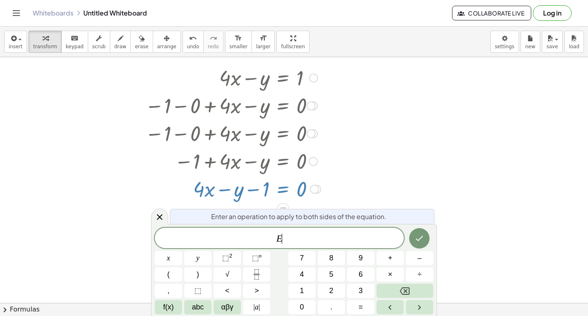
drag, startPoint x: 484, startPoint y: 94, endPoint x: 471, endPoint y: 99, distance: 14.1
click at [403, 293] on icon "Backspace" at bounding box center [405, 291] width 10 height 10
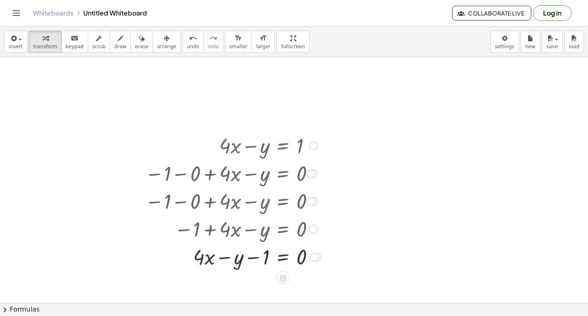
scroll to position [5767, 0]
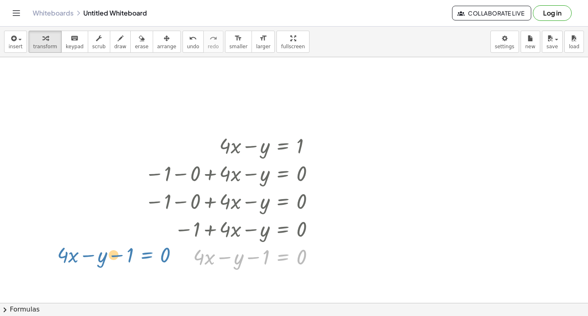
drag, startPoint x: 294, startPoint y: 255, endPoint x: 171, endPoint y: 249, distance: 123.4
click at [170, 249] on div at bounding box center [233, 256] width 184 height 28
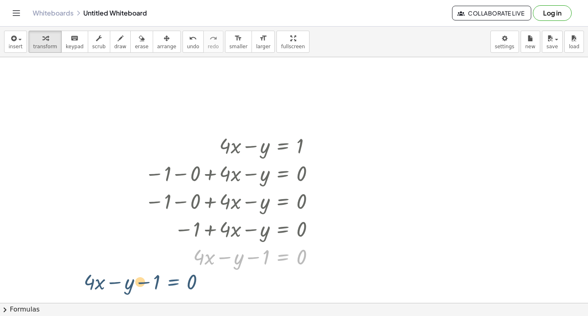
drag, startPoint x: 290, startPoint y: 253, endPoint x: 163, endPoint y: 268, distance: 127.1
click at [163, 270] on div "+ · 4 · x − y = 1 − 1 + · 4 · x − y = 0 − 1 − 0 + · 4 · x − y = 0 − 0 − 1 + · 4…" at bounding box center [230, 200] width 194 height 143
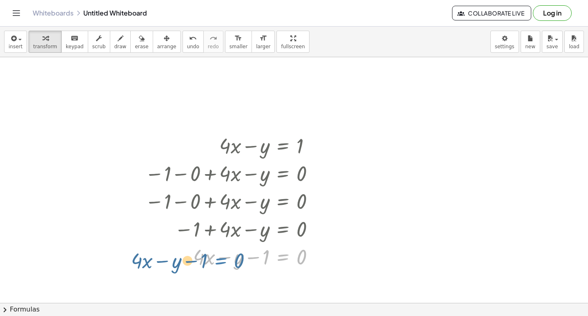
drag, startPoint x: 278, startPoint y: 253, endPoint x: 214, endPoint y: 257, distance: 64.6
click at [214, 257] on div at bounding box center [233, 256] width 184 height 28
click at [202, 249] on div at bounding box center [233, 256] width 184 height 28
drag, startPoint x: 281, startPoint y: 243, endPoint x: 284, endPoint y: 260, distance: 16.6
click at [284, 260] on div at bounding box center [233, 256] width 184 height 28
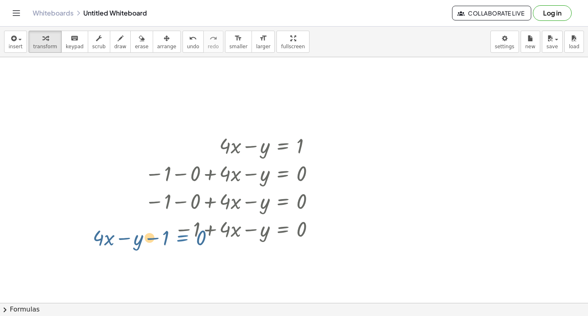
drag, startPoint x: 284, startPoint y: 260, endPoint x: 174, endPoint y: 236, distance: 112.3
click at [283, 146] on div "+ · 4 · x − y = 1 − 1 + · 4 · x − y = 0 − 1 − 0 + · 4 · x − y = 0 − 0 − 1 + · 4…" at bounding box center [283, 146] width 0 height 0
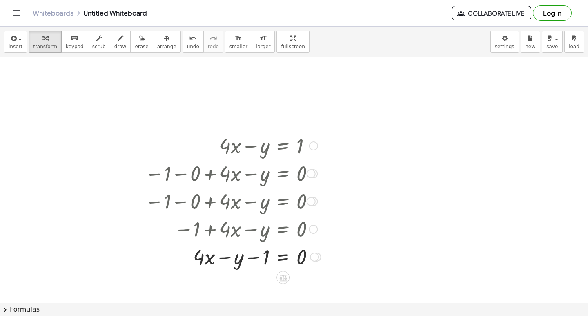
drag, startPoint x: 259, startPoint y: 232, endPoint x: 197, endPoint y: 286, distance: 82.5
drag, startPoint x: 255, startPoint y: 254, endPoint x: 202, endPoint y: 261, distance: 53.5
click at [194, 267] on div at bounding box center [233, 256] width 184 height 28
drag, startPoint x: 209, startPoint y: 260, endPoint x: 161, endPoint y: 262, distance: 48.2
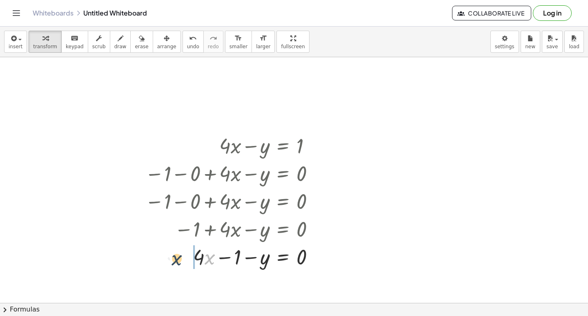
click at [161, 262] on div at bounding box center [233, 256] width 184 height 28
drag, startPoint x: 230, startPoint y: 259, endPoint x: 178, endPoint y: 264, distance: 52.1
click at [173, 263] on div at bounding box center [233, 256] width 184 height 28
drag, startPoint x: 244, startPoint y: 258, endPoint x: 193, endPoint y: 274, distance: 53.3
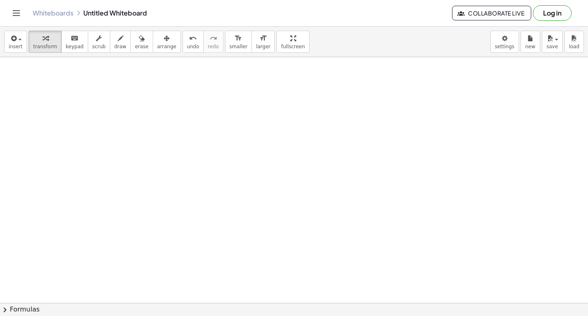
scroll to position [6094, 0]
click at [114, 35] on div "button" at bounding box center [120, 38] width 12 height 10
drag, startPoint x: 177, startPoint y: 127, endPoint x: 141, endPoint y: 172, distance: 57.8
click at [135, 38] on div "button" at bounding box center [141, 38] width 13 height 10
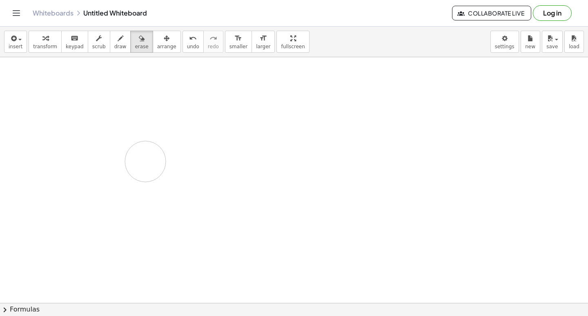
drag, startPoint x: 89, startPoint y: 187, endPoint x: 150, endPoint y: 74, distance: 129.2
drag, startPoint x: 111, startPoint y: 40, endPoint x: 123, endPoint y: 107, distance: 67.5
click at [118, 41] on icon "button" at bounding box center [121, 38] width 6 height 10
drag, startPoint x: 123, startPoint y: 107, endPoint x: 114, endPoint y: 129, distance: 23.8
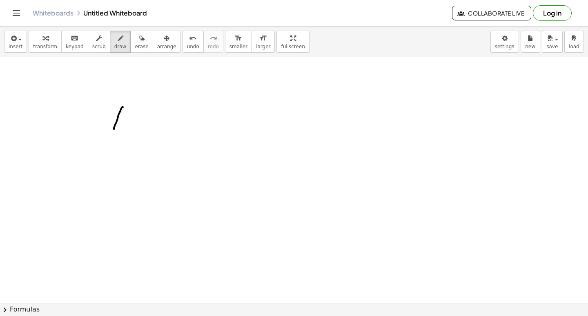
drag, startPoint x: 145, startPoint y: 111, endPoint x: 143, endPoint y: 127, distance: 16.6
drag, startPoint x: 176, startPoint y: 113, endPoint x: 168, endPoint y: 141, distance: 29.3
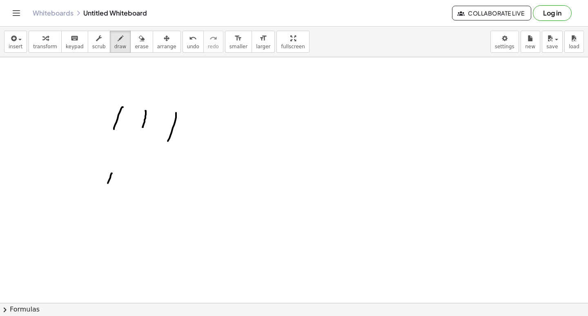
drag, startPoint x: 112, startPoint y: 173, endPoint x: 107, endPoint y: 187, distance: 14.3
drag, startPoint x: 143, startPoint y: 177, endPoint x: 131, endPoint y: 203, distance: 28.3
drag, startPoint x: 169, startPoint y: 185, endPoint x: 148, endPoint y: 214, distance: 35.3
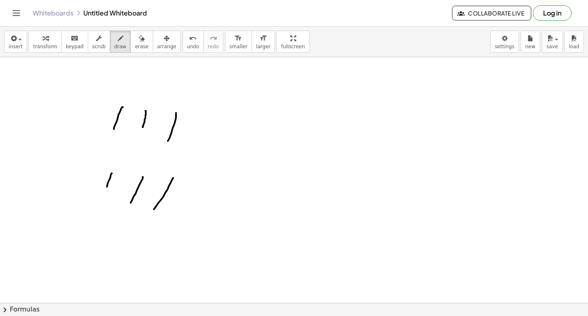
drag, startPoint x: 113, startPoint y: 125, endPoint x: 141, endPoint y: 178, distance: 60.3
drag, startPoint x: 140, startPoint y: 135, endPoint x: 178, endPoint y: 182, distance: 60.9
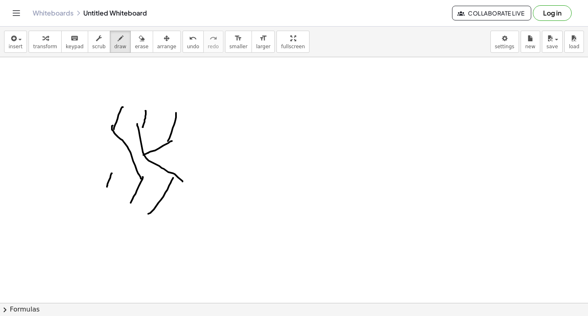
drag, startPoint x: 172, startPoint y: 141, endPoint x: 139, endPoint y: 158, distance: 37.1
drag, startPoint x: 111, startPoint y: 171, endPoint x: 114, endPoint y: 177, distance: 6.9
drag, startPoint x: 105, startPoint y: 189, endPoint x: 162, endPoint y: 198, distance: 57.4
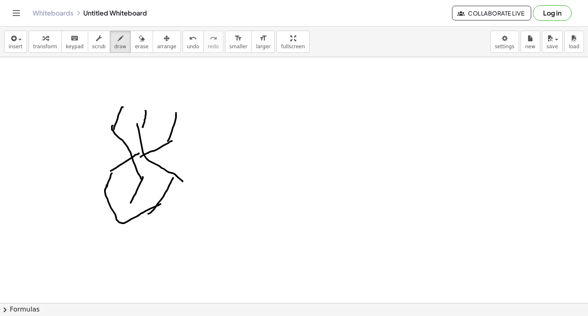
drag, startPoint x: 125, startPoint y: 105, endPoint x: 171, endPoint y: 126, distance: 51.0
drag, startPoint x: 133, startPoint y: 37, endPoint x: 196, endPoint y: 138, distance: 119.4
click at [135, 40] on div "button" at bounding box center [141, 38] width 13 height 10
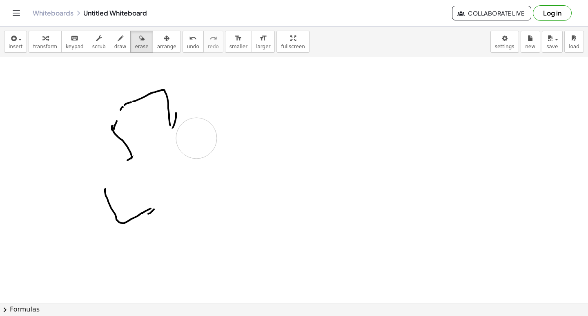
drag, startPoint x: 196, startPoint y: 138, endPoint x: 76, endPoint y: 115, distance: 122.3
drag, startPoint x: 76, startPoint y: 115, endPoint x: 157, endPoint y: 138, distance: 83.9
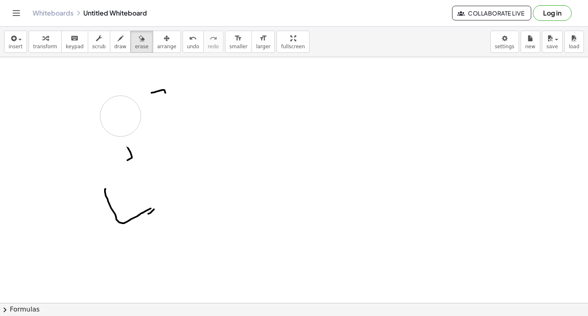
drag, startPoint x: 157, startPoint y: 138, endPoint x: 210, endPoint y: 94, distance: 69.0
drag, startPoint x: 210, startPoint y: 94, endPoint x: 160, endPoint y: 78, distance: 52.9
drag, startPoint x: 116, startPoint y: 85, endPoint x: 184, endPoint y: 178, distance: 115.7
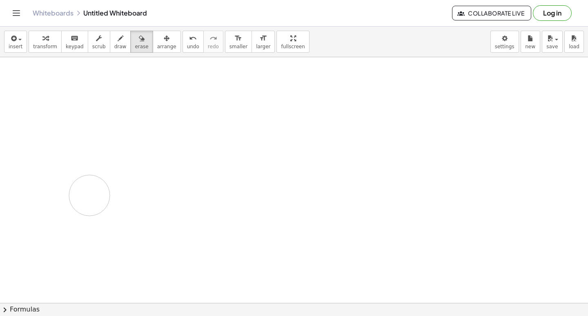
click at [114, 41] on div "button" at bounding box center [120, 38] width 12 height 10
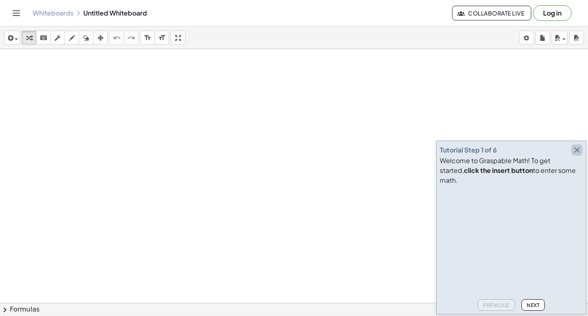
click at [576, 155] on icon "button" at bounding box center [577, 150] width 10 height 10
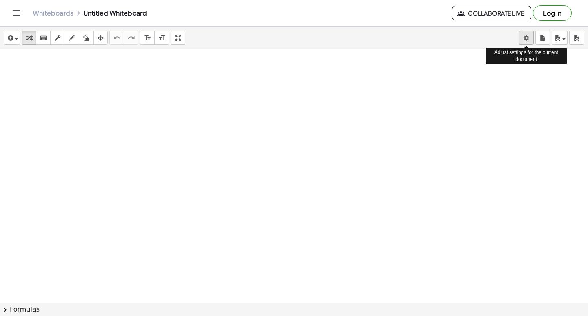
click at [526, 43] on body "Graspable Math Activities Get Started Activity Bank Assigned Work Classes White…" at bounding box center [294, 158] width 588 height 316
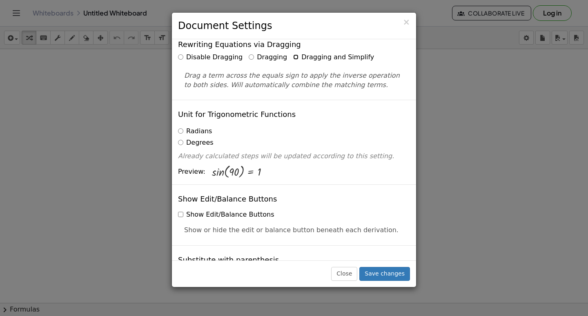
scroll to position [82, 0]
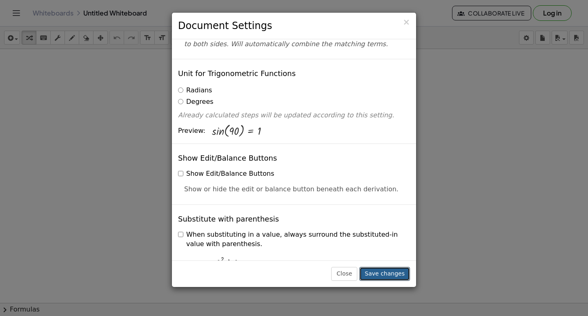
drag, startPoint x: 397, startPoint y: 276, endPoint x: 397, endPoint y: 270, distance: 5.7
click at [397, 276] on button "Save changes" at bounding box center [384, 274] width 51 height 14
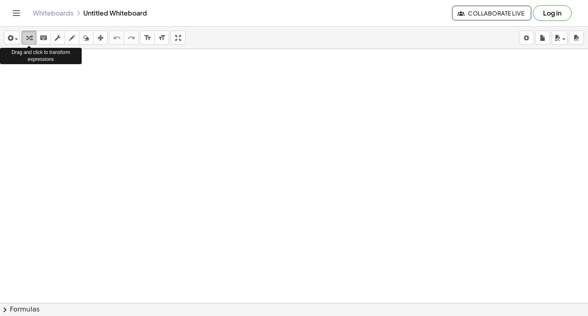
click at [34, 34] on div "button" at bounding box center [29, 38] width 11 height 10
click at [186, 166] on div at bounding box center [294, 321] width 588 height 544
click at [293, 214] on div at bounding box center [294, 321] width 588 height 544
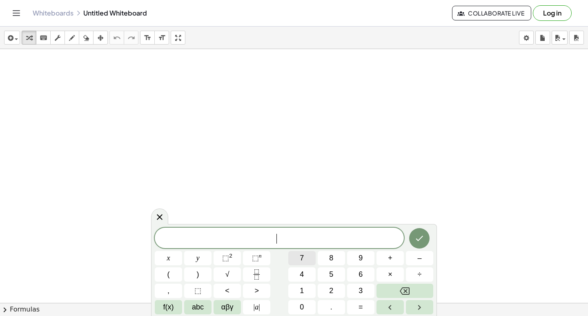
click at [303, 255] on span "7" at bounding box center [302, 257] width 4 height 11
click at [171, 254] on button "x" at bounding box center [168, 258] width 27 height 14
click at [387, 254] on button "+" at bounding box center [389, 258] width 27 height 14
click at [360, 251] on button "9" at bounding box center [360, 258] width 27 height 14
click at [363, 301] on button "=" at bounding box center [360, 307] width 27 height 14
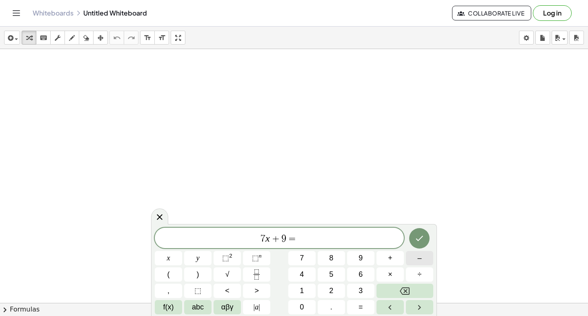
click at [415, 257] on button "–" at bounding box center [419, 258] width 27 height 14
click at [296, 290] on button "1" at bounding box center [301, 290] width 27 height 14
click at [329, 288] on span "2" at bounding box center [331, 290] width 4 height 11
click at [419, 236] on icon "Done" at bounding box center [419, 238] width 10 height 10
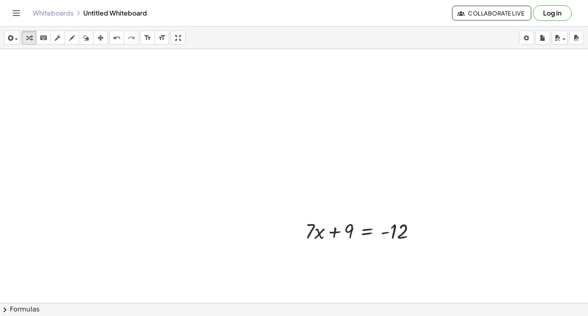
drag, startPoint x: 396, startPoint y: 249, endPoint x: 431, endPoint y: 256, distance: 35.6
click at [431, 256] on div at bounding box center [294, 321] width 588 height 544
click at [416, 230] on div at bounding box center [418, 231] width 9 height 9
drag, startPoint x: 367, startPoint y: 201, endPoint x: 263, endPoint y: 162, distance: 110.4
click at [288, 198] on div at bounding box center [294, 321] width 588 height 544
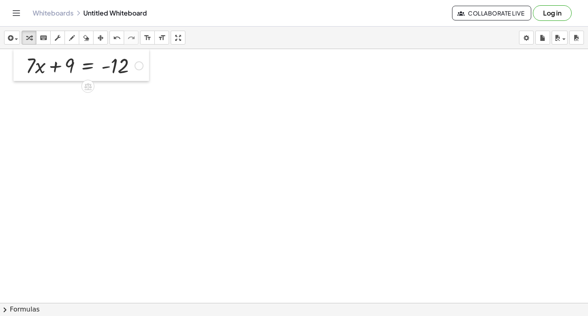
drag, startPoint x: 299, startPoint y: 229, endPoint x: 20, endPoint y: 57, distance: 328.0
click at [20, 57] on div at bounding box center [19, 65] width 12 height 32
drag, startPoint x: 71, startPoint y: 62, endPoint x: 155, endPoint y: 60, distance: 84.6
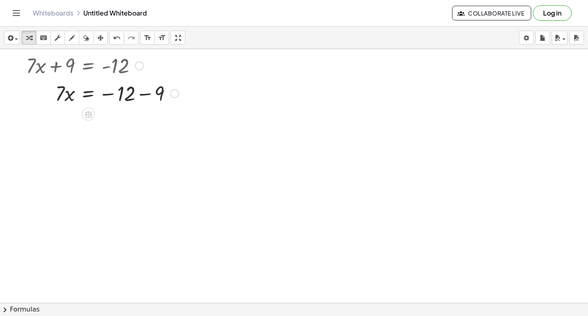
click at [145, 95] on div at bounding box center [102, 93] width 161 height 28
drag, startPoint x: 60, startPoint y: 122, endPoint x: 123, endPoint y: 143, distance: 65.9
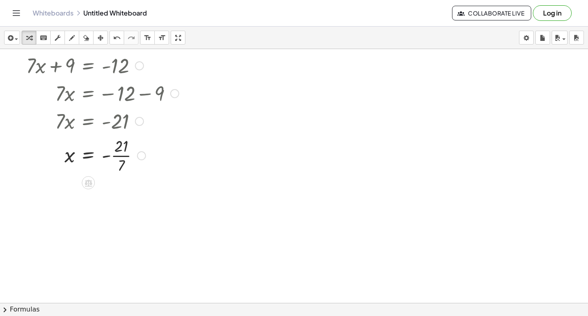
click at [120, 155] on div at bounding box center [102, 154] width 161 height 41
drag, startPoint x: 309, startPoint y: 204, endPoint x: 305, endPoint y: 207, distance: 4.9
click at [305, 207] on div at bounding box center [294, 321] width 588 height 544
click at [266, 212] on div at bounding box center [294, 321] width 588 height 544
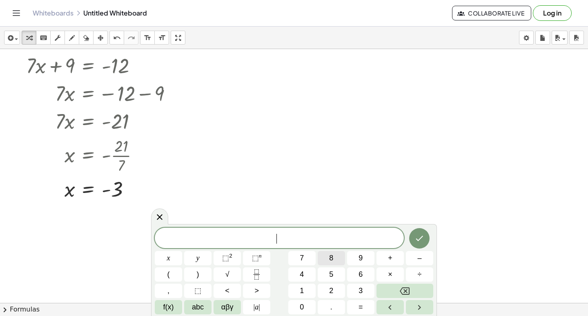
click at [337, 255] on button "8" at bounding box center [331, 258] width 27 height 14
click at [198, 253] on span "y" at bounding box center [197, 257] width 3 height 11
click at [416, 253] on button "–" at bounding box center [419, 258] width 27 height 14
click at [330, 271] on span "5" at bounding box center [331, 274] width 4 height 11
click at [361, 302] on span "=" at bounding box center [361, 306] width 4 height 11
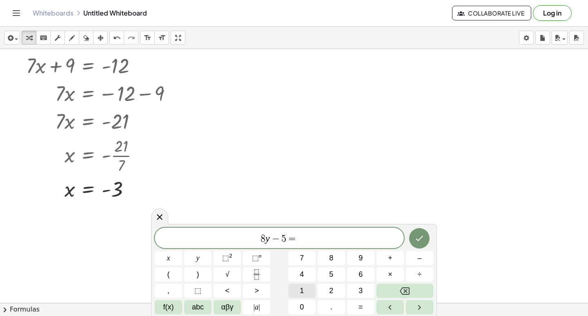
click at [303, 285] on button "1" at bounding box center [301, 290] width 27 height 14
click at [421, 235] on icon "Done" at bounding box center [419, 238] width 10 height 10
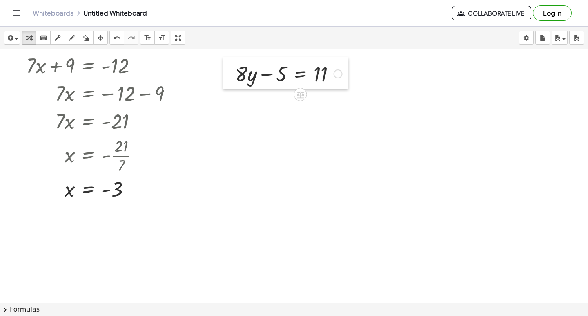
drag, startPoint x: 272, startPoint y: 225, endPoint x: 228, endPoint y: 69, distance: 161.7
click at [228, 69] on div at bounding box center [229, 73] width 12 height 32
drag, startPoint x: 278, startPoint y: 73, endPoint x: 339, endPoint y: 77, distance: 61.8
click at [339, 77] on div at bounding box center [287, 72] width 115 height 28
click at [337, 101] on div at bounding box center [302, 100] width 145 height 28
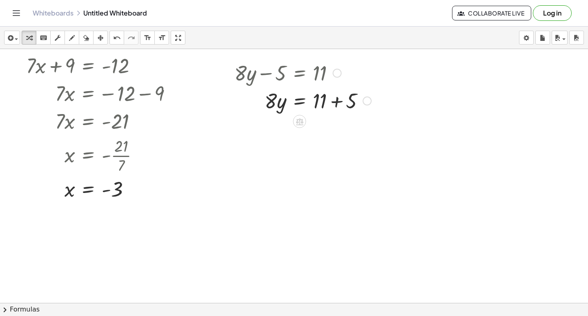
click at [300, 101] on div "· 8 · y 5 = 11 + +" at bounding box center [300, 101] width 0 height 0
click at [300, 101] on div "· 8 · y 5 = 11 + + 16 Transform line Copy line as LaTeX Copy derivation as LaTe…" at bounding box center [300, 101] width 0 height 0
drag, startPoint x: 270, startPoint y: 99, endPoint x: 323, endPoint y: 123, distance: 57.9
click at [321, 134] on div at bounding box center [290, 134] width 121 height 41
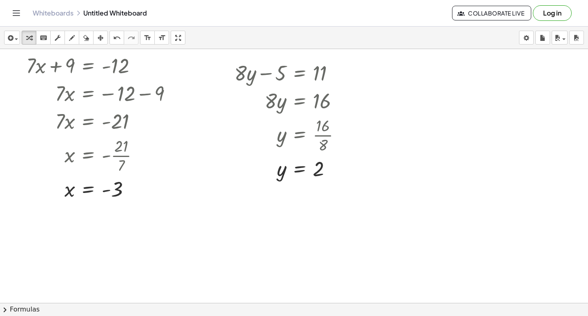
click at [516, 149] on div at bounding box center [294, 321] width 588 height 544
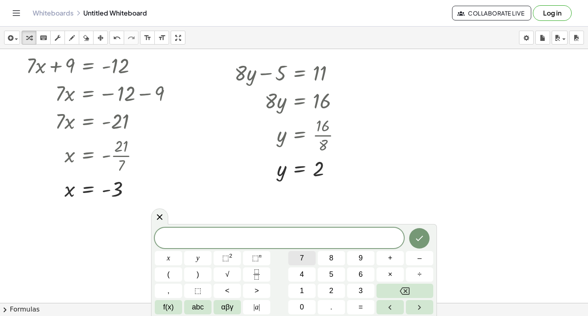
click at [304, 252] on button "7" at bounding box center [301, 258] width 27 height 14
click at [176, 254] on button "x" at bounding box center [168, 258] width 27 height 14
click at [414, 254] on button "–" at bounding box center [419, 258] width 27 height 14
click at [304, 288] on span "1" at bounding box center [302, 290] width 4 height 11
click at [360, 303] on span "=" at bounding box center [361, 306] width 4 height 11
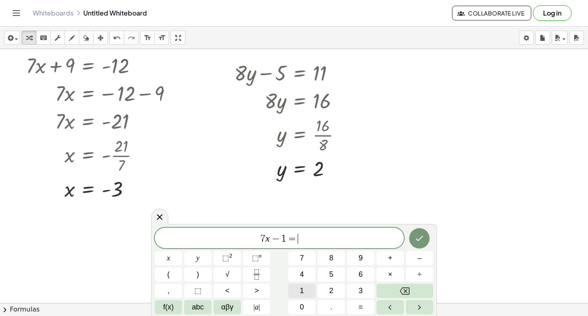
click at [305, 288] on button "1" at bounding box center [301, 290] width 27 height 14
click at [356, 287] on button "3" at bounding box center [360, 290] width 27 height 14
click at [423, 235] on icon "Done" at bounding box center [419, 238] width 10 height 10
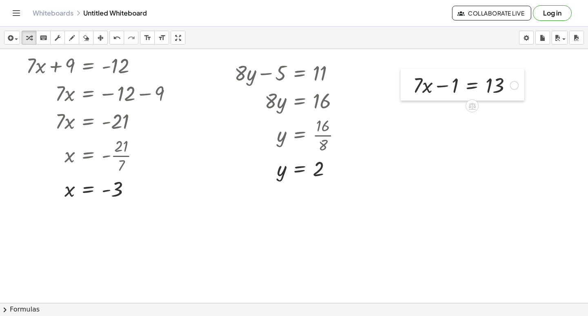
drag, startPoint x: 519, startPoint y: 163, endPoint x: 404, endPoint y: 81, distance: 141.4
click at [404, 81] on div at bounding box center [407, 85] width 12 height 32
drag, startPoint x: 441, startPoint y: 84, endPoint x: 498, endPoint y: 82, distance: 57.2
click at [508, 84] on div at bounding box center [466, 83] width 114 height 28
click at [511, 111] on div at bounding box center [479, 111] width 140 height 28
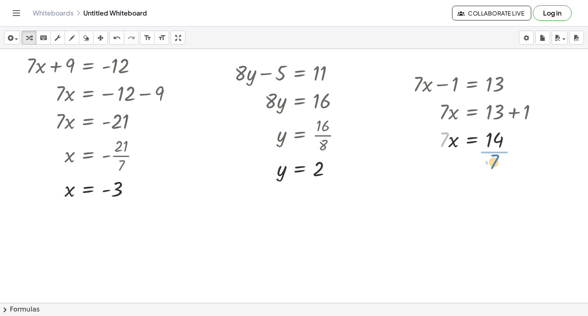
drag, startPoint x: 441, startPoint y: 142, endPoint x: 486, endPoint y: 167, distance: 52.3
click at [494, 174] on div at bounding box center [479, 173] width 140 height 41
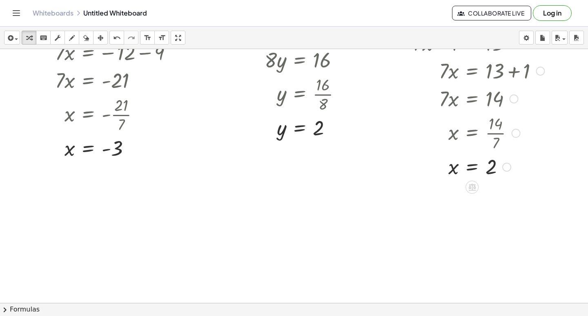
scroll to position [0, 0]
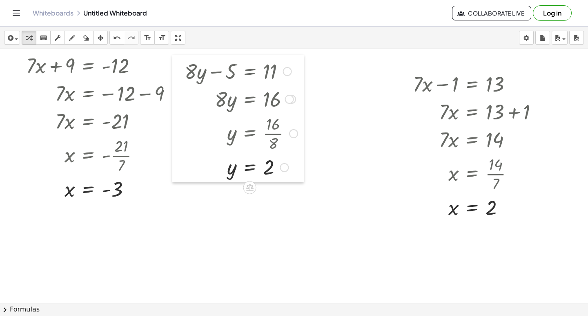
drag, startPoint x: 225, startPoint y: 76, endPoint x: 175, endPoint y: 74, distance: 49.8
click at [175, 74] on div at bounding box center [178, 118] width 12 height 127
drag, startPoint x: 395, startPoint y: 83, endPoint x: 388, endPoint y: 82, distance: 7.5
click at [388, 82] on div at bounding box center [320, 302] width 641 height 507
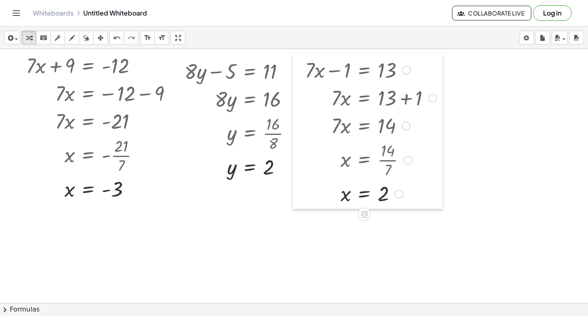
drag, startPoint x: 402, startPoint y: 77, endPoint x: 292, endPoint y: 64, distance: 110.2
click at [293, 64] on div at bounding box center [299, 130] width 12 height 155
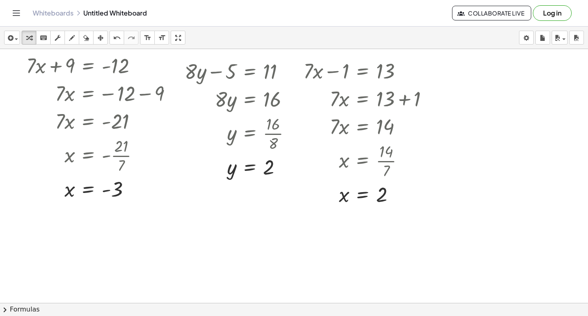
drag, startPoint x: 297, startPoint y: 236, endPoint x: 298, endPoint y: 230, distance: 5.8
click at [297, 236] on div at bounding box center [320, 302] width 641 height 507
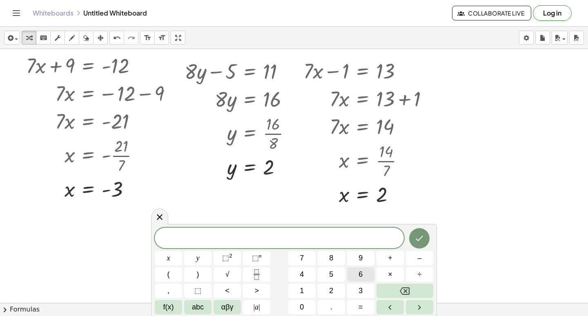
click at [351, 274] on button "6" at bounding box center [360, 274] width 27 height 14
click at [192, 256] on button "y" at bounding box center [197, 258] width 27 height 14
click at [420, 256] on span "–" at bounding box center [419, 257] width 4 height 11
click at [301, 256] on span "7" at bounding box center [302, 257] width 4 height 11
click at [360, 302] on span "=" at bounding box center [361, 306] width 4 height 11
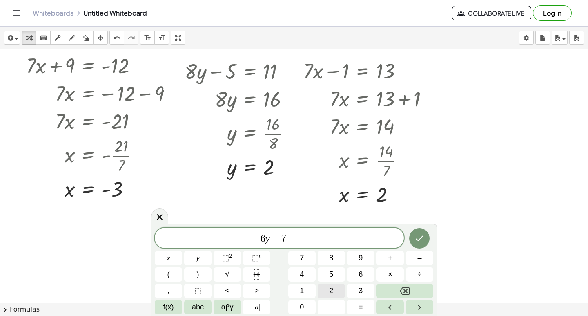
click at [331, 282] on div "6 y − 7 = ​ x y ⬚ 2 ⬚ n 7 8 9 + – ( ) √ 4 5 6 × ÷ , ⬚ < > 1 2 3 f(x) abc αβγ | …" at bounding box center [294, 270] width 278 height 87
click at [361, 254] on span "9" at bounding box center [361, 257] width 4 height 11
click at [400, 285] on button "Backspace" at bounding box center [404, 290] width 57 height 14
click at [338, 291] on button "2" at bounding box center [331, 290] width 27 height 14
click at [356, 253] on button "9" at bounding box center [360, 258] width 27 height 14
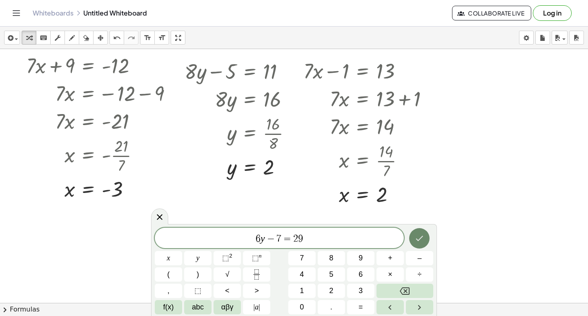
click at [422, 236] on icon "Done" at bounding box center [419, 238] width 10 height 10
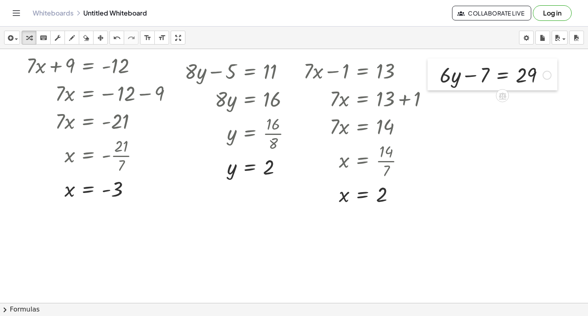
drag, startPoint x: 302, startPoint y: 251, endPoint x: 433, endPoint y: 74, distance: 220.2
click at [433, 74] on div at bounding box center [434, 74] width 12 height 32
drag, startPoint x: 475, startPoint y: 73, endPoint x: 546, endPoint y: 75, distance: 70.7
click at [550, 73] on div at bounding box center [496, 74] width 120 height 28
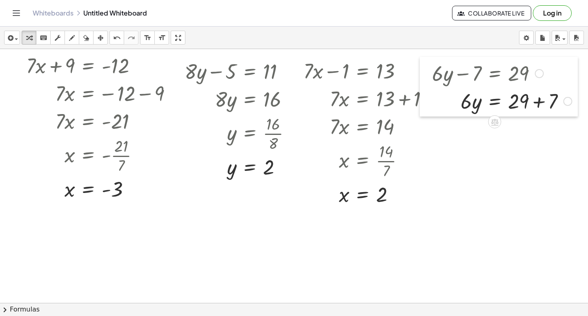
drag, startPoint x: 434, startPoint y: 76, endPoint x: 431, endPoint y: 82, distance: 6.8
click at [426, 74] on div at bounding box center [426, 87] width 12 height 60
drag, startPoint x: 537, startPoint y: 100, endPoint x: 536, endPoint y: 107, distance: 7.5
click at [536, 103] on div at bounding box center [502, 101] width 148 height 28
drag, startPoint x: 462, startPoint y: 102, endPoint x: 527, endPoint y: 129, distance: 69.6
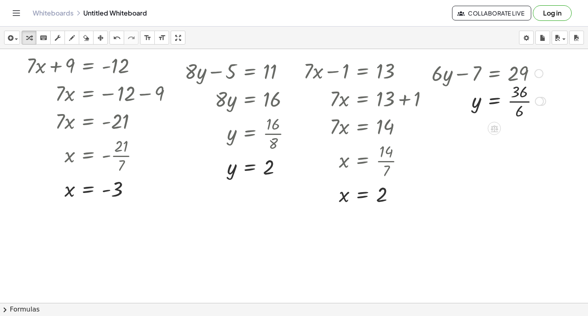
click at [519, 94] on div at bounding box center [489, 100] width 122 height 41
click at [519, 100] on div at bounding box center [489, 100] width 122 height 41
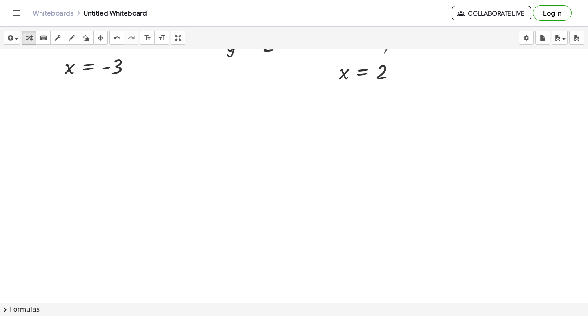
scroll to position [163, 0]
click at [204, 138] on div at bounding box center [320, 139] width 641 height 507
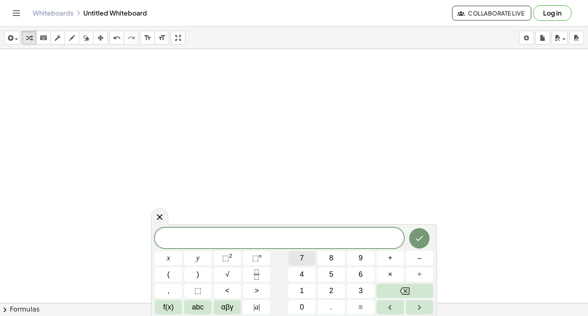
click at [282, 248] on div "​ x y ⬚ 2 ⬚ n 7 8 9 + – ( ) √ 4 5 6 × ÷ , ⬚ < > 1 2 3 f(x) abc αβγ | a | 0 . =" at bounding box center [294, 270] width 278 height 87
click at [185, 256] on div "​ x y ⬚ 2 ⬚ n 7 8 9 + – ( ) √ 4 5 6 × ÷ , ⬚ < > 1 2 3 f(x) abc αβγ | a | 0 . =" at bounding box center [294, 270] width 278 height 87
click at [385, 257] on button "+" at bounding box center [389, 258] width 27 height 14
click at [201, 256] on button "y" at bounding box center [197, 258] width 27 height 14
click at [405, 287] on icon "Backspace" at bounding box center [405, 291] width 10 height 10
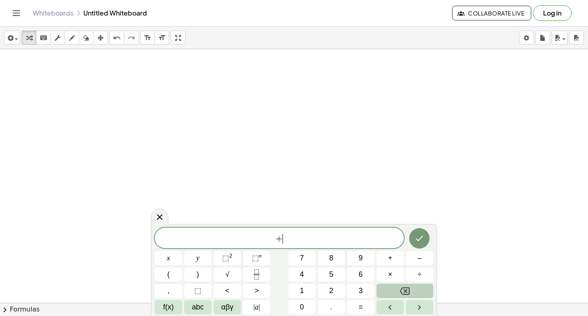
click at [404, 287] on icon "Backspace" at bounding box center [405, 291] width 10 height 10
click at [401, 287] on icon "Backspace" at bounding box center [405, 291] width 10 height 10
click at [303, 254] on span "7" at bounding box center [302, 257] width 4 height 11
click at [168, 251] on div "7 x y ⬚ 2 ⬚ n 7 8 9 + – ( ) √ 4 5 6 × ÷ , ⬚ < > 1 2 3 f(x) abc αβγ | a | 0 . =" at bounding box center [294, 270] width 278 height 87
click at [167, 255] on button "x" at bounding box center [168, 258] width 27 height 14
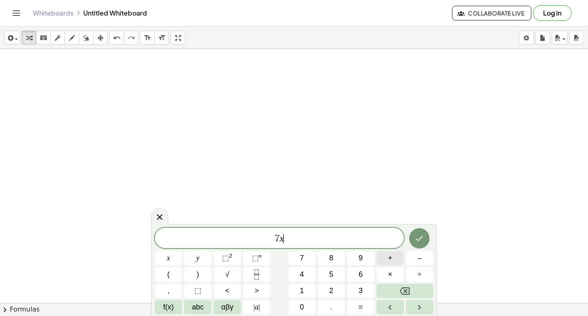
click at [383, 253] on button "+" at bounding box center [389, 258] width 27 height 14
click at [198, 256] on span "y" at bounding box center [197, 257] width 3 height 11
click at [346, 302] on div "7 x + y ​ x y ⬚ 2 ⬚ n 7 8 9 + – ( ) √ 4 5 6 × ÷ , ⬚ < > 1 2 3 f(x) abc αβγ | a …" at bounding box center [294, 270] width 278 height 87
click at [300, 288] on span "1" at bounding box center [302, 290] width 4 height 11
click at [303, 292] on div "7 x + y 1 ​ x y ⬚ 2 ⬚ n 7 8 9 + – ( ) √ 4 5 6 × ÷ , ⬚ < > 1 2 3 f(x) abc αβγ | …" at bounding box center [294, 270] width 278 height 87
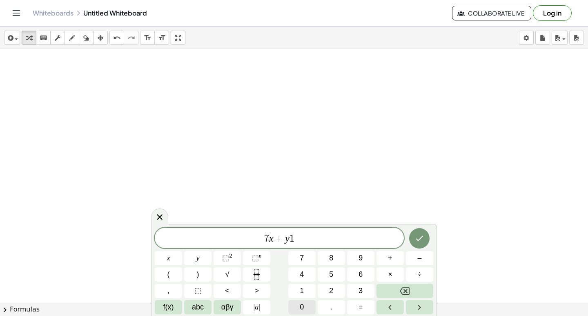
click at [297, 301] on button "0" at bounding box center [301, 307] width 27 height 14
click at [415, 233] on button "Done" at bounding box center [419, 238] width 20 height 20
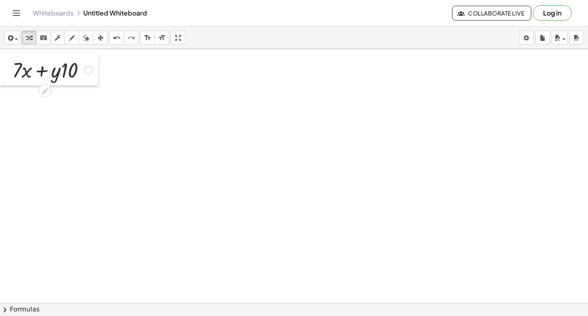
drag, startPoint x: 199, startPoint y: 146, endPoint x: 0, endPoint y: 63, distance: 215.8
click at [0, 63] on div at bounding box center [6, 69] width 12 height 32
drag, startPoint x: 16, startPoint y: 72, endPoint x: 99, endPoint y: 74, distance: 83.3
click at [114, 33] on icon "undo" at bounding box center [117, 38] width 8 height 10
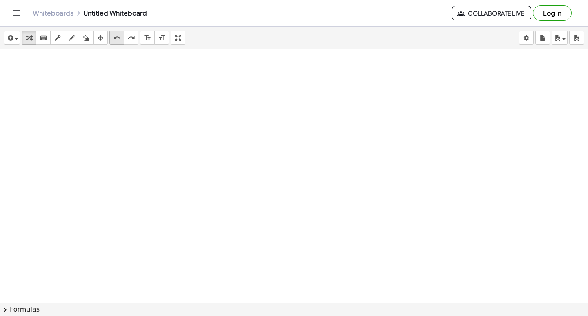
click at [114, 37] on icon "undo" at bounding box center [117, 38] width 8 height 10
click at [238, 149] on div at bounding box center [320, 139] width 641 height 507
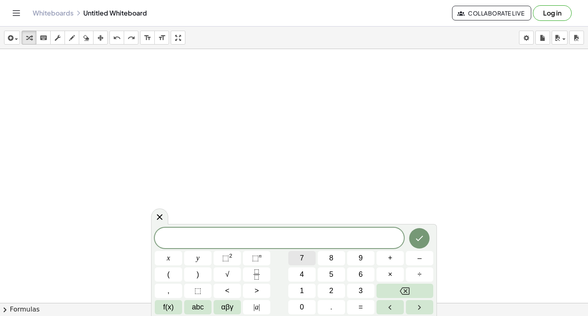
click at [305, 253] on button "7" at bounding box center [301, 258] width 27 height 14
click at [168, 252] on span "x" at bounding box center [168, 257] width 3 height 11
drag, startPoint x: 402, startPoint y: 283, endPoint x: 401, endPoint y: 287, distance: 4.5
click at [401, 287] on div "7 x x y ⬚ 2 ⬚ n 7 8 9 + – ( ) √ 4 5 6 × ÷ , ⬚ < > 1 2 3 f(x) abc αβγ | a | 0 . =" at bounding box center [294, 270] width 278 height 87
click at [401, 287] on icon "Backspace" at bounding box center [405, 291] width 10 height 10
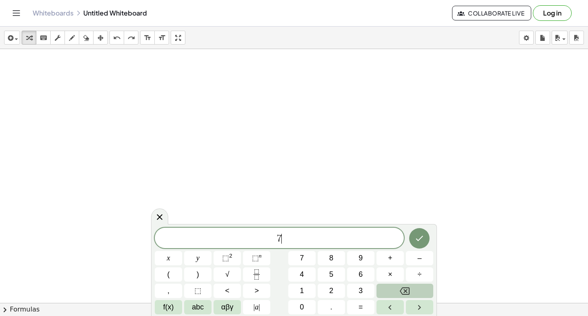
click at [401, 287] on icon "Backspace" at bounding box center [405, 291] width 10 height 10
click at [328, 252] on button "8" at bounding box center [331, 258] width 27 height 14
click at [195, 255] on button "y" at bounding box center [197, 258] width 27 height 14
click at [386, 256] on button "+" at bounding box center [389, 258] width 27 height 14
click at [170, 254] on span "x" at bounding box center [168, 257] width 3 height 11
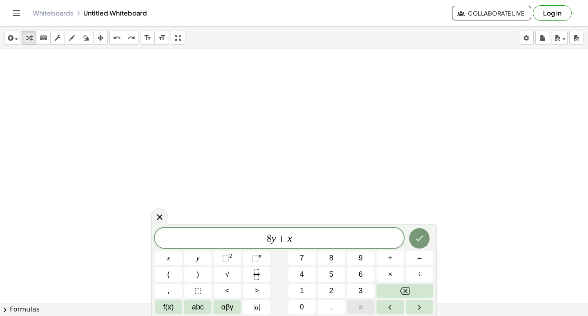
click at [355, 304] on button "=" at bounding box center [360, 307] width 27 height 14
click at [303, 286] on span "1" at bounding box center [302, 290] width 4 height 11
click at [332, 272] on span "5" at bounding box center [331, 274] width 4 height 11
click at [182, 251] on div at bounding box center [168, 258] width 27 height 14
click at [422, 236] on icon "Done" at bounding box center [419, 238] width 7 height 5
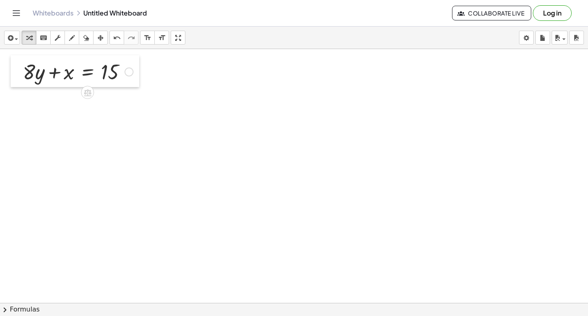
drag, startPoint x: 241, startPoint y: 166, endPoint x: 10, endPoint y: 74, distance: 248.1
click at [11, 74] on div at bounding box center [17, 71] width 12 height 32
click at [23, 69] on div at bounding box center [75, 72] width 118 height 28
click at [33, 74] on div at bounding box center [75, 72] width 118 height 28
click at [38, 75] on div at bounding box center [75, 72] width 118 height 28
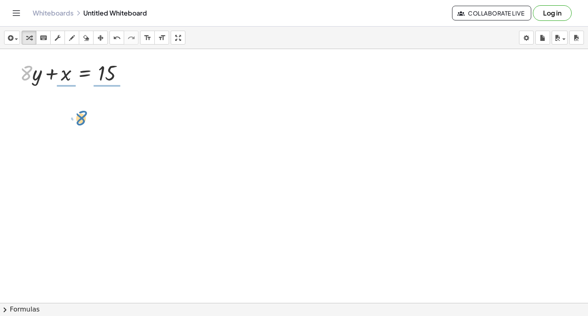
drag, startPoint x: 29, startPoint y: 74, endPoint x: 138, endPoint y: 70, distance: 108.3
click at [131, 101] on div "+ · 7 · x + 9 = - 12 · 7 · x = − 12 − 9 · 7 · x = - 21 x = - · 21 · 7 x = - 3 +…" at bounding box center [320, 139] width 641 height 507
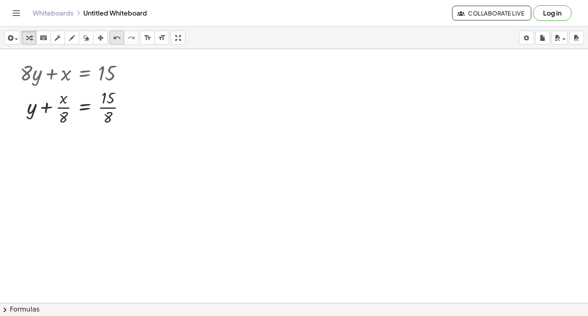
click at [114, 40] on icon "undo" at bounding box center [117, 38] width 8 height 10
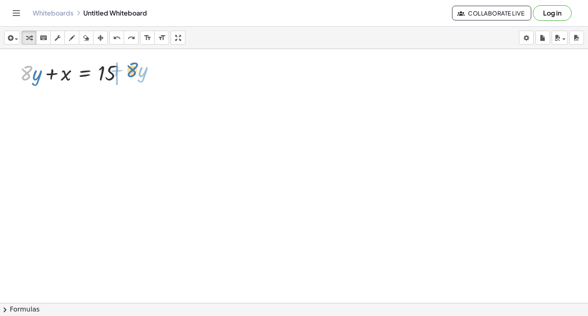
drag, startPoint x: 25, startPoint y: 70, endPoint x: 120, endPoint y: 68, distance: 95.6
click at [123, 64] on div at bounding box center [75, 72] width 118 height 28
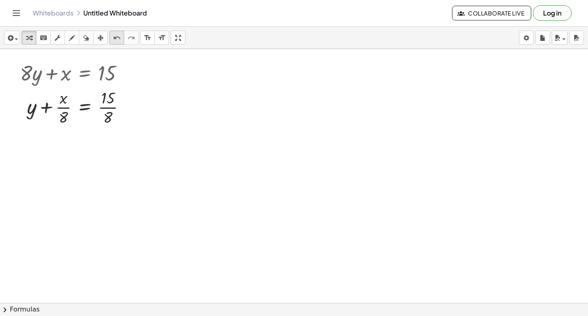
click at [116, 39] on icon "undo" at bounding box center [117, 38] width 8 height 10
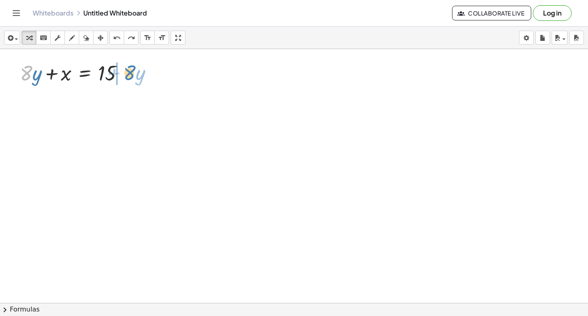
drag, startPoint x: 24, startPoint y: 75, endPoint x: 127, endPoint y: 74, distance: 103.3
click at [127, 74] on div at bounding box center [75, 72] width 118 height 28
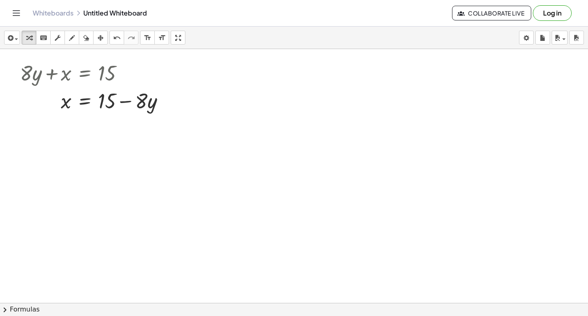
click at [224, 165] on div at bounding box center [320, 139] width 641 height 507
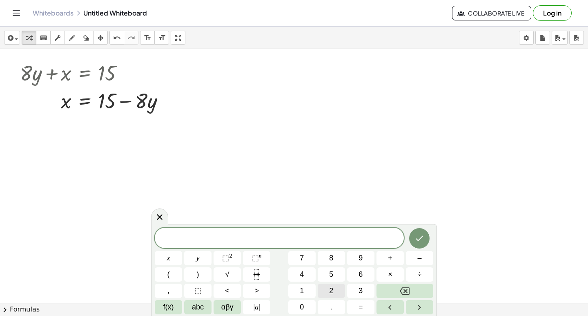
click at [318, 287] on button "2" at bounding box center [331, 290] width 27 height 14
click at [192, 257] on button "y" at bounding box center [197, 258] width 27 height 14
click at [421, 255] on span "–" at bounding box center [419, 257] width 4 height 11
click at [305, 296] on button "1" at bounding box center [301, 290] width 27 height 14
click at [305, 303] on button "0" at bounding box center [301, 307] width 27 height 14
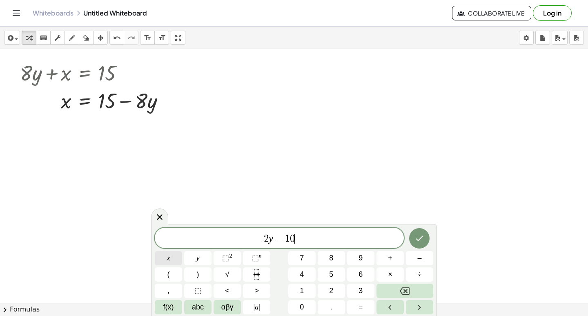
click at [162, 252] on button "x" at bounding box center [168, 258] width 27 height 14
click at [353, 305] on button "=" at bounding box center [360, 307] width 27 height 14
click at [354, 274] on button "6" at bounding box center [360, 274] width 27 height 14
click at [414, 234] on icon "Done" at bounding box center [419, 238] width 10 height 10
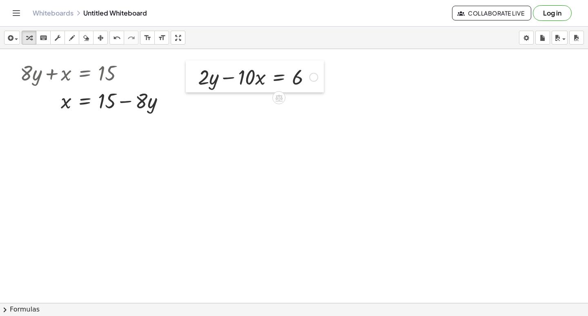
drag, startPoint x: 227, startPoint y: 184, endPoint x: 189, endPoint y: 79, distance: 111.6
click at [189, 79] on div at bounding box center [192, 76] width 12 height 32
drag, startPoint x: 262, startPoint y: 94, endPoint x: 224, endPoint y: 167, distance: 82.4
click at [211, 169] on div "+ · 7 · x + 9 = - 12 · 7 · x = − 12 − 9 · 7 · x = - 21 x = - · 21 · 7 x = - 3 +…" at bounding box center [320, 139] width 641 height 507
drag, startPoint x: 241, startPoint y: 76, endPoint x: 312, endPoint y: 71, distance: 70.8
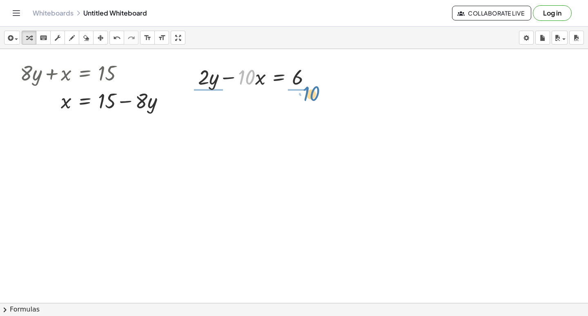
click at [307, 86] on div at bounding box center [258, 76] width 128 height 28
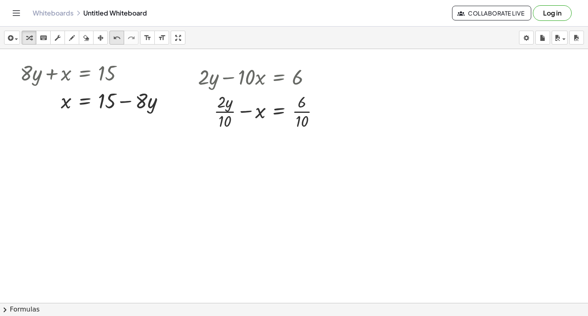
click at [120, 41] on icon "undo" at bounding box center [117, 38] width 8 height 10
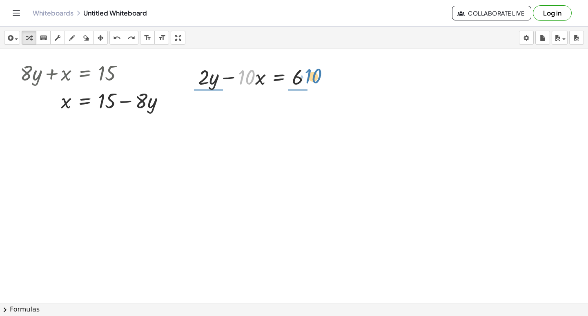
drag, startPoint x: 246, startPoint y: 80, endPoint x: 313, endPoint y: 79, distance: 67.0
click at [313, 79] on div at bounding box center [258, 76] width 128 height 28
click at [119, 39] on icon "undo" at bounding box center [117, 38] width 8 height 10
drag, startPoint x: 288, startPoint y: 82, endPoint x: 338, endPoint y: 81, distance: 49.8
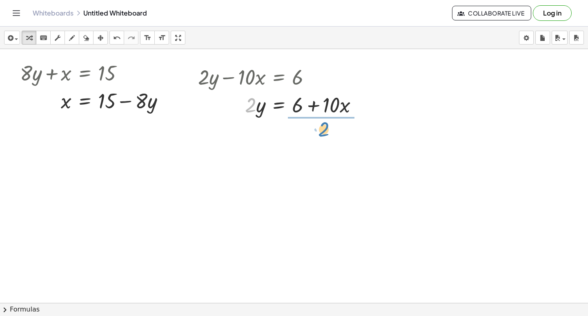
drag, startPoint x: 248, startPoint y: 102, endPoint x: 323, endPoint y: 124, distance: 78.2
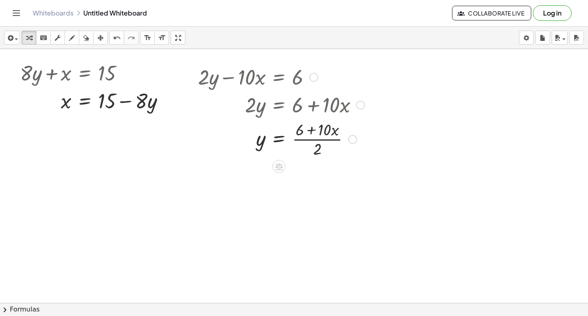
click at [311, 127] on div at bounding box center [281, 138] width 175 height 41
click at [312, 126] on div at bounding box center [281, 138] width 175 height 41
drag, startPoint x: 316, startPoint y: 148, endPoint x: 304, endPoint y: 133, distance: 19.7
click at [304, 133] on div at bounding box center [281, 138] width 175 height 41
click at [300, 180] on div at bounding box center [283, 179] width 178 height 41
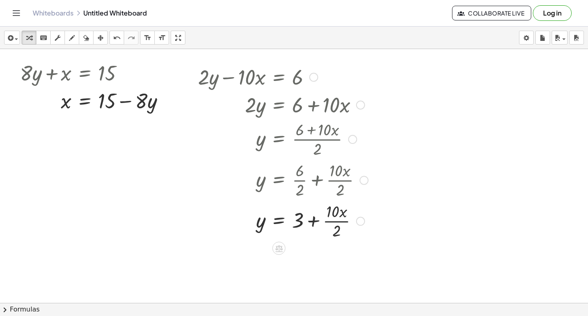
click at [334, 218] on div at bounding box center [283, 220] width 178 height 41
click at [165, 226] on div at bounding box center [320, 139] width 641 height 507
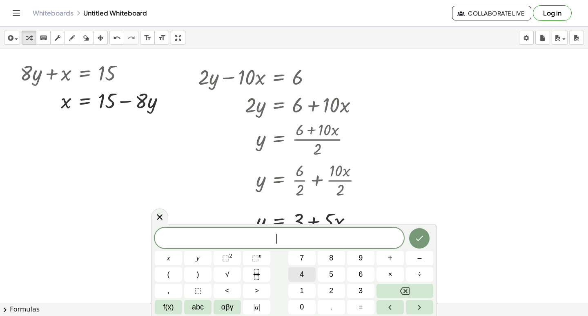
click at [297, 272] on button "4" at bounding box center [301, 274] width 27 height 14
click at [161, 254] on button "x" at bounding box center [168, 258] width 27 height 14
click at [386, 254] on button "+" at bounding box center [389, 258] width 27 height 14
click at [328, 289] on button "2" at bounding box center [331, 290] width 27 height 14
click at [300, 303] on span "0" at bounding box center [302, 306] width 4 height 11
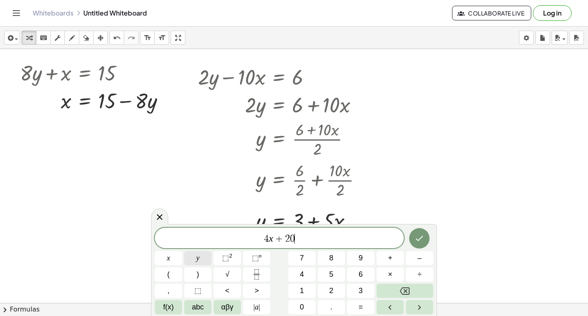
click at [204, 256] on button "y" at bounding box center [197, 258] width 27 height 14
click at [359, 304] on span "=" at bounding box center [361, 306] width 4 height 11
click at [331, 251] on button "8" at bounding box center [331, 258] width 27 height 14
click at [416, 232] on button "Done" at bounding box center [419, 238] width 20 height 20
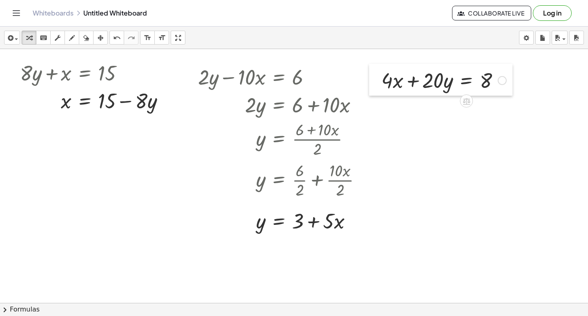
drag, startPoint x: 192, startPoint y: 238, endPoint x: 373, endPoint y: 77, distance: 241.8
click at [373, 77] on div at bounding box center [375, 80] width 12 height 32
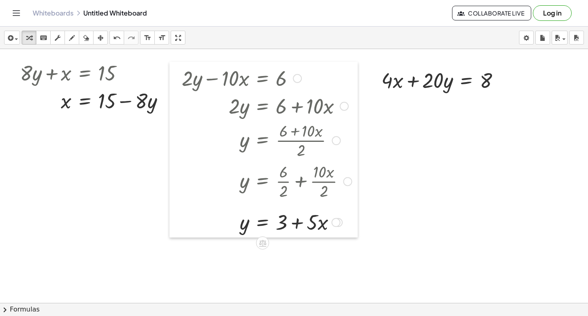
drag, startPoint x: 192, startPoint y: 78, endPoint x: 175, endPoint y: 80, distance: 16.9
click at [175, 80] on div at bounding box center [175, 150] width 12 height 176
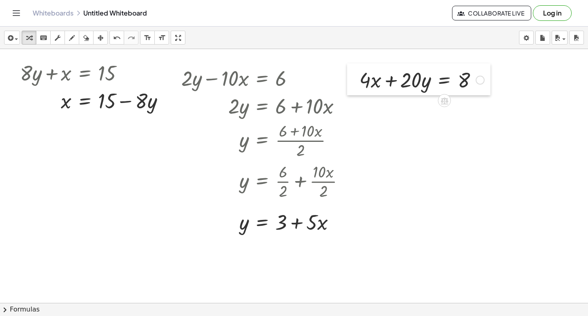
drag, startPoint x: 371, startPoint y: 79, endPoint x: 346, endPoint y: 78, distance: 24.5
click at [347, 78] on div at bounding box center [353, 79] width 12 height 32
drag, startPoint x: 399, startPoint y: 83, endPoint x: 475, endPoint y: 77, distance: 76.2
click at [475, 77] on div at bounding box center [419, 79] width 133 height 28
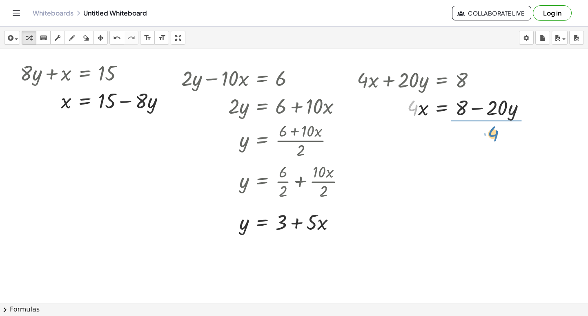
drag, startPoint x: 412, startPoint y: 106, endPoint x: 488, endPoint y: 131, distance: 79.8
drag, startPoint x: 485, startPoint y: 112, endPoint x: 482, endPoint y: 118, distance: 6.6
click at [482, 118] on div at bounding box center [440, 107] width 174 height 41
drag, startPoint x: 483, startPoint y: 116, endPoint x: 474, endPoint y: 101, distance: 18.4
click at [474, 101] on div at bounding box center [440, 107] width 174 height 41
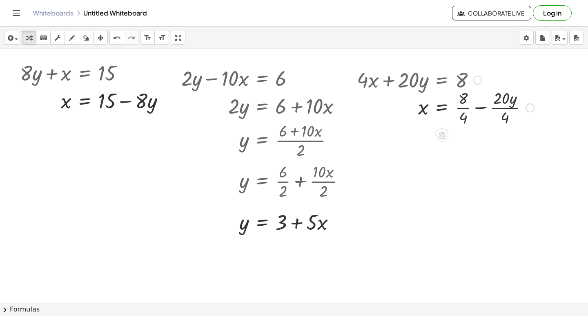
drag, startPoint x: 459, startPoint y: 107, endPoint x: 491, endPoint y: 111, distance: 32.1
click at [460, 107] on div at bounding box center [445, 107] width 185 height 41
click at [499, 107] on div at bounding box center [443, 107] width 181 height 41
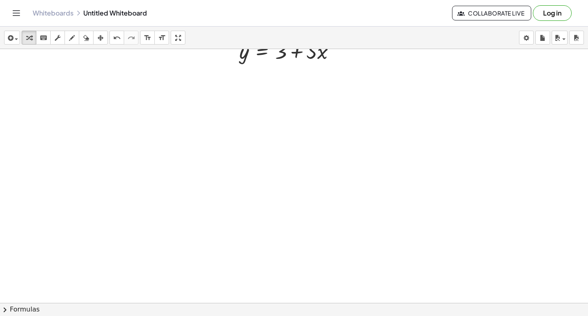
scroll to position [370, 0]
click at [314, 118] on div at bounding box center [320, 59] width 641 height 761
click at [339, 207] on div at bounding box center [320, 59] width 641 height 761
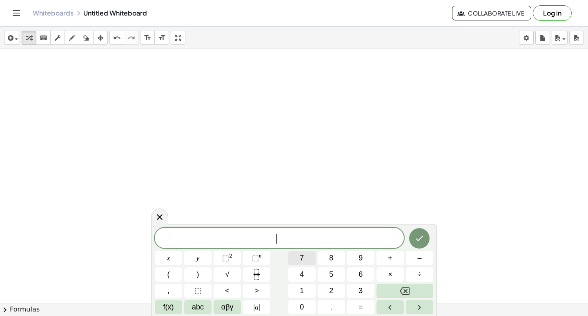
click at [301, 258] on span "7" at bounding box center [302, 257] width 4 height 11
click at [176, 253] on button "x" at bounding box center [168, 258] width 27 height 14
click at [389, 256] on span "+" at bounding box center [390, 257] width 4 height 11
click at [349, 288] on button "3" at bounding box center [360, 290] width 27 height 14
click at [205, 255] on button "y" at bounding box center [197, 258] width 27 height 14
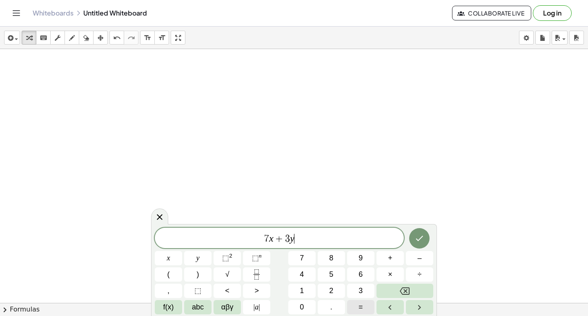
click at [357, 304] on button "=" at bounding box center [360, 307] width 27 height 14
click at [303, 290] on span "1" at bounding box center [302, 290] width 4 height 11
click at [301, 301] on button "0" at bounding box center [301, 307] width 27 height 14
click at [421, 238] on icon "Done" at bounding box center [419, 238] width 7 height 5
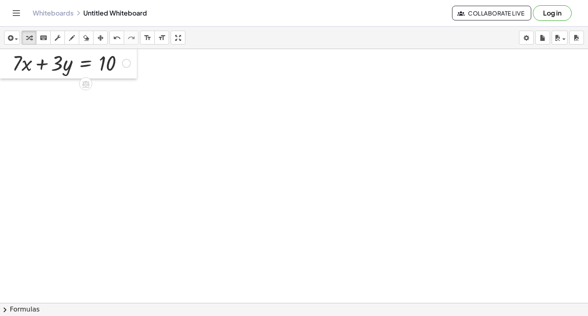
drag, startPoint x: 343, startPoint y: 221, endPoint x: 0, endPoint y: 60, distance: 378.1
click at [0, 60] on div at bounding box center [6, 63] width 12 height 32
click at [187, 182] on div at bounding box center [320, 59] width 641 height 761
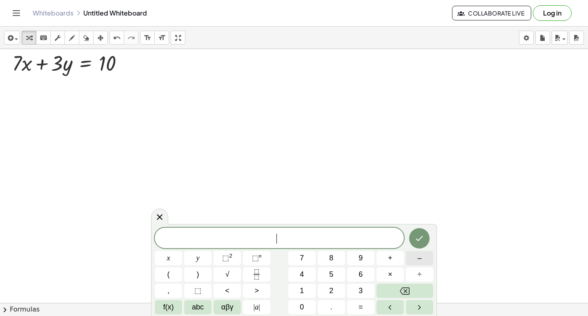
click at [413, 252] on button "–" at bounding box center [419, 258] width 27 height 14
click at [301, 253] on span "7" at bounding box center [302, 257] width 4 height 11
click at [169, 253] on span "x" at bounding box center [168, 257] width 3 height 11
click at [388, 255] on span "+" at bounding box center [390, 257] width 4 height 11
click at [332, 273] on span "5" at bounding box center [331, 274] width 4 height 11
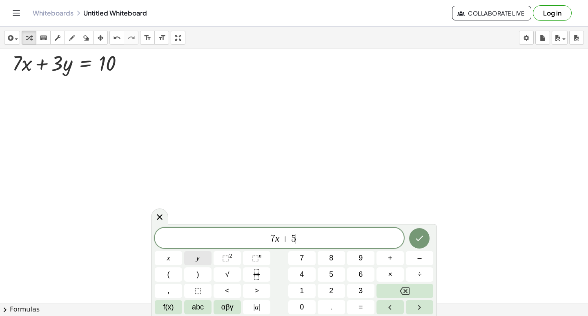
click at [195, 251] on button "y" at bounding box center [197, 258] width 27 height 14
click at [353, 300] on button "=" at bounding box center [360, 307] width 27 height 14
click at [412, 253] on button "–" at bounding box center [419, 258] width 27 height 14
click at [334, 285] on button "2" at bounding box center [331, 290] width 27 height 14
click at [421, 237] on icon "Done" at bounding box center [419, 238] width 10 height 10
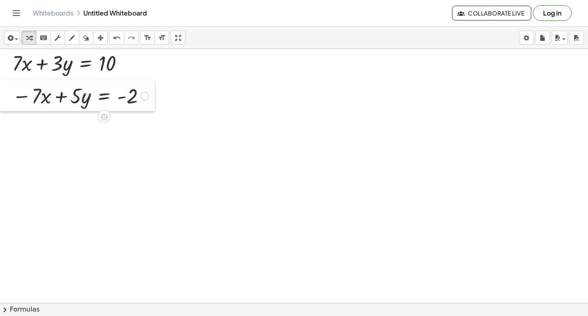
drag, startPoint x: 193, startPoint y: 198, endPoint x: 0, endPoint y: 94, distance: 219.4
click at [0, 94] on div at bounding box center [6, 95] width 12 height 32
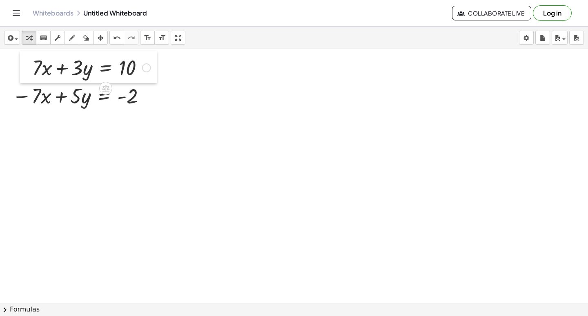
drag, startPoint x: 9, startPoint y: 68, endPoint x: 29, endPoint y: 72, distance: 20.5
click at [29, 72] on div at bounding box center [26, 67] width 12 height 32
click at [177, 139] on div at bounding box center [320, 59] width 641 height 761
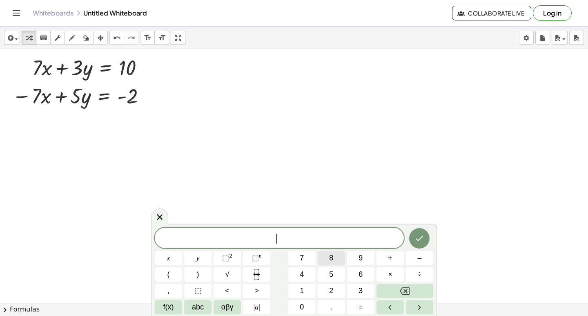
click at [327, 257] on button "8" at bounding box center [331, 258] width 27 height 14
click at [195, 253] on button "y" at bounding box center [197, 258] width 27 height 14
click at [359, 300] on button "=" at bounding box center [360, 307] width 27 height 14
click at [331, 256] on span "8" at bounding box center [331, 257] width 4 height 11
click at [416, 236] on icon "Done" at bounding box center [419, 238] width 10 height 10
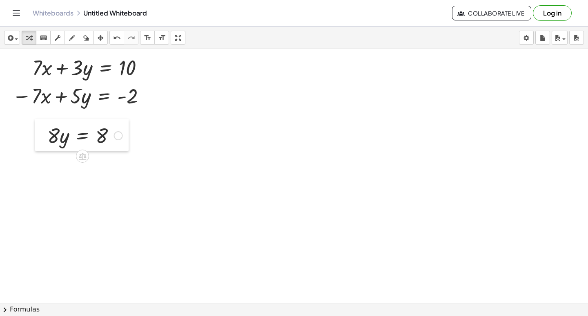
drag, startPoint x: 171, startPoint y: 156, endPoint x: 36, endPoint y: 137, distance: 136.4
click at [36, 137] on div at bounding box center [41, 135] width 12 height 32
drag, startPoint x: 44, startPoint y: 125, endPoint x: 67, endPoint y: 113, distance: 25.9
click at [67, 113] on div at bounding box center [64, 122] width 12 height 32
drag, startPoint x: 71, startPoint y: 127, endPoint x: 114, endPoint y: 149, distance: 48.0
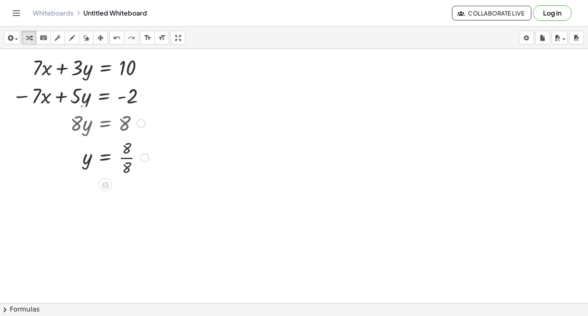
click at [127, 156] on div at bounding box center [109, 156] width 87 height 41
click at [418, 210] on div at bounding box center [320, 59] width 641 height 761
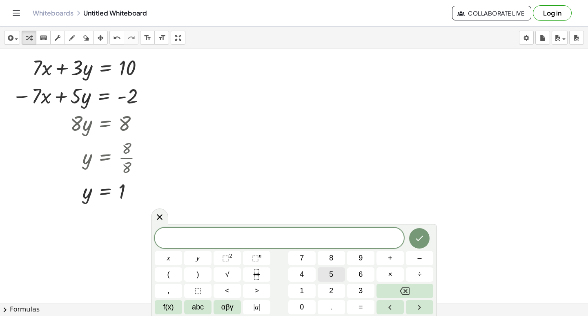
click at [327, 274] on button "5" at bounding box center [331, 274] width 27 height 14
click at [235, 255] on div "5 ​ x y ⬚ 2 ⬚ n 7 8 9 + – ( ) √ 4 5 6 × ÷ , ⬚ < > 1 2 3 f(x) abc αβγ | a | 0 . =" at bounding box center [294, 270] width 278 height 87
click at [203, 254] on button "y" at bounding box center [197, 258] width 27 height 14
click at [387, 254] on button "+" at bounding box center [389, 258] width 27 height 14
click at [326, 274] on div "5 y + ​ x y ⬚ 2 ⬚ n 7 8 9 + – ( ) √ 4 5 6 × ÷ , ⬚ < > 1 2 3 f(x) abc αβγ | a | …" at bounding box center [294, 270] width 278 height 87
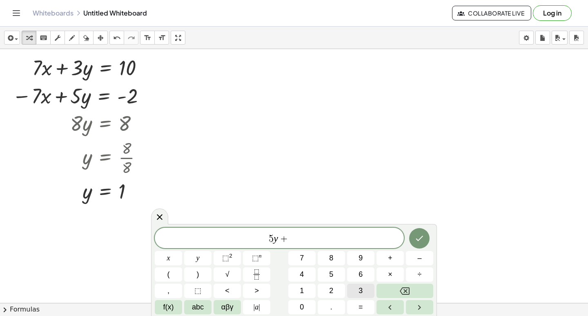
click at [359, 289] on span "3" at bounding box center [361, 290] width 4 height 11
click at [174, 258] on button "x" at bounding box center [168, 258] width 27 height 14
click at [360, 305] on span "=" at bounding box center [361, 306] width 4 height 11
click at [303, 291] on span "1" at bounding box center [302, 290] width 4 height 11
click at [306, 288] on button "1" at bounding box center [301, 290] width 27 height 14
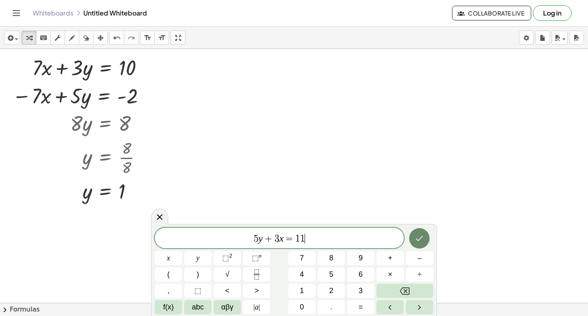
click at [418, 240] on icon "Done" at bounding box center [419, 238] width 7 height 5
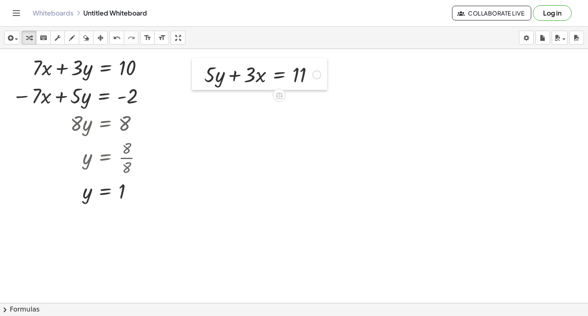
drag, startPoint x: 419, startPoint y: 222, endPoint x: 195, endPoint y: 68, distance: 271.9
click at [194, 69] on div at bounding box center [198, 74] width 12 height 32
click at [347, 180] on div at bounding box center [320, 59] width 641 height 761
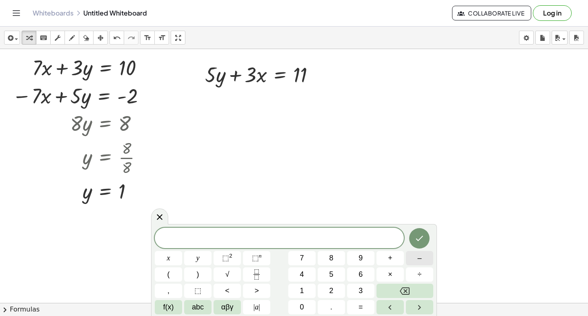
click at [416, 255] on button "–" at bounding box center [419, 258] width 27 height 14
click at [331, 271] on span "5" at bounding box center [331, 274] width 4 height 11
click at [198, 258] on span "y" at bounding box center [197, 257] width 3 height 11
click at [384, 256] on button "+" at bounding box center [389, 258] width 27 height 14
click at [304, 256] on button "7" at bounding box center [301, 258] width 27 height 14
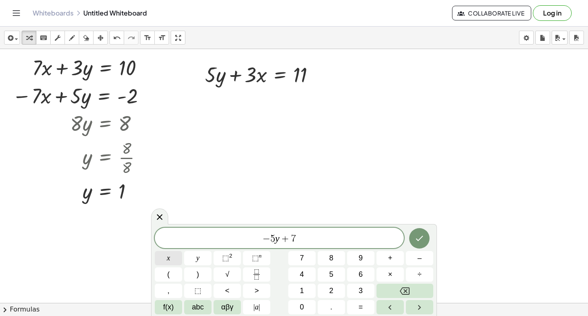
click at [161, 252] on button "x" at bounding box center [168, 258] width 27 height 14
click at [355, 302] on button "=" at bounding box center [360, 307] width 27 height 14
click at [352, 254] on button "9" at bounding box center [360, 258] width 27 height 14
click at [418, 240] on icon "Done" at bounding box center [419, 238] width 7 height 5
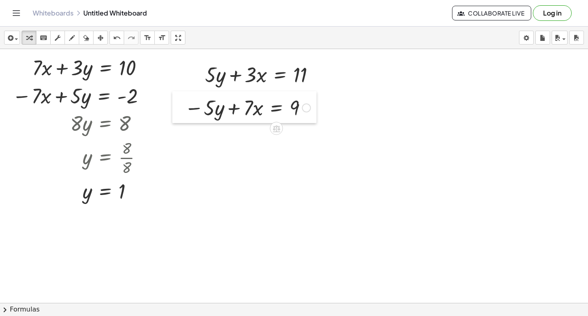
drag, startPoint x: 354, startPoint y: 193, endPoint x: 187, endPoint y: 102, distance: 189.7
click at [179, 103] on div at bounding box center [178, 107] width 12 height 32
click at [231, 216] on div at bounding box center [320, 59] width 641 height 761
click at [324, 189] on div at bounding box center [320, 59] width 641 height 761
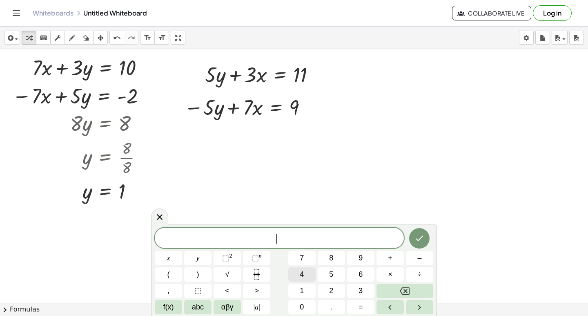
click at [303, 281] on div "​ x y ⬚ 2 ⬚ n 7 8 9 + – ( ) √ 4 5 6 × ÷ , ⬚ < > 1 2 3 f(x) abc αβγ | a | 0 . =" at bounding box center [294, 270] width 278 height 87
click at [302, 286] on span "1" at bounding box center [302, 290] width 4 height 11
click at [299, 301] on button "0" at bounding box center [301, 307] width 27 height 14
click at [165, 256] on button "x" at bounding box center [168, 258] width 27 height 14
click at [358, 303] on button "=" at bounding box center [360, 307] width 27 height 14
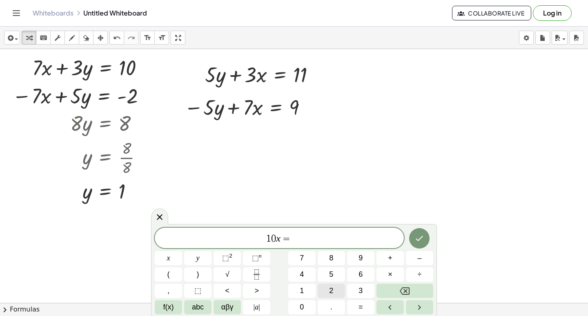
click at [327, 289] on button "2" at bounding box center [331, 290] width 27 height 14
click at [300, 302] on button "0" at bounding box center [301, 307] width 27 height 14
click at [414, 236] on button "Done" at bounding box center [419, 238] width 20 height 20
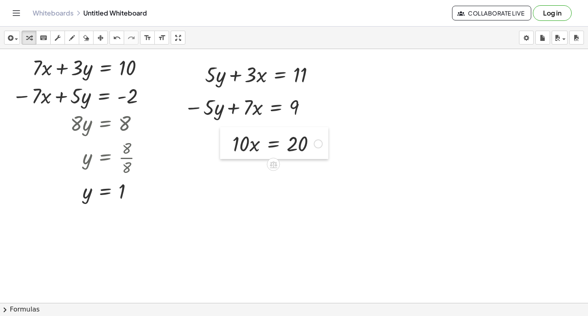
drag, startPoint x: 324, startPoint y: 206, endPoint x: 229, endPoint y: 146, distance: 112.4
click at [229, 146] on div at bounding box center [226, 143] width 12 height 32
drag, startPoint x: 237, startPoint y: 145, endPoint x: 297, endPoint y: 174, distance: 66.5
click at [298, 177] on div at bounding box center [277, 177] width 99 height 41
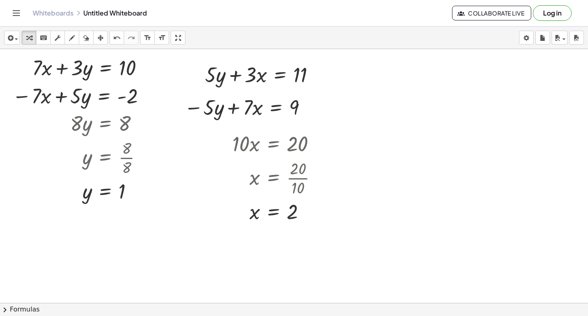
click at [452, 212] on div at bounding box center [320, 59] width 641 height 761
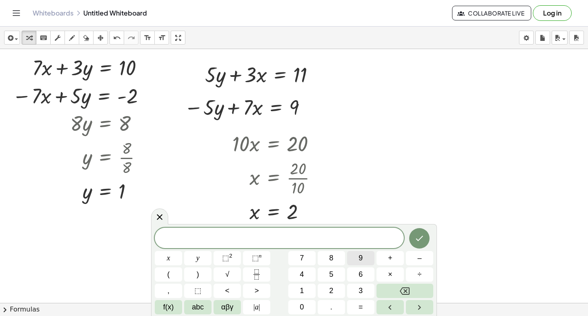
click at [359, 256] on span "9" at bounding box center [361, 257] width 4 height 11
click at [165, 255] on button "x" at bounding box center [168, 258] width 27 height 14
click at [423, 257] on button "–" at bounding box center [419, 258] width 27 height 14
click at [331, 272] on span "5" at bounding box center [331, 274] width 4 height 11
click at [203, 255] on button "y" at bounding box center [197, 258] width 27 height 14
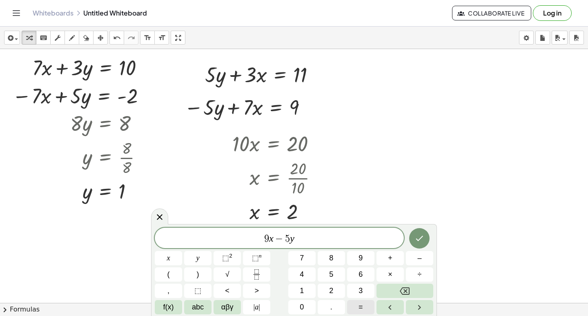
click at [363, 305] on button "=" at bounding box center [360, 307] width 27 height 14
click at [325, 254] on button "8" at bounding box center [331, 258] width 27 height 14
click at [420, 234] on icon "Done" at bounding box center [419, 238] width 10 height 10
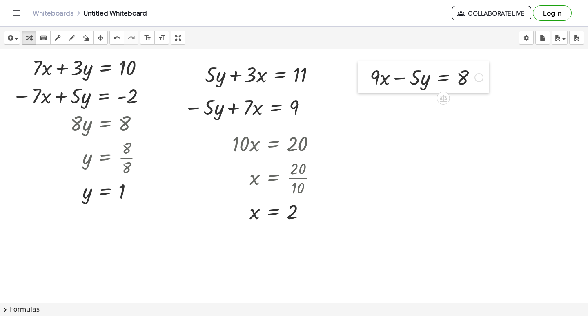
drag, startPoint x: 456, startPoint y: 226, endPoint x: 361, endPoint y: 75, distance: 178.3
click at [361, 75] on div at bounding box center [364, 77] width 12 height 32
click at [373, 139] on div at bounding box center [320, 59] width 641 height 761
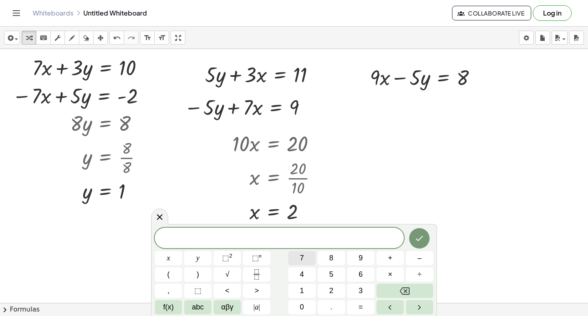
click at [298, 254] on button "7" at bounding box center [301, 258] width 27 height 14
click at [163, 254] on button "x" at bounding box center [168, 258] width 27 height 14
click at [386, 253] on button "+" at bounding box center [389, 258] width 27 height 14
click at [324, 268] on button "5" at bounding box center [331, 274] width 27 height 14
click at [201, 259] on button "y" at bounding box center [197, 258] width 27 height 14
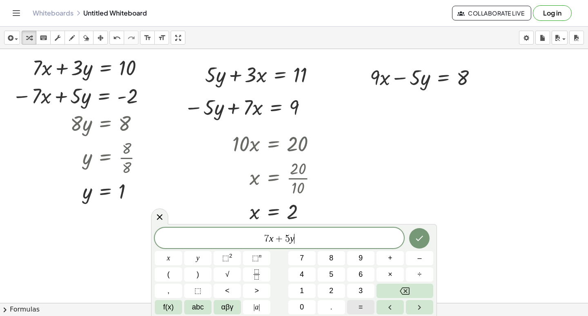
click at [356, 303] on button "=" at bounding box center [360, 307] width 27 height 14
click at [332, 291] on span "2" at bounding box center [331, 290] width 4 height 11
click at [296, 269] on button "4" at bounding box center [301, 274] width 27 height 14
click at [423, 234] on icon "Done" at bounding box center [419, 238] width 10 height 10
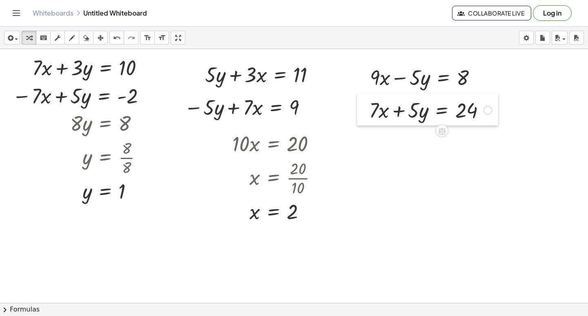
drag, startPoint x: 381, startPoint y: 151, endPoint x: 365, endPoint y: 106, distance: 48.2
click at [365, 106] on div at bounding box center [363, 110] width 12 height 32
click at [410, 192] on div at bounding box center [320, 59] width 641 height 761
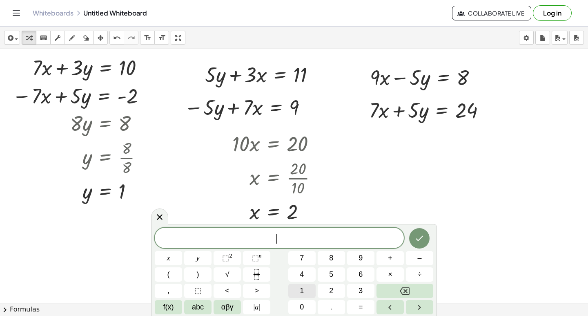
click at [303, 286] on span "1" at bounding box center [302, 290] width 4 height 11
click at [360, 271] on span "6" at bounding box center [361, 274] width 4 height 11
click at [172, 256] on button "x" at bounding box center [168, 258] width 27 height 14
click at [353, 305] on button "=" at bounding box center [360, 307] width 27 height 14
click at [355, 289] on button "3" at bounding box center [360, 290] width 27 height 14
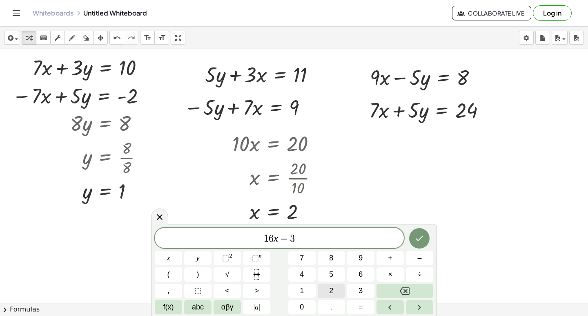
click at [330, 287] on span "2" at bounding box center [331, 290] width 4 height 11
click at [417, 231] on button "Done" at bounding box center [419, 238] width 20 height 20
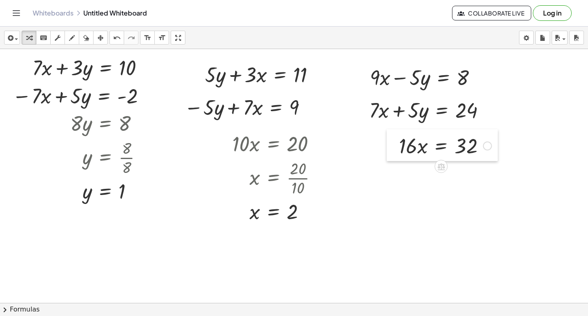
drag, startPoint x: 410, startPoint y: 198, endPoint x: 387, endPoint y: 136, distance: 66.9
click at [387, 136] on div at bounding box center [393, 145] width 12 height 32
drag, startPoint x: 406, startPoint y: 144, endPoint x: 471, endPoint y: 168, distance: 69.3
click at [468, 180] on div at bounding box center [446, 179] width 102 height 41
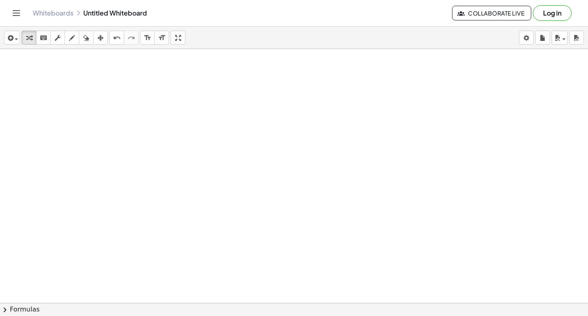
scroll to position [595, 0]
drag, startPoint x: 296, startPoint y: 148, endPoint x: 296, endPoint y: 153, distance: 4.9
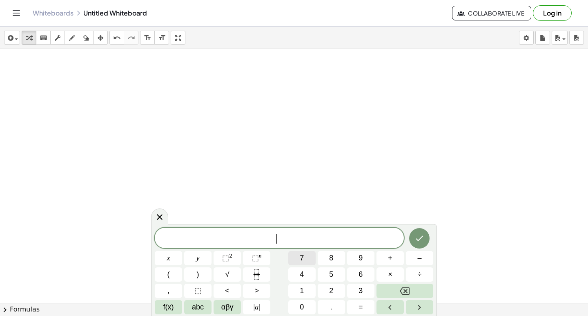
click at [300, 257] on span "7" at bounding box center [302, 257] width 4 height 11
click at [169, 255] on button "x" at bounding box center [168, 258] width 27 height 14
click at [388, 256] on button "+" at bounding box center [389, 258] width 27 height 14
click at [328, 269] on button "5" at bounding box center [331, 274] width 27 height 14
click at [199, 252] on button "y" at bounding box center [197, 258] width 27 height 14
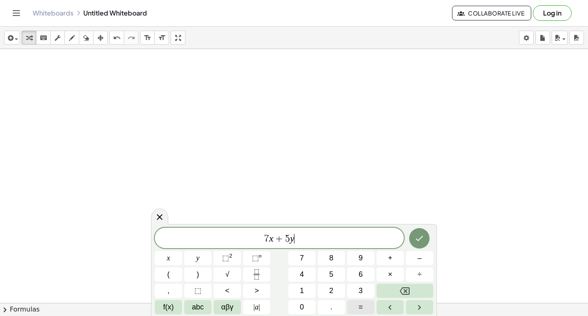
click at [357, 305] on button "=" at bounding box center [360, 307] width 27 height 14
click at [361, 287] on span "3" at bounding box center [361, 290] width 4 height 11
click at [355, 267] on button "6" at bounding box center [360, 274] width 27 height 14
click at [418, 238] on icon "Done" at bounding box center [419, 238] width 10 height 10
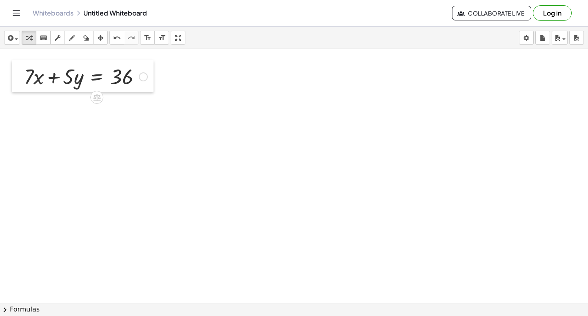
drag, startPoint x: 276, startPoint y: 163, endPoint x: 21, endPoint y: 78, distance: 268.8
click at [21, 78] on div at bounding box center [18, 76] width 12 height 32
drag, startPoint x: 189, startPoint y: 144, endPoint x: 195, endPoint y: 158, distance: 15.8
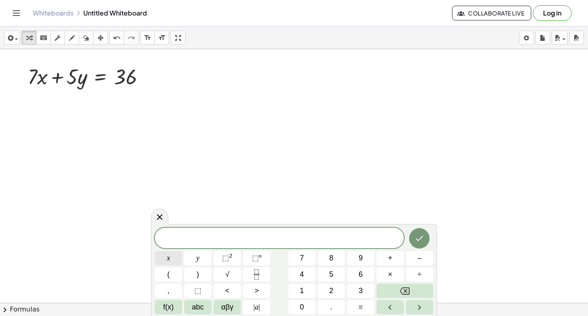
click at [180, 252] on button "x" at bounding box center [168, 258] width 27 height 14
click at [358, 304] on button "=" at bounding box center [360, 307] width 27 height 14
click at [354, 289] on button "3" at bounding box center [360, 290] width 27 height 14
click at [424, 241] on icon "Done" at bounding box center [419, 238] width 10 height 10
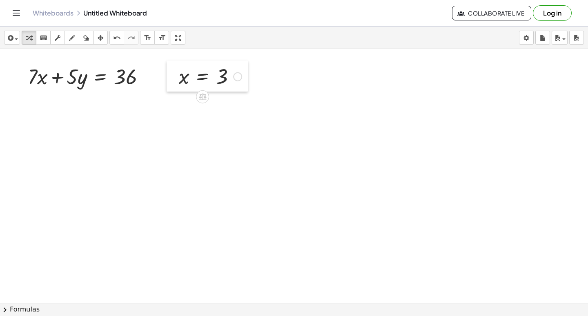
drag, startPoint x: 196, startPoint y: 163, endPoint x: 174, endPoint y: 80, distance: 86.6
click at [174, 80] on div at bounding box center [173, 75] width 12 height 31
drag, startPoint x: 183, startPoint y: 78, endPoint x: 43, endPoint y: 80, distance: 140.1
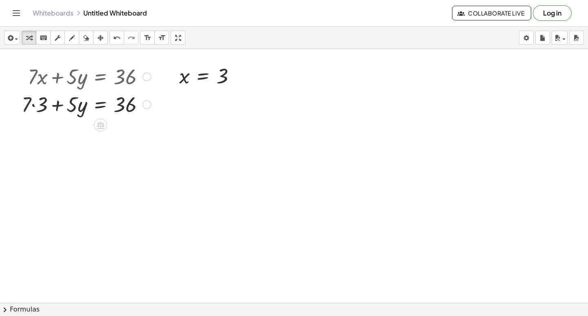
click at [28, 103] on div at bounding box center [87, 104] width 138 height 28
drag, startPoint x: 32, startPoint y: 105, endPoint x: 46, endPoint y: 114, distance: 16.2
click at [32, 103] on div at bounding box center [87, 104] width 138 height 28
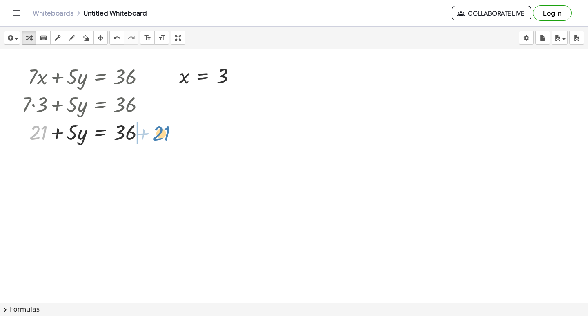
drag, startPoint x: 33, startPoint y: 135, endPoint x: 156, endPoint y: 136, distance: 122.9
click at [156, 136] on div "+ · 7 · x + · 5 · y = 36 + · 7 · 3 + · 5 · y = 36 + 21 + + · 5 · y = 36 21" at bounding box center [83, 103] width 148 height 87
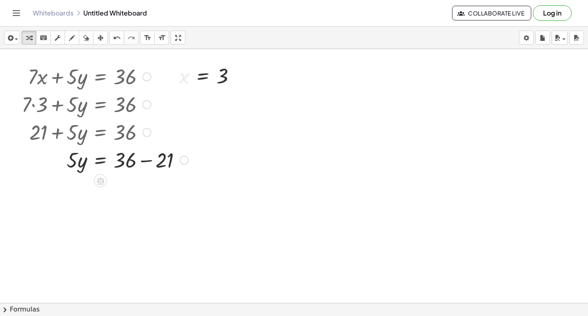
click at [142, 161] on div at bounding box center [105, 159] width 175 height 28
drag, startPoint x: 71, startPoint y: 189, endPoint x: 119, endPoint y: 209, distance: 52.0
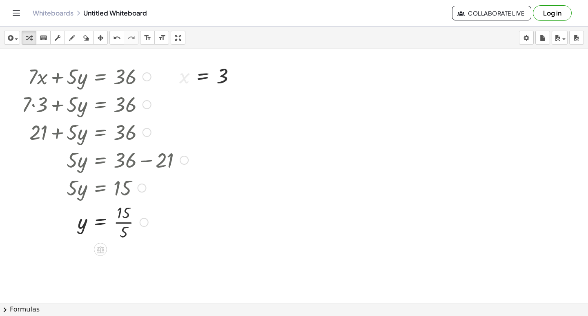
click at [121, 219] on div at bounding box center [105, 221] width 175 height 41
